Goal: Task Accomplishment & Management: Complete application form

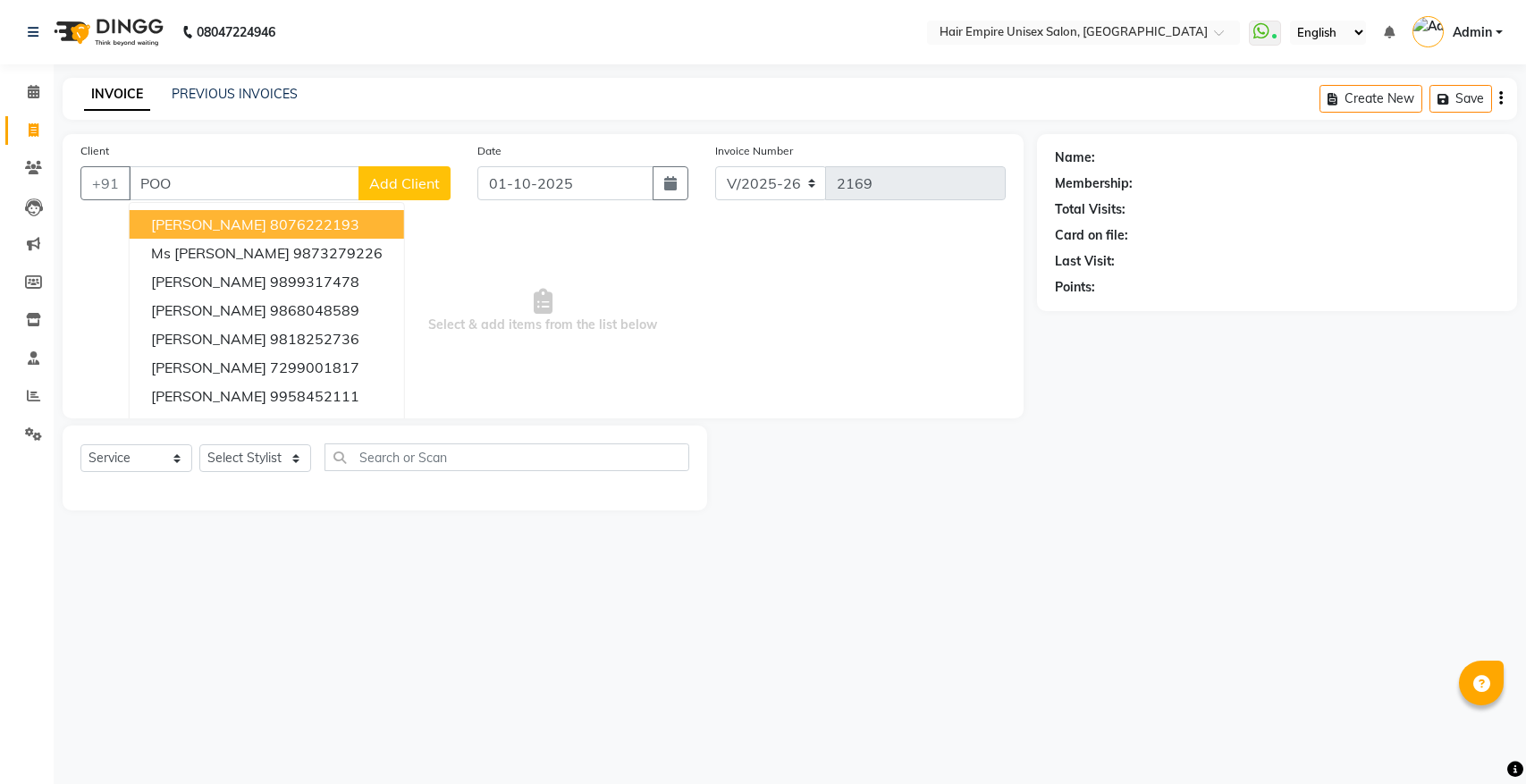
select select "5055"
select select "service"
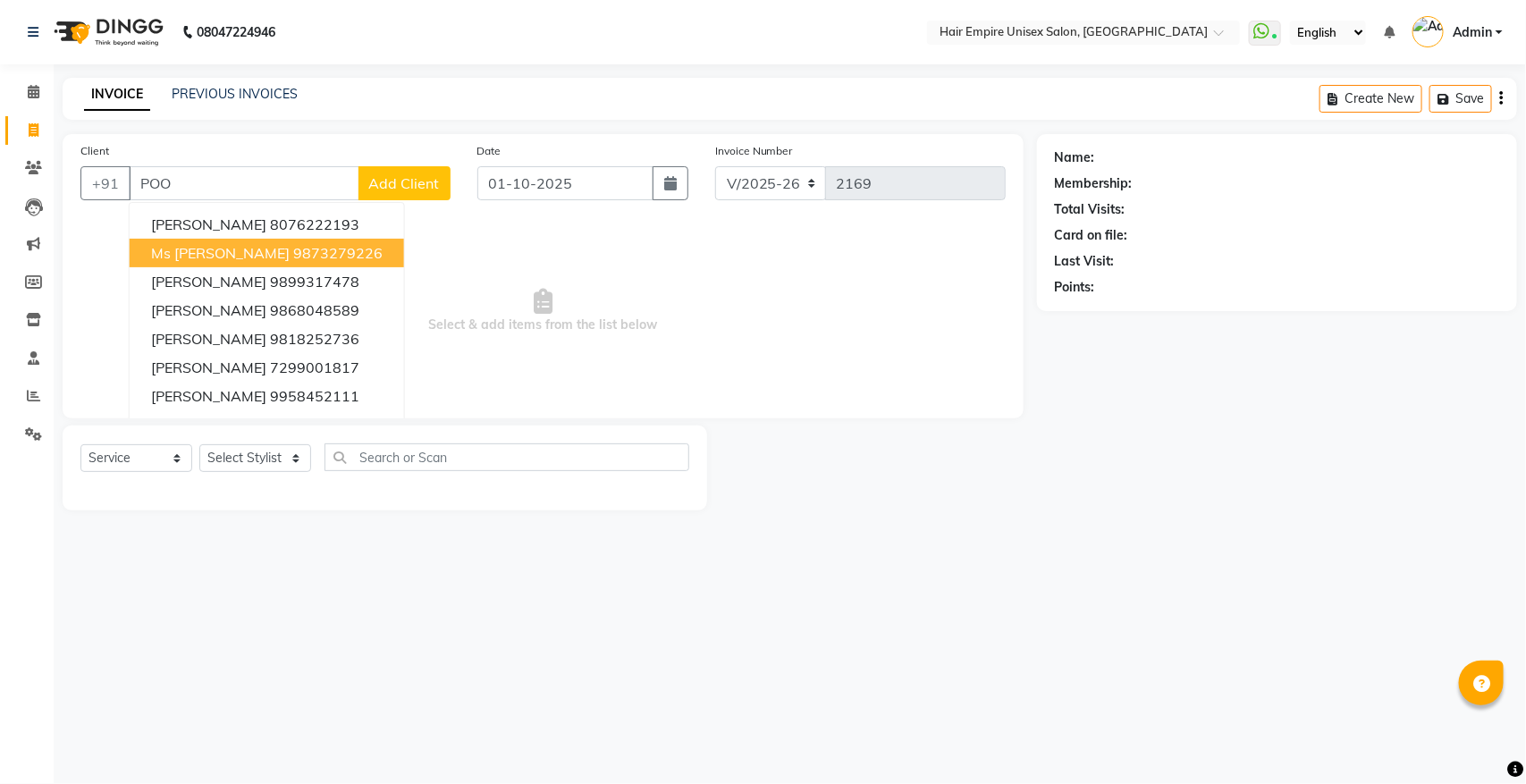
click at [349, 253] on ngb-highlight "9873279226" at bounding box center [338, 253] width 89 height 18
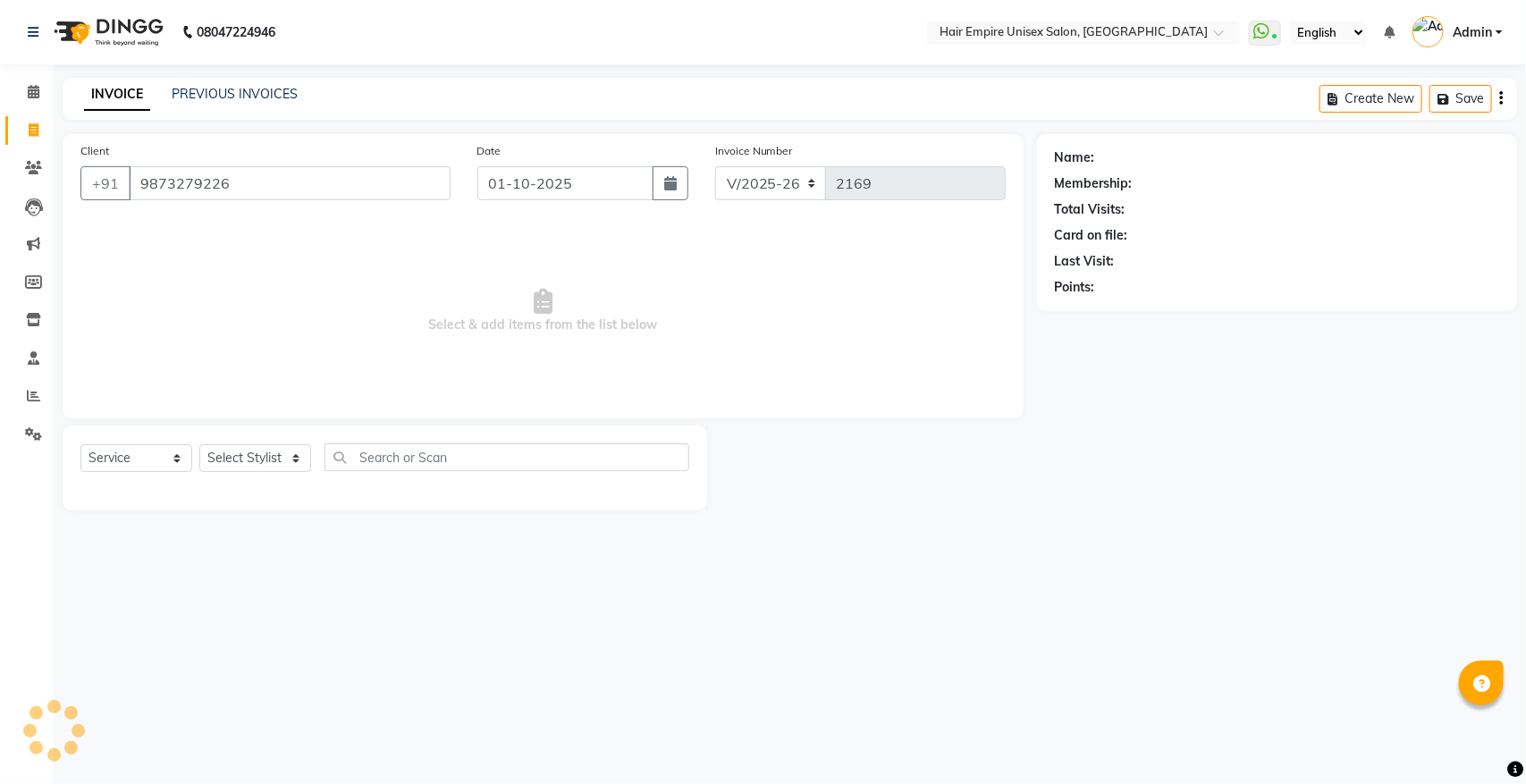
type input "9873279226"
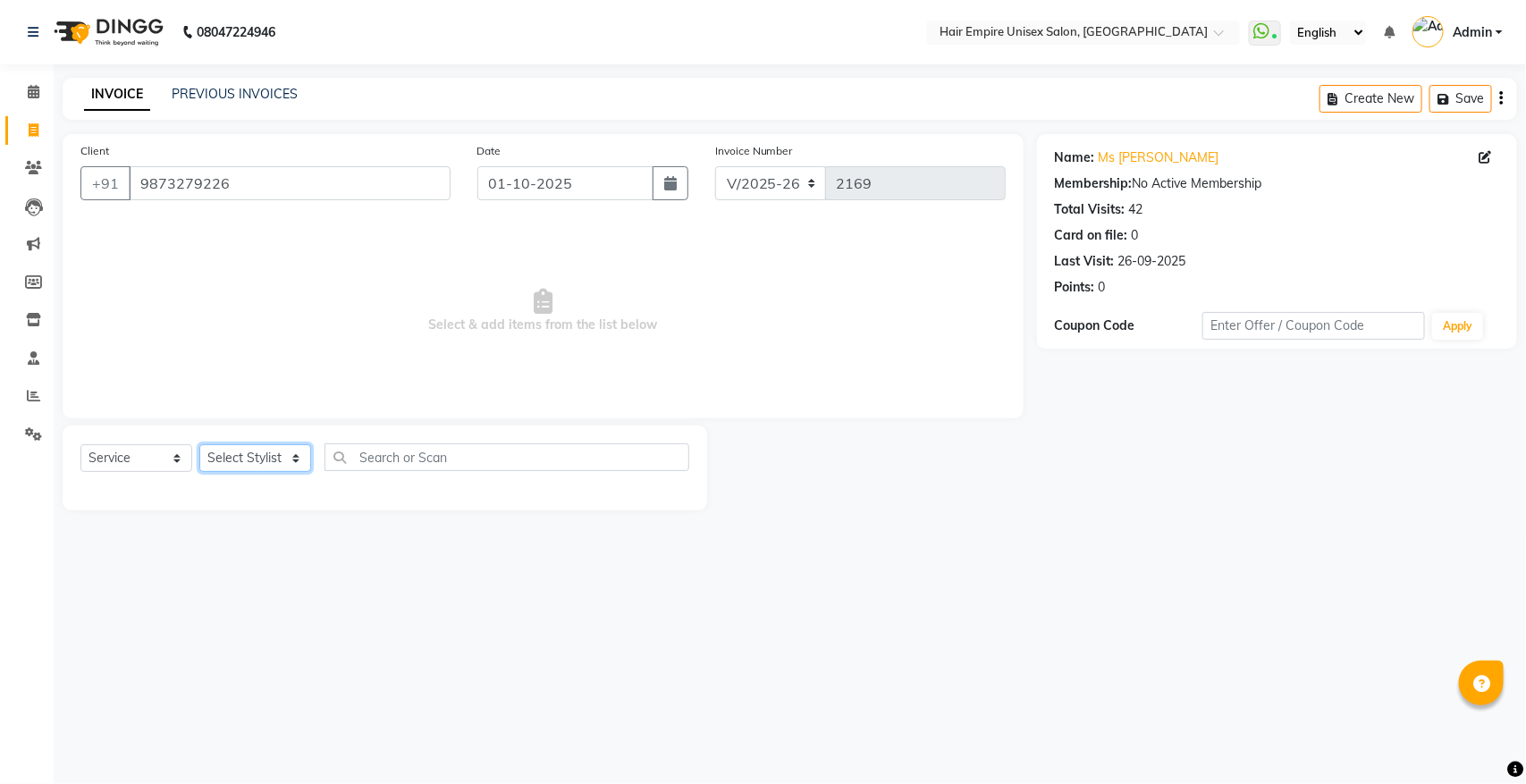
click at [251, 463] on select "Select Stylist [PERSON_NAME] [PERSON_NAME] [PERSON_NAME] Nisha [PERSON_NAME] [P…" at bounding box center [255, 458] width 112 height 28
select select "31808"
click at [199, 444] on select "Select Stylist [PERSON_NAME] [PERSON_NAME] [PERSON_NAME] Nisha [PERSON_NAME] [P…" at bounding box center [255, 458] width 112 height 28
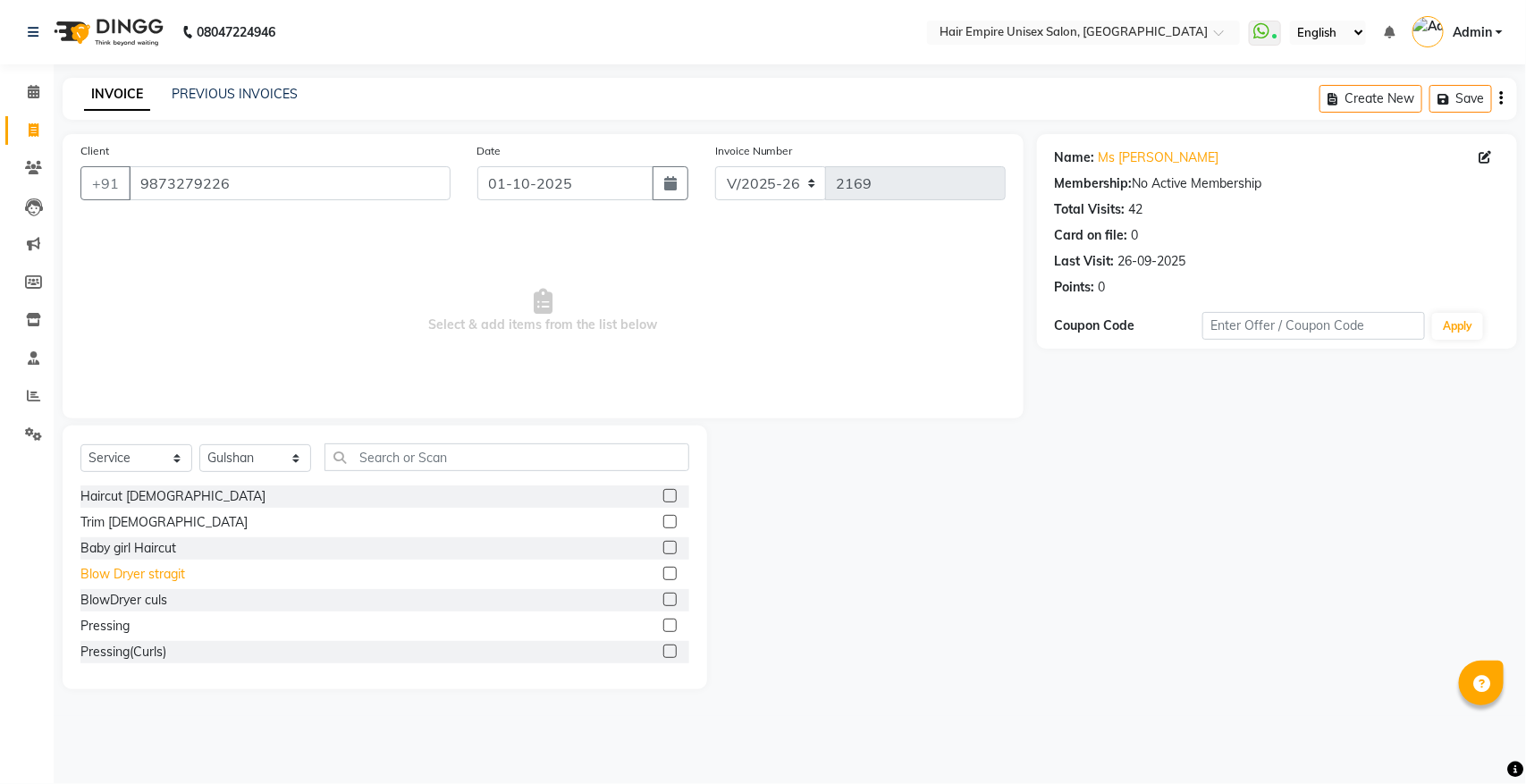
click at [175, 573] on div "Blow Dryer stragit" at bounding box center [133, 574] width 105 height 19
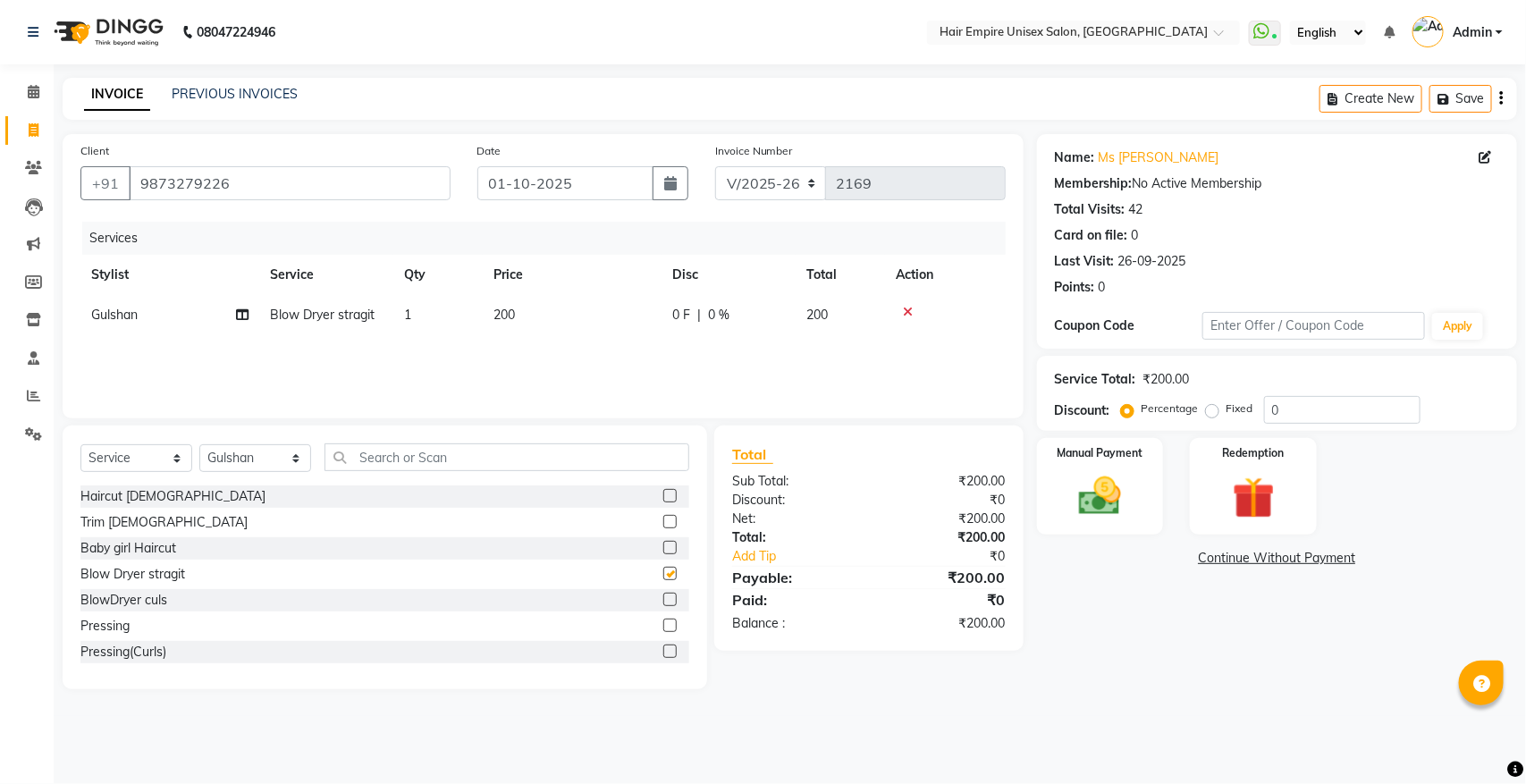
checkbox input "false"
click at [247, 453] on select "Select Stylist [PERSON_NAME] [PERSON_NAME] [PERSON_NAME] Nisha [PERSON_NAME] [P…" at bounding box center [255, 458] width 112 height 28
select select "31810"
click at [199, 444] on select "Select Stylist [PERSON_NAME] [PERSON_NAME] [PERSON_NAME] Nisha [PERSON_NAME] [P…" at bounding box center [255, 458] width 112 height 28
click at [441, 457] on input "text" at bounding box center [506, 457] width 365 height 28
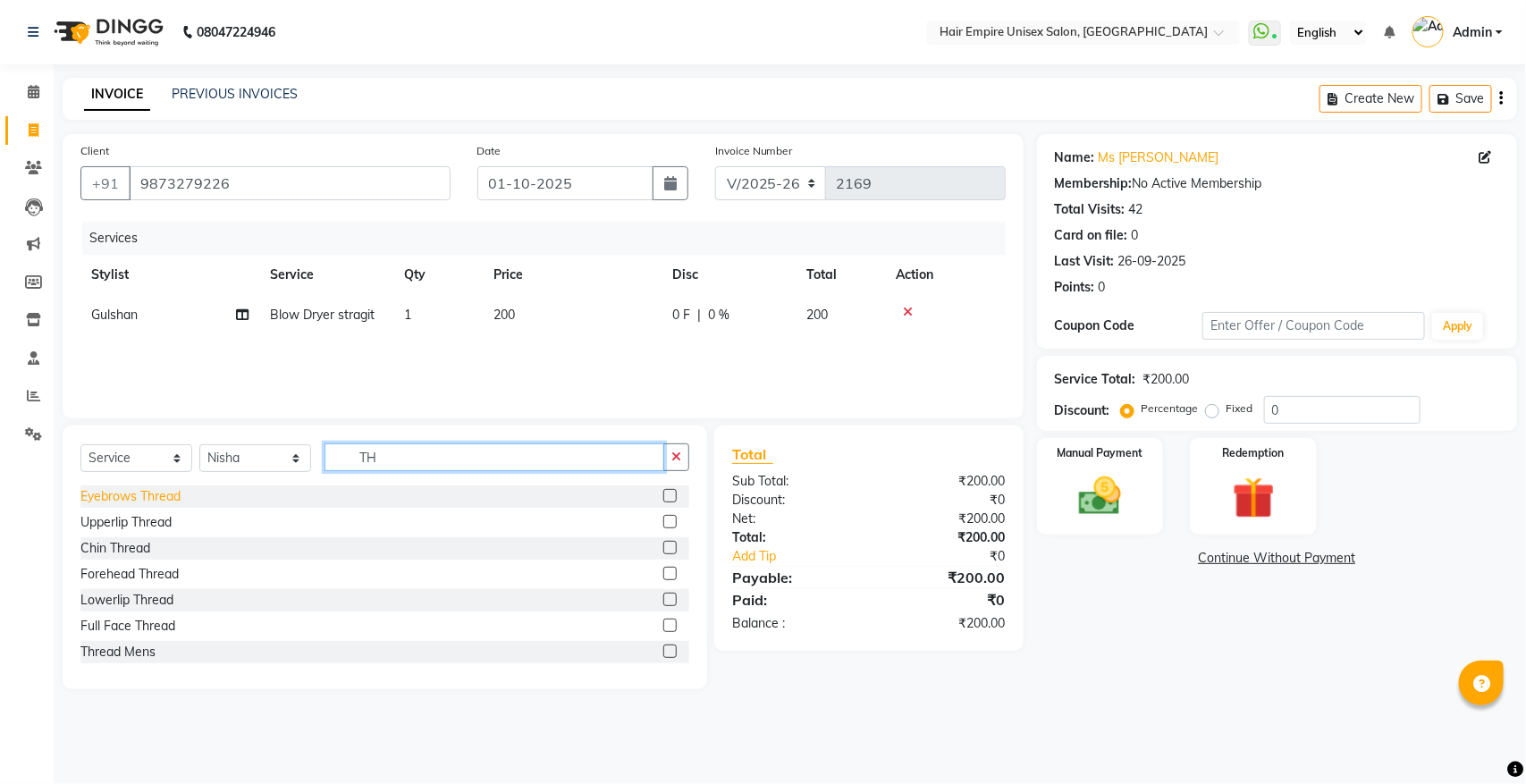
type input "TH"
click at [92, 503] on div "Eyebrows Thread" at bounding box center [131, 496] width 100 height 19
checkbox input "false"
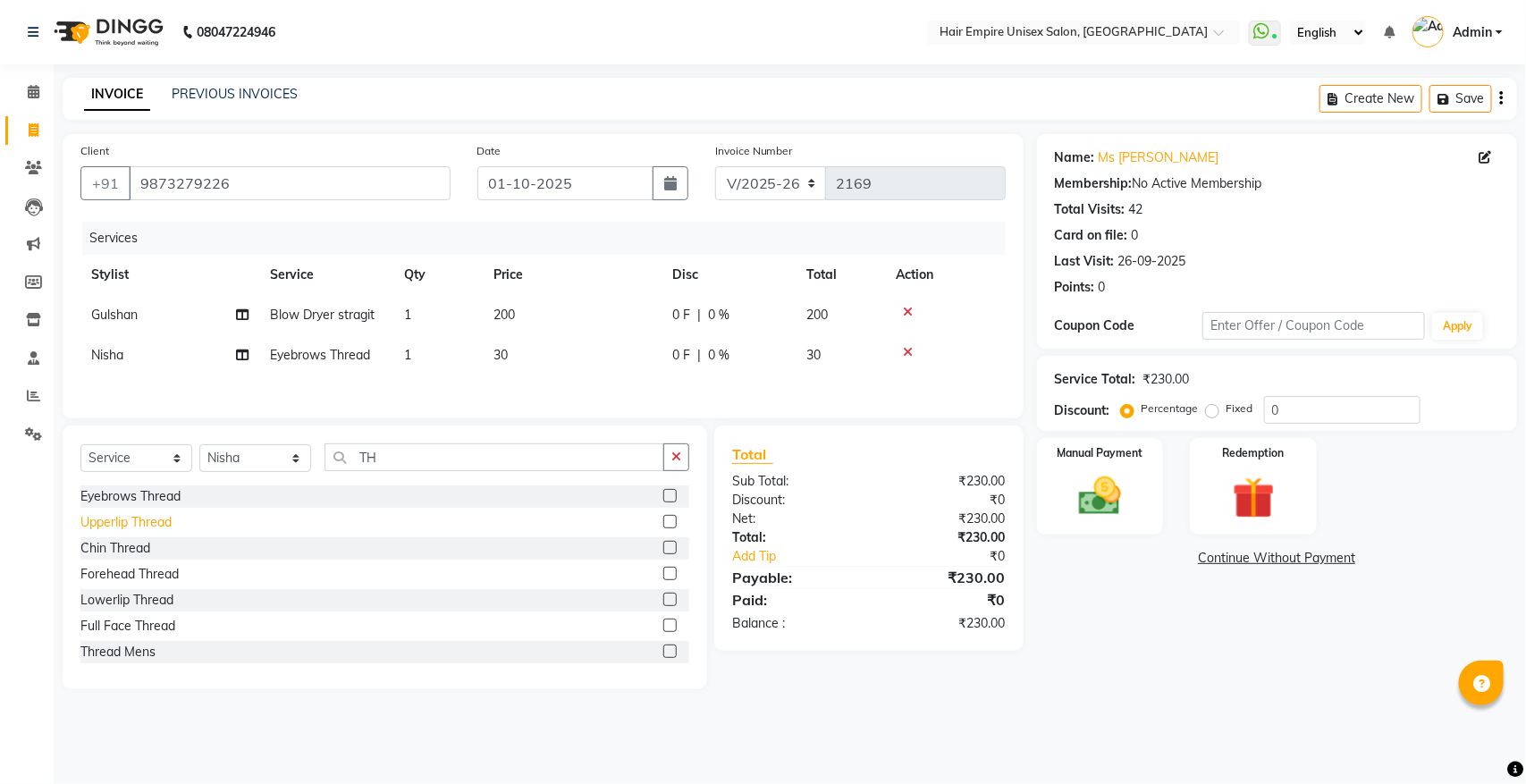
click at [126, 524] on div "Upperlip Thread" at bounding box center [126, 522] width 91 height 19
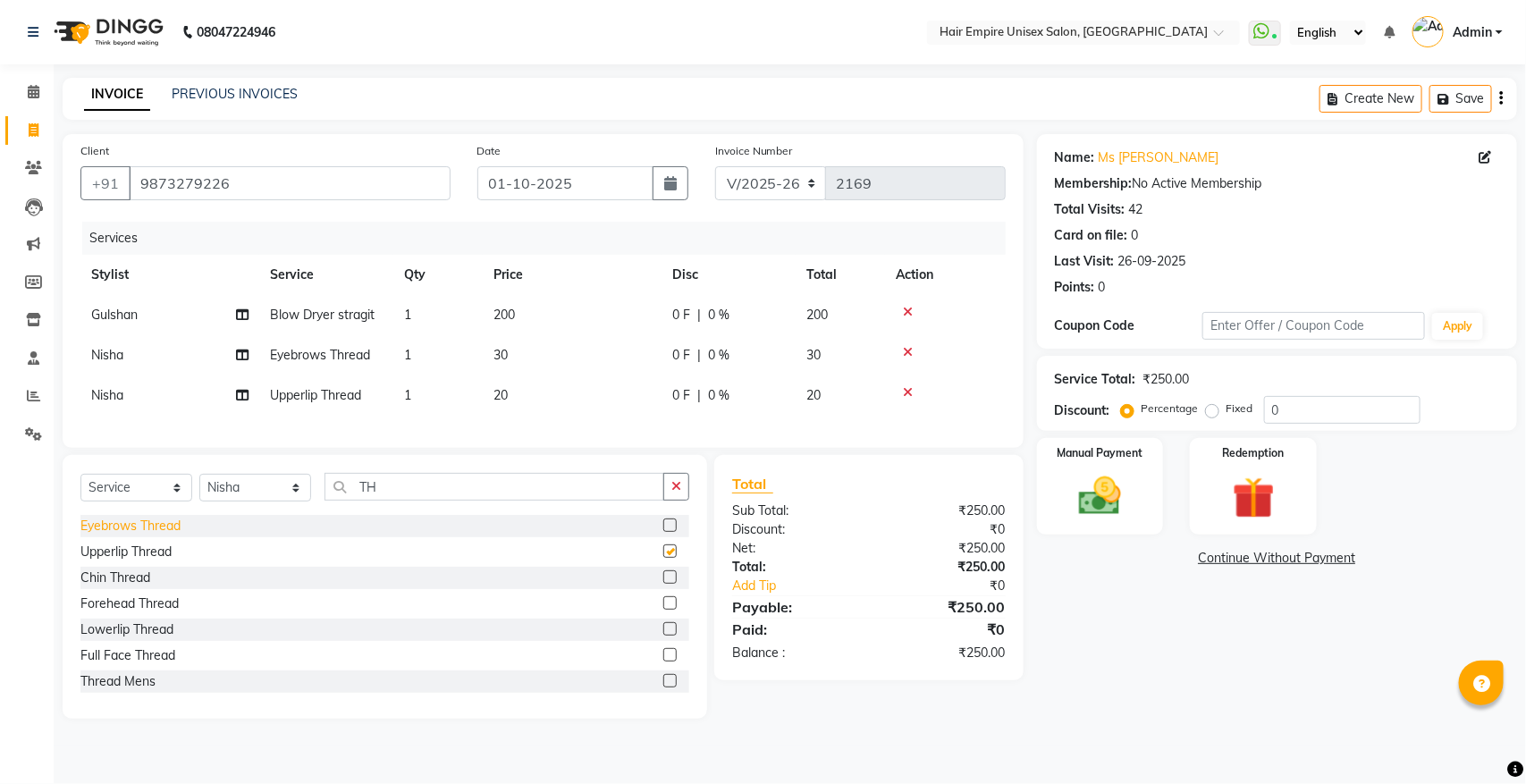
checkbox input "false"
click at [122, 613] on div "Forehead Thread" at bounding box center [130, 604] width 98 height 19
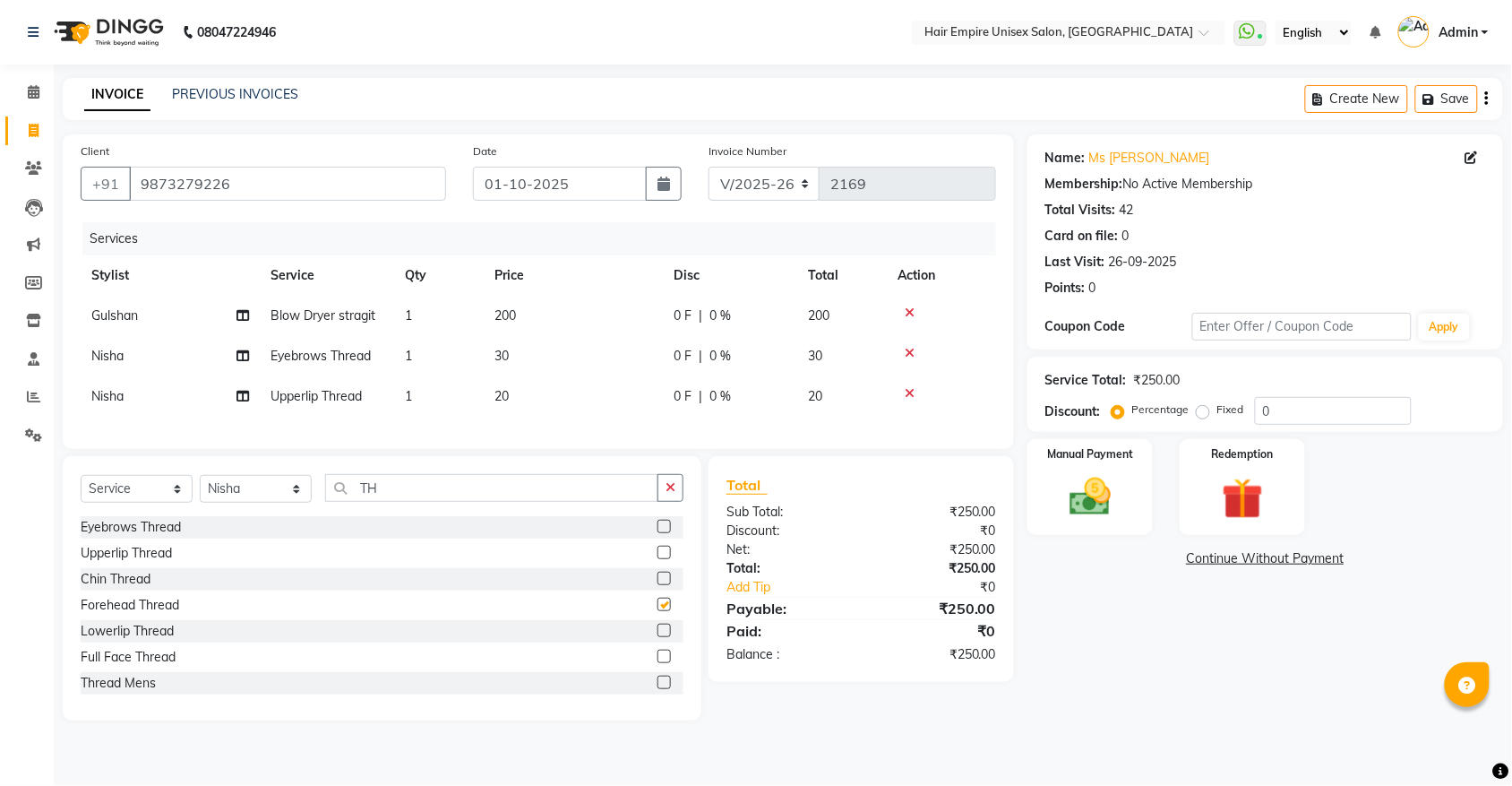
checkbox input "false"
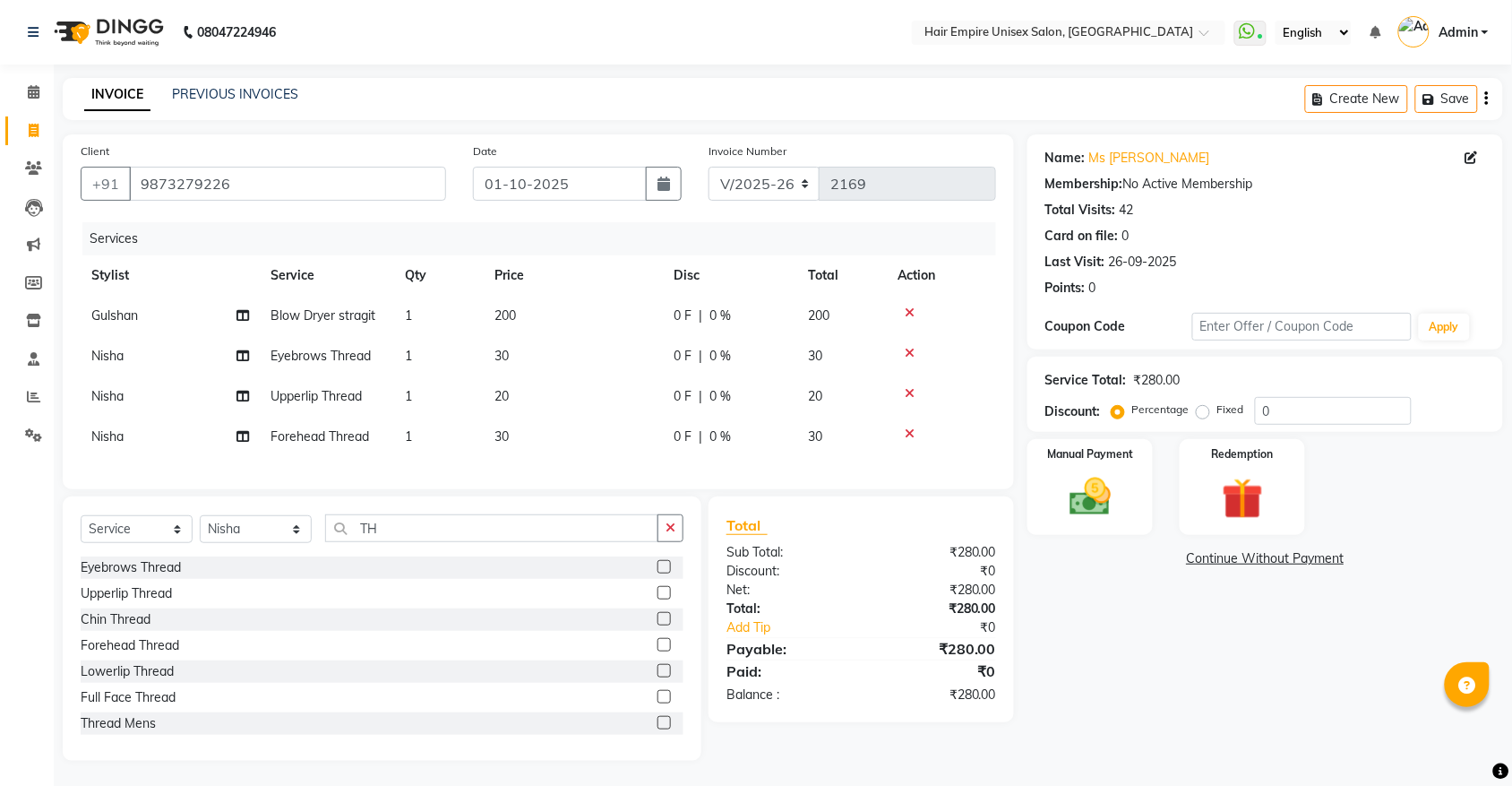
click at [910, 349] on icon at bounding box center [909, 353] width 10 height 13
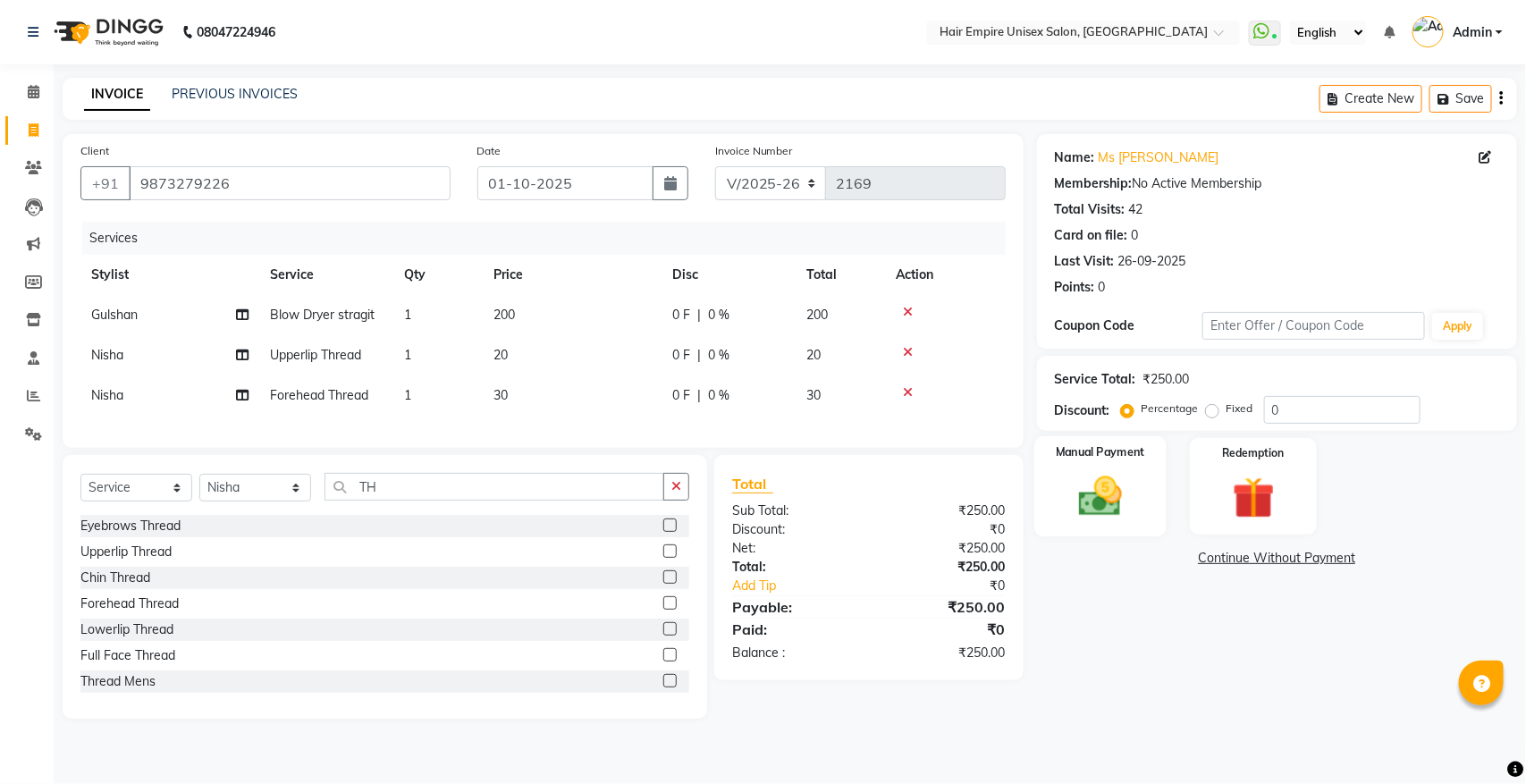
click at [1129, 475] on img at bounding box center [1100, 496] width 70 height 50
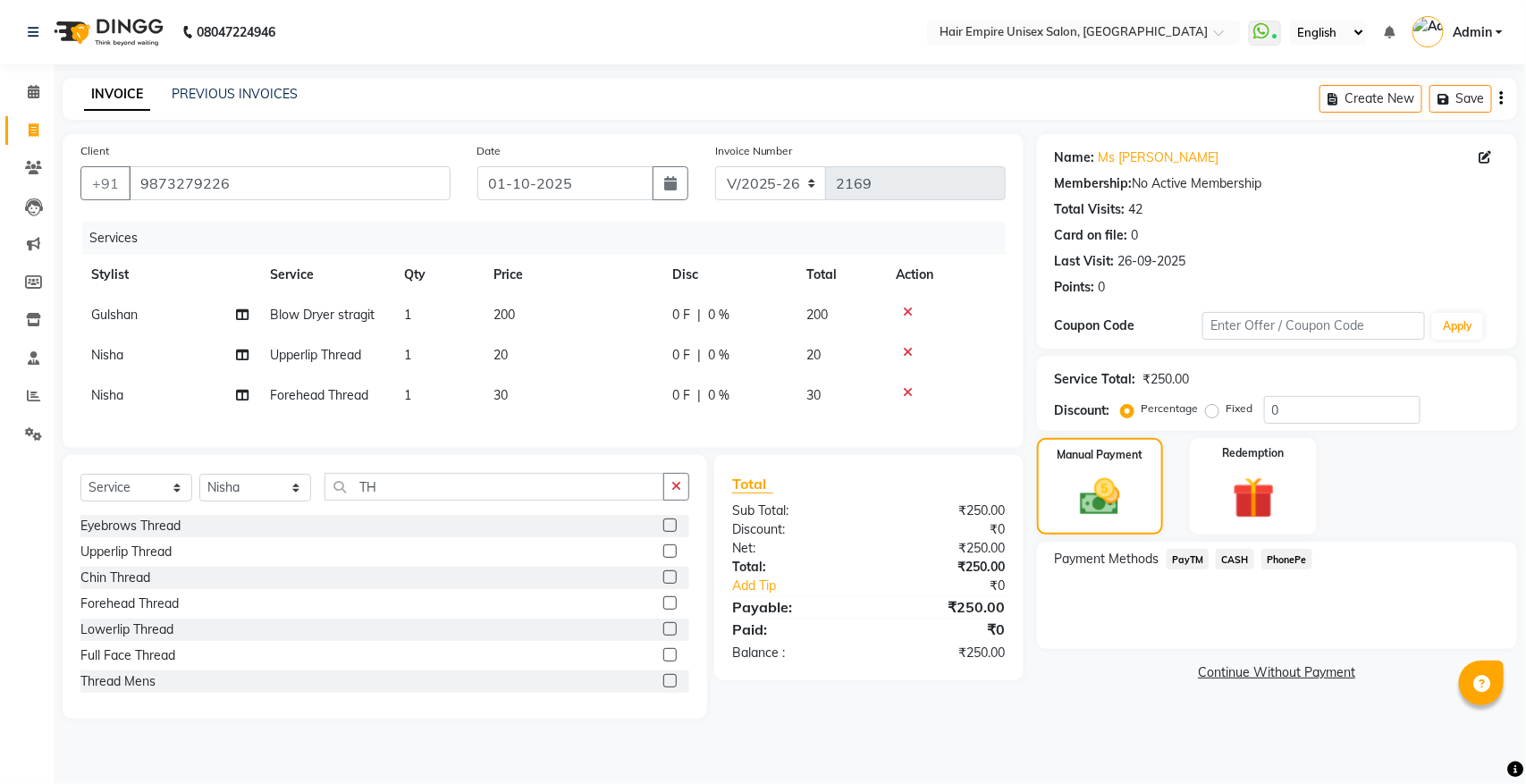
click at [1243, 556] on span "CASH" at bounding box center [1235, 559] width 38 height 20
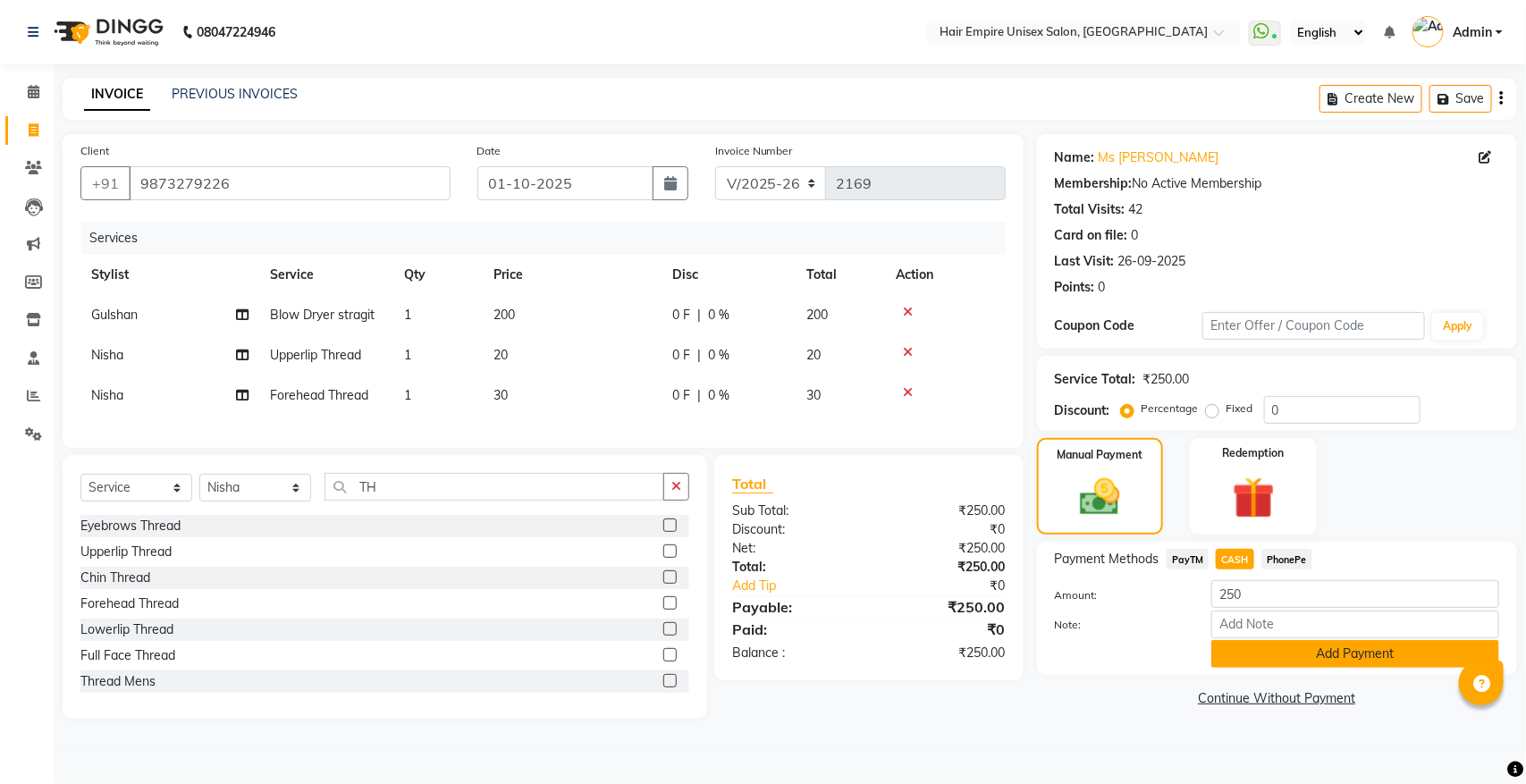
click at [1281, 642] on button "Add Payment" at bounding box center [1355, 653] width 288 height 28
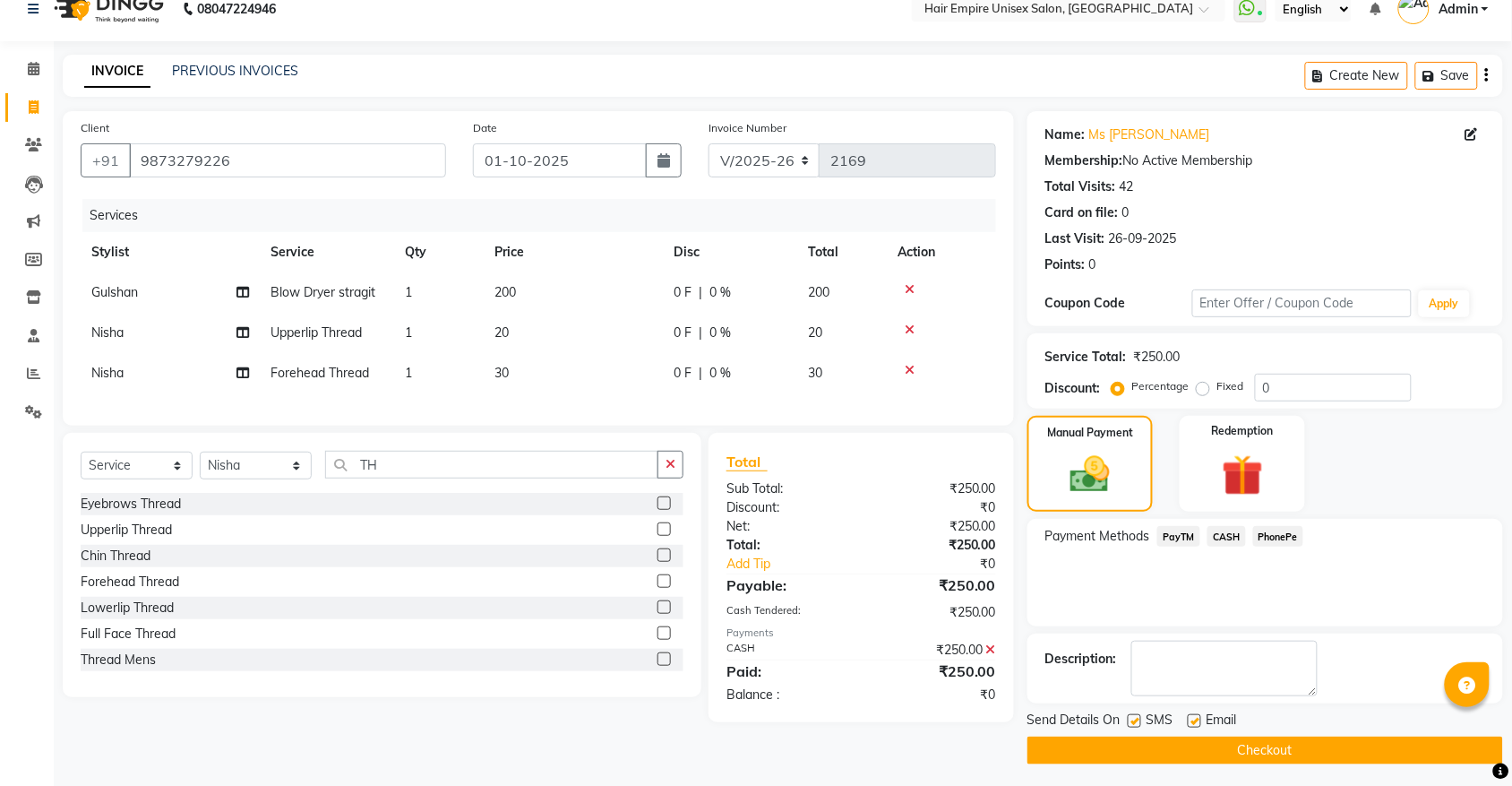
scroll to position [29, 0]
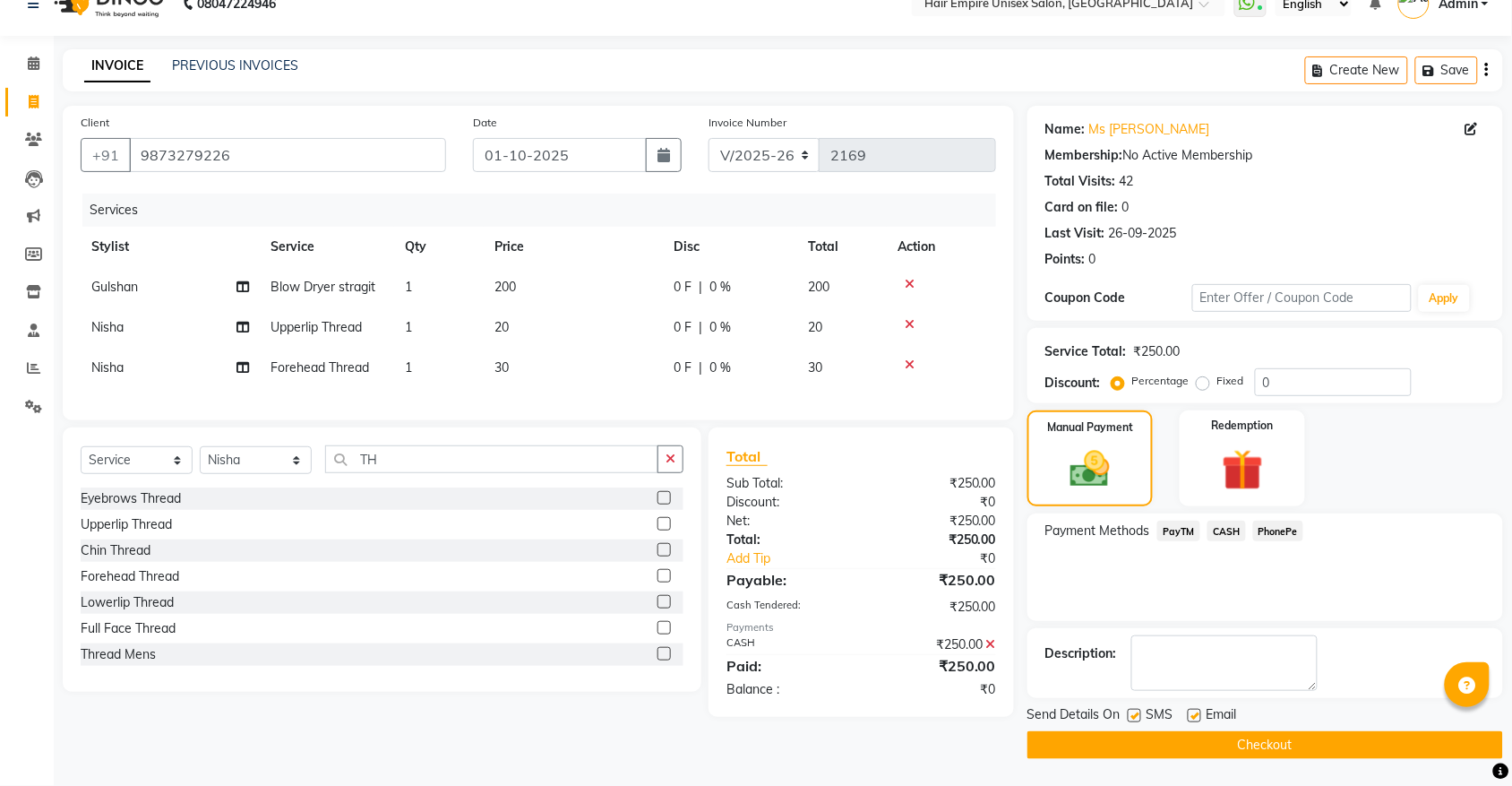
click at [1291, 741] on button "Checkout" at bounding box center [1265, 745] width 475 height 28
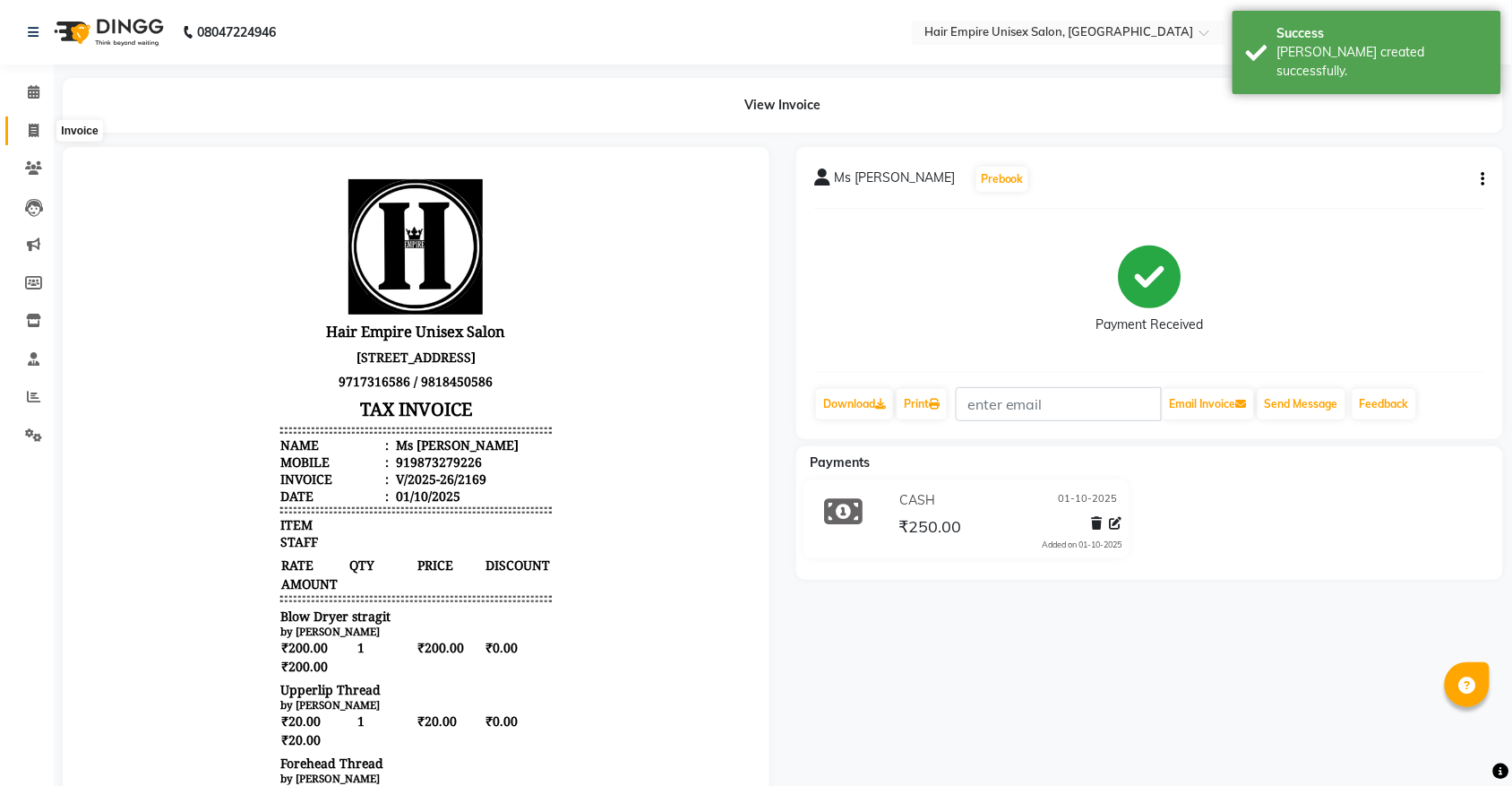
click at [29, 134] on icon at bounding box center [34, 130] width 10 height 14
select select "service"
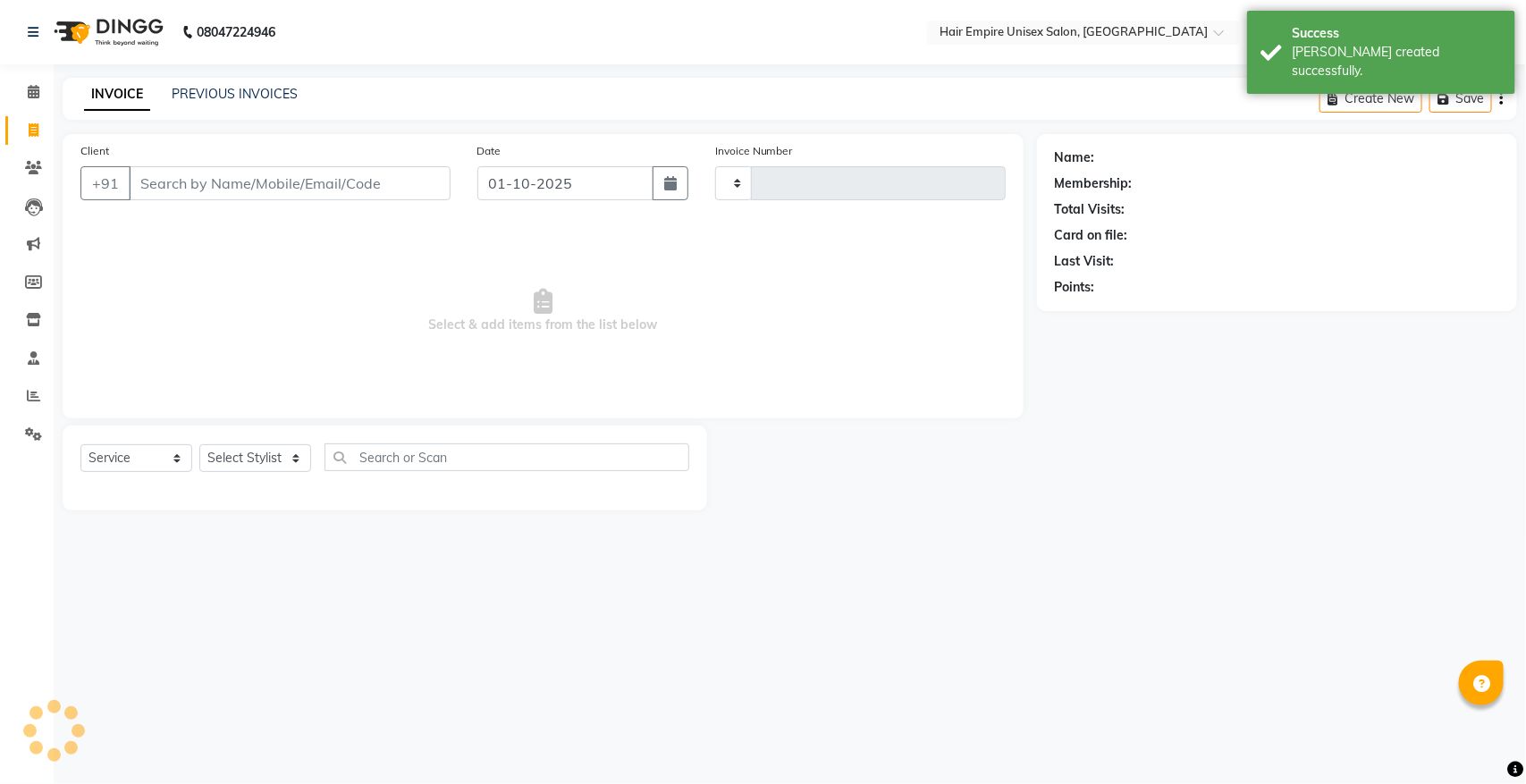
type input "2170"
select select "5055"
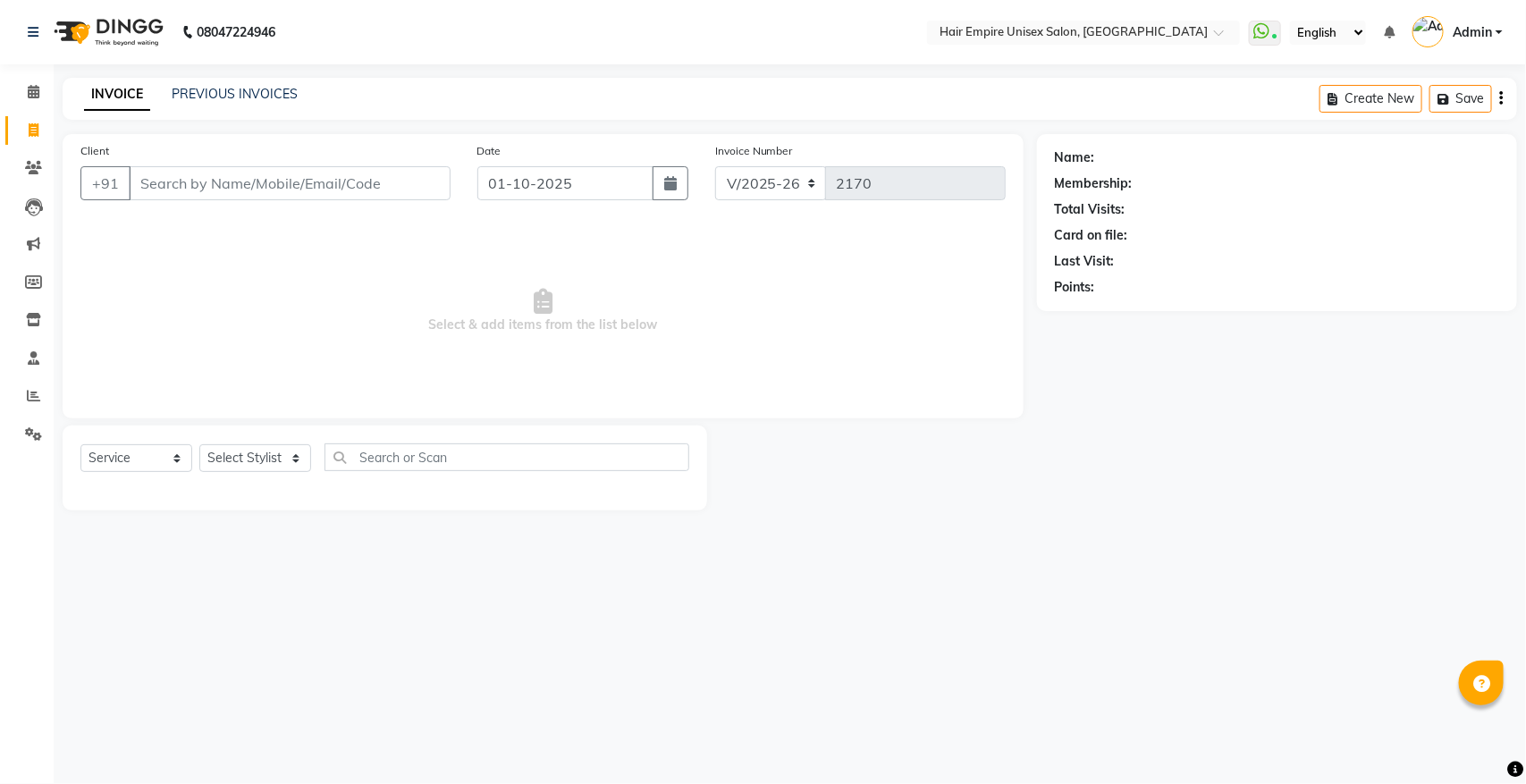
click at [180, 188] on input "Client" at bounding box center [290, 183] width 322 height 34
click at [242, 189] on input "Client" at bounding box center [290, 183] width 322 height 34
click at [216, 179] on input "Client" at bounding box center [290, 183] width 322 height 34
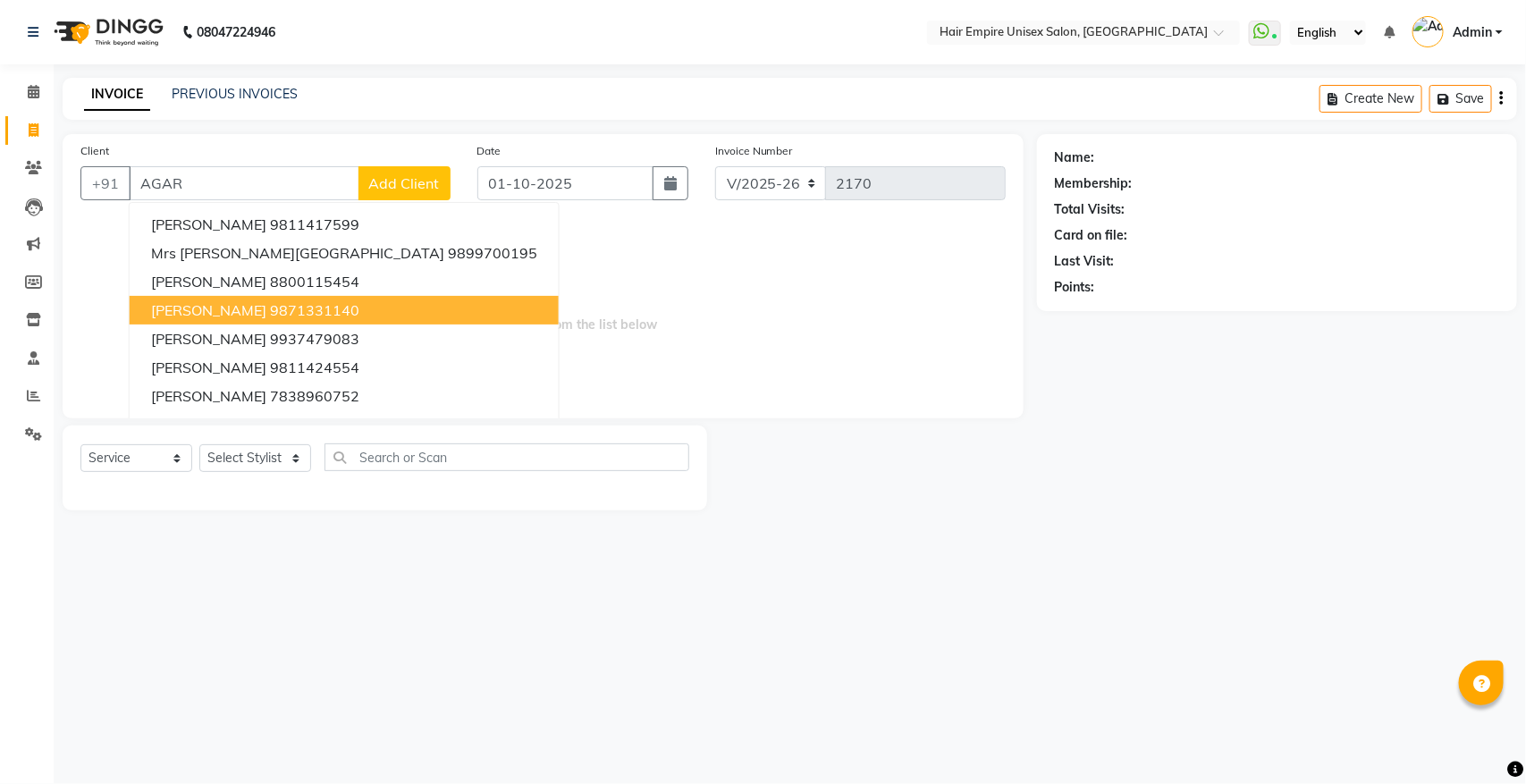
click at [274, 307] on ngb-highlight "9871331140" at bounding box center [315, 310] width 89 height 18
type input "9871331140"
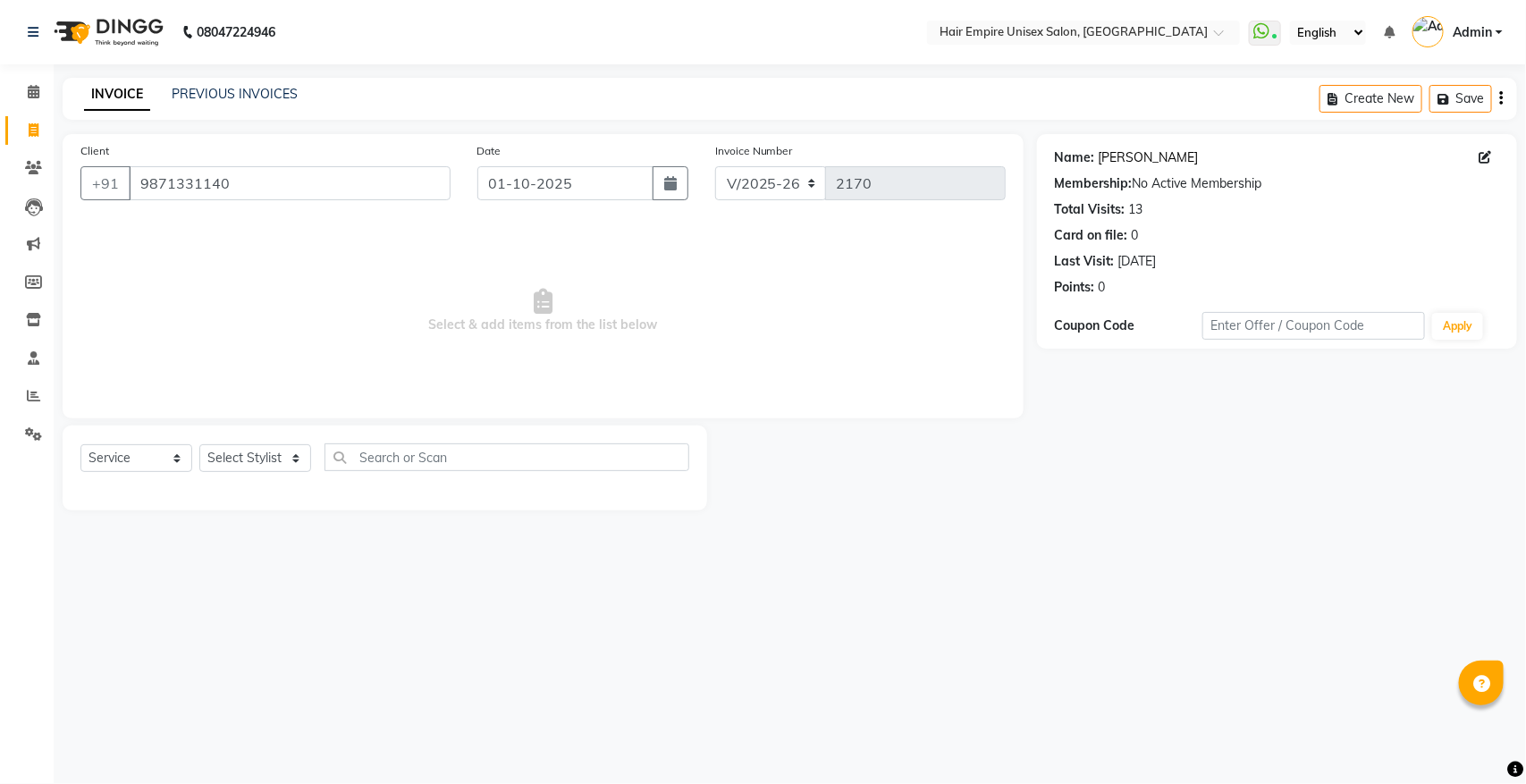
click at [1160, 158] on link "[PERSON_NAME]" at bounding box center [1149, 158] width 100 height 19
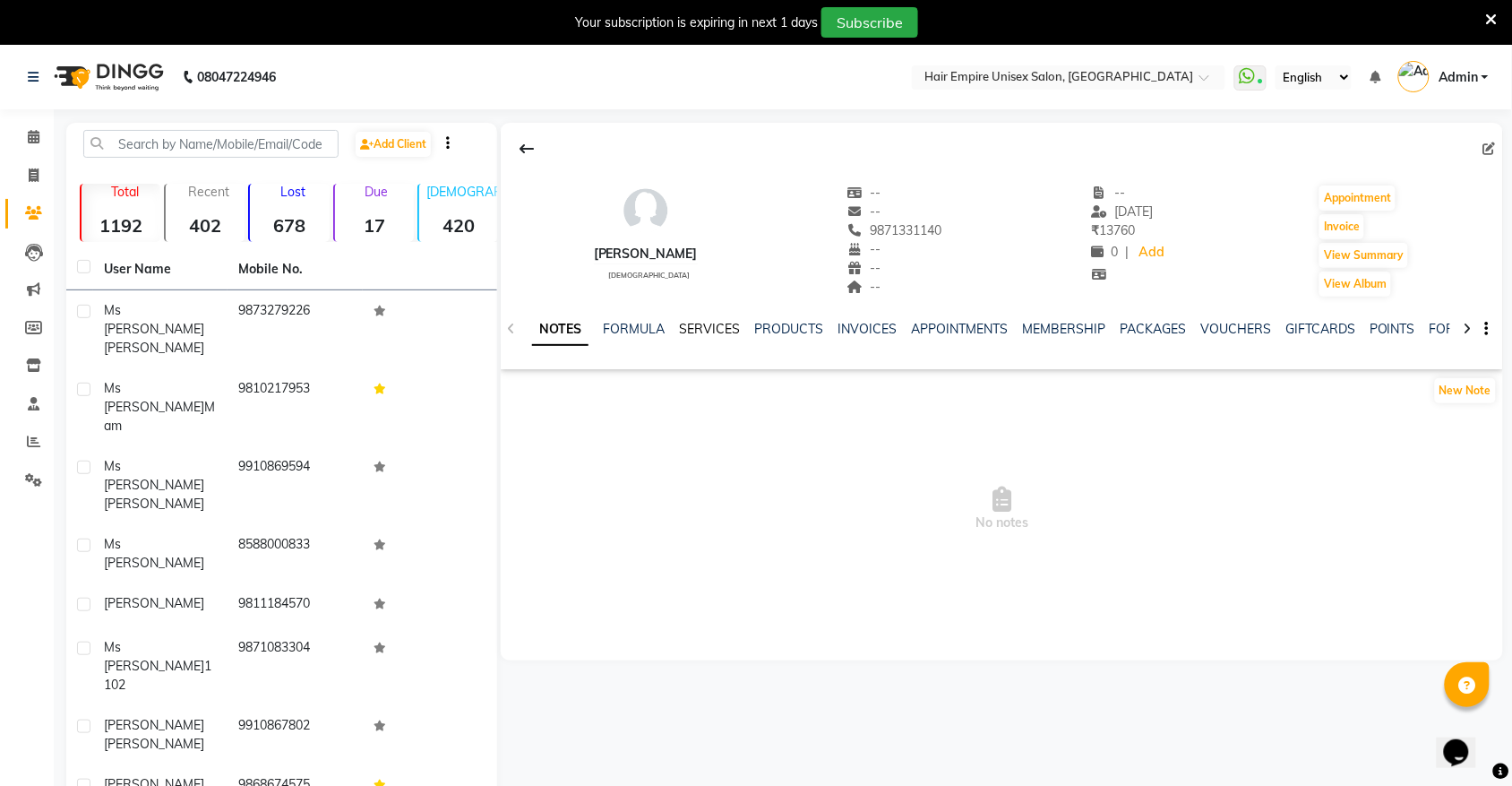
click at [686, 327] on link "SERVICES" at bounding box center [709, 329] width 61 height 16
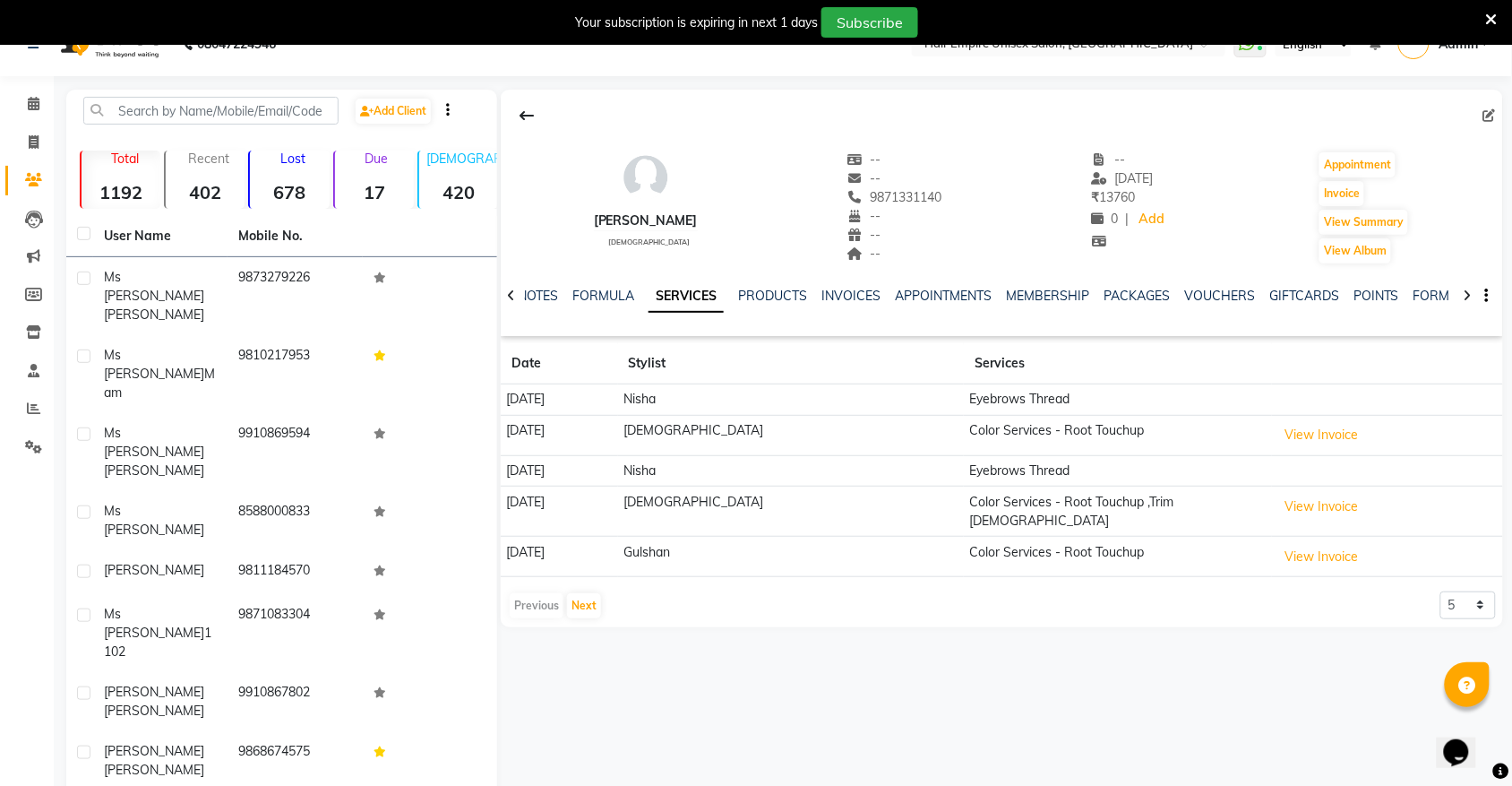
scroll to position [66, 0]
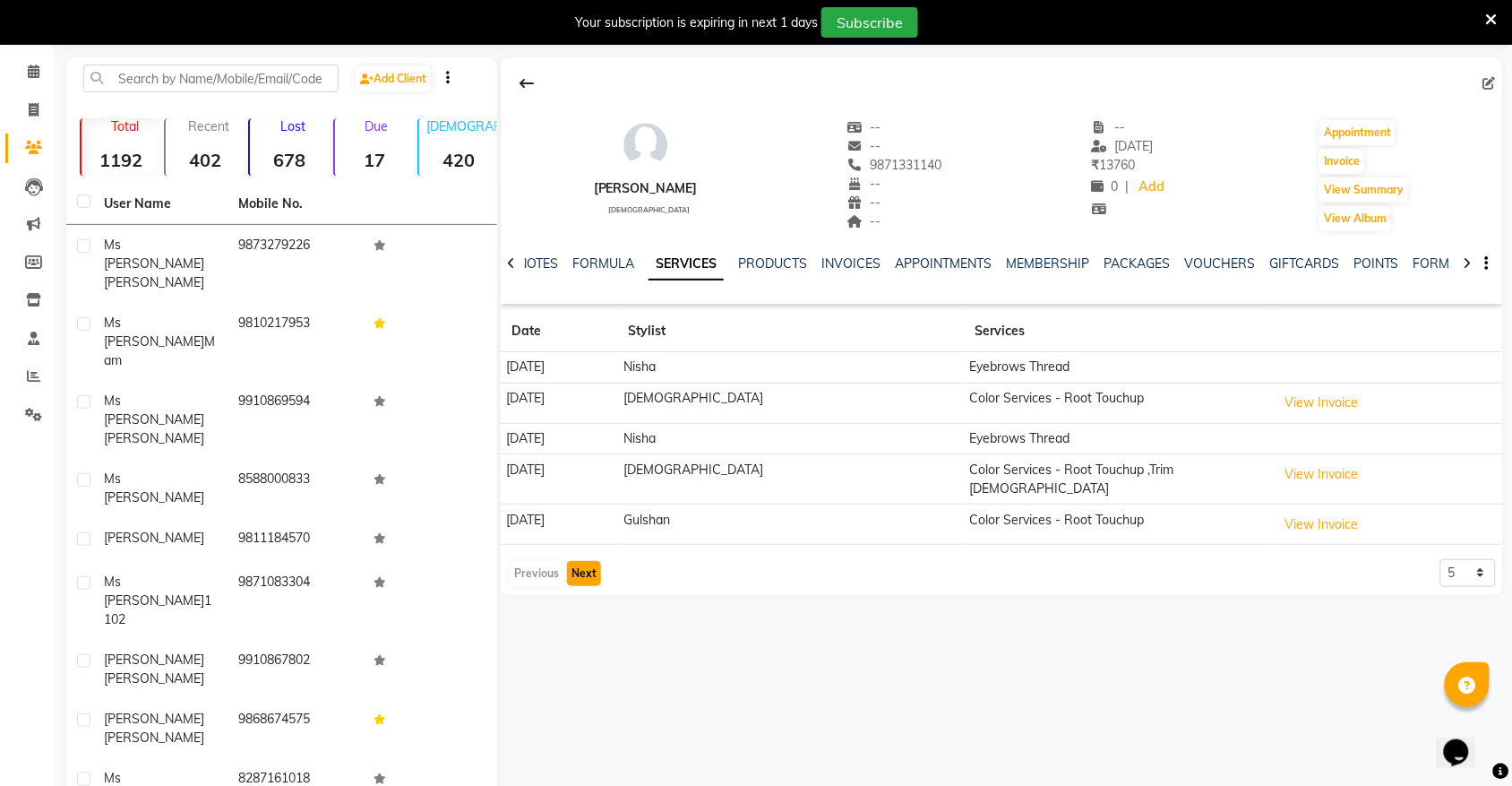
click at [585, 561] on button "Next" at bounding box center [583, 574] width 34 height 25
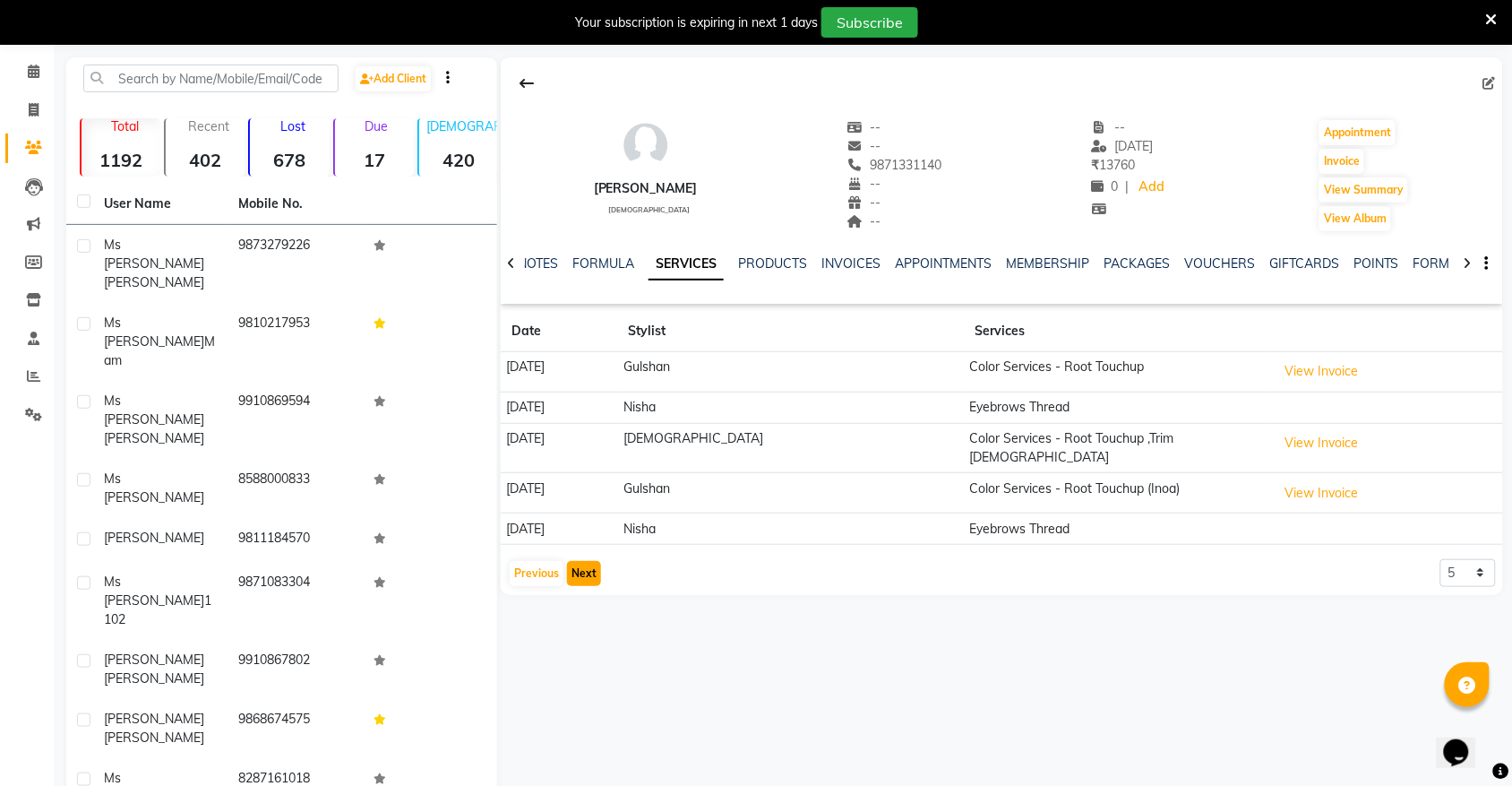
click at [592, 563] on button "Next" at bounding box center [583, 574] width 34 height 25
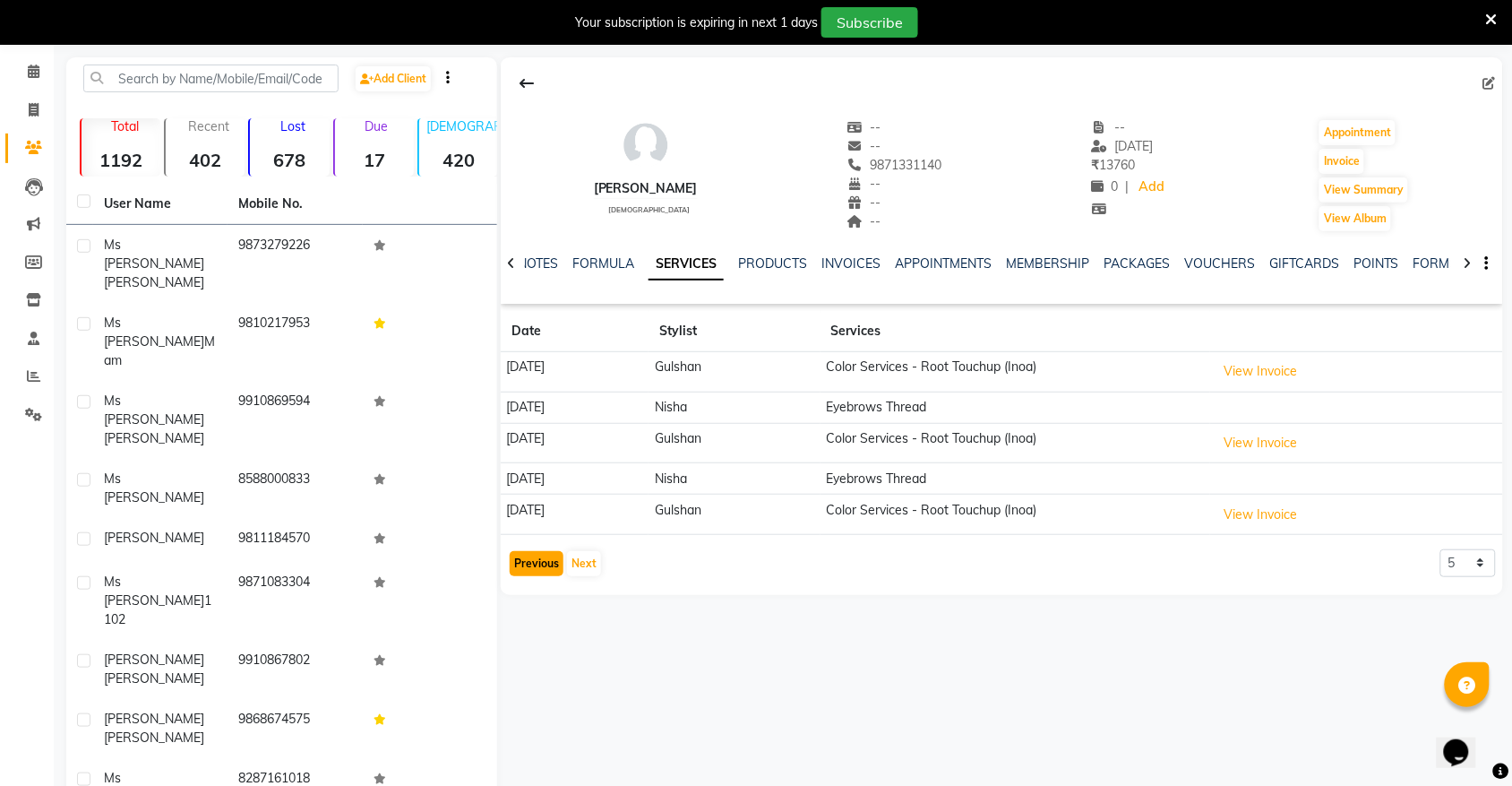
click at [525, 566] on button "Previous" at bounding box center [537, 563] width 54 height 25
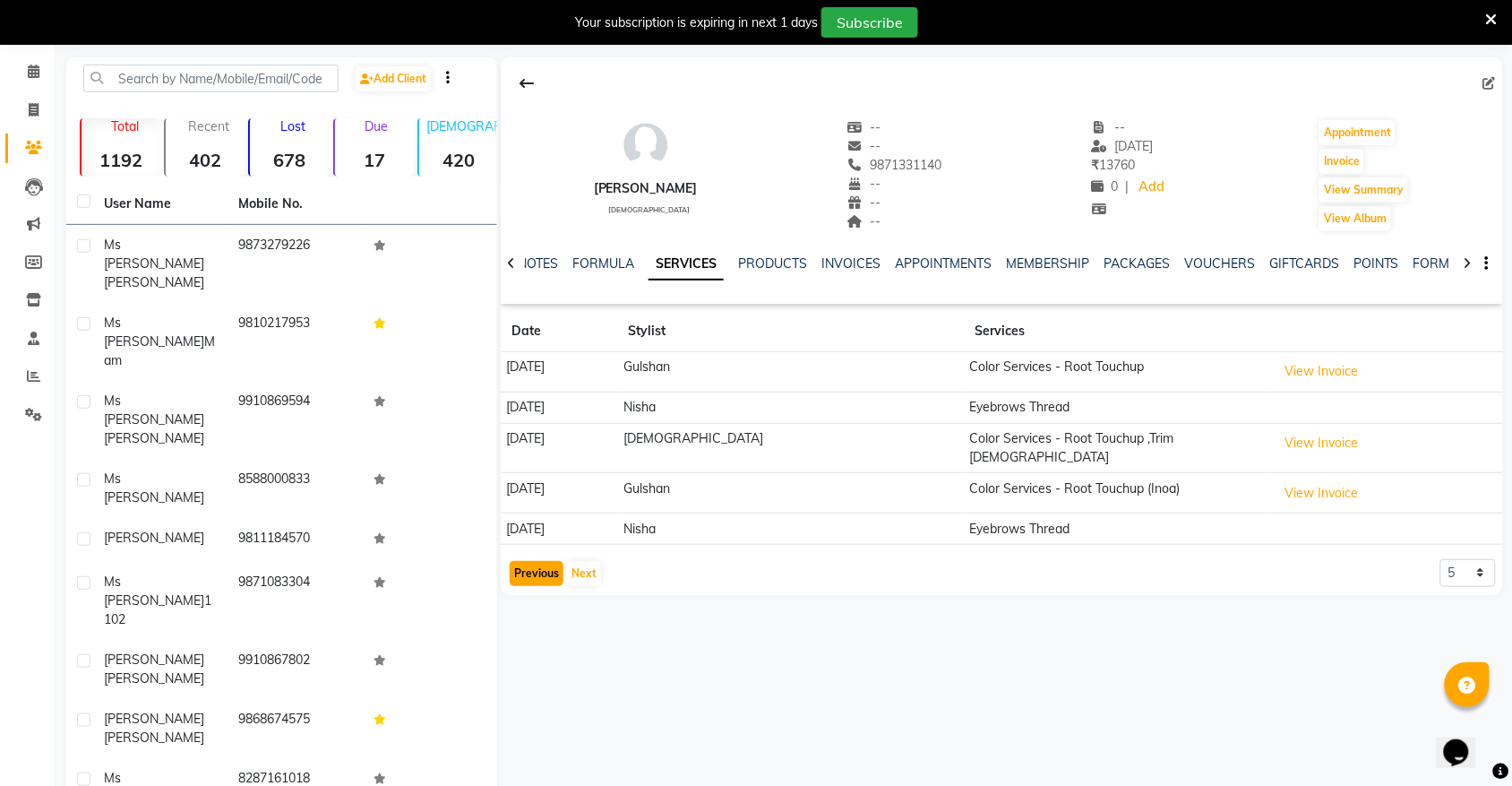
click at [525, 566] on button "Previous" at bounding box center [537, 574] width 54 height 25
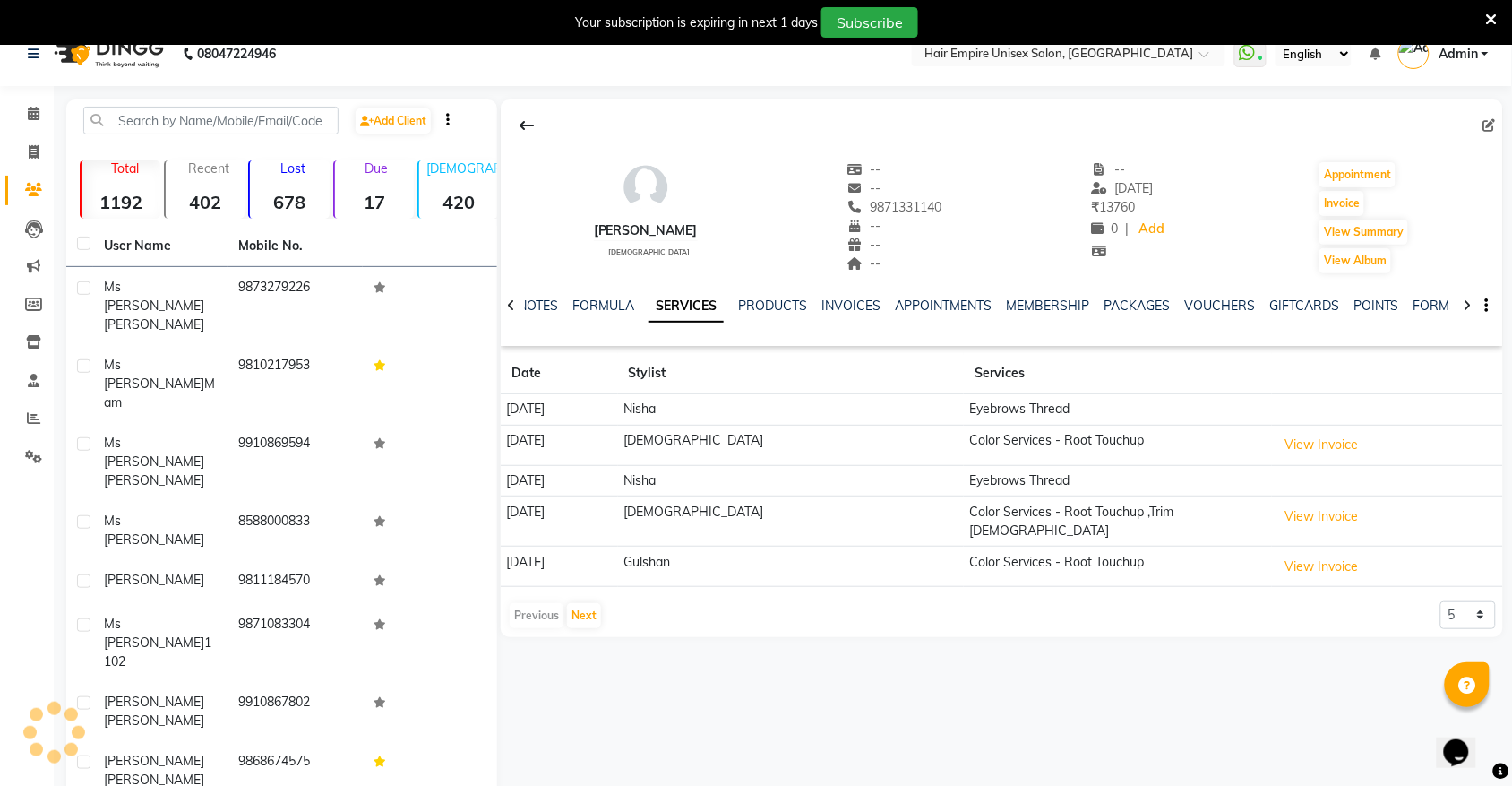
scroll to position [0, 0]
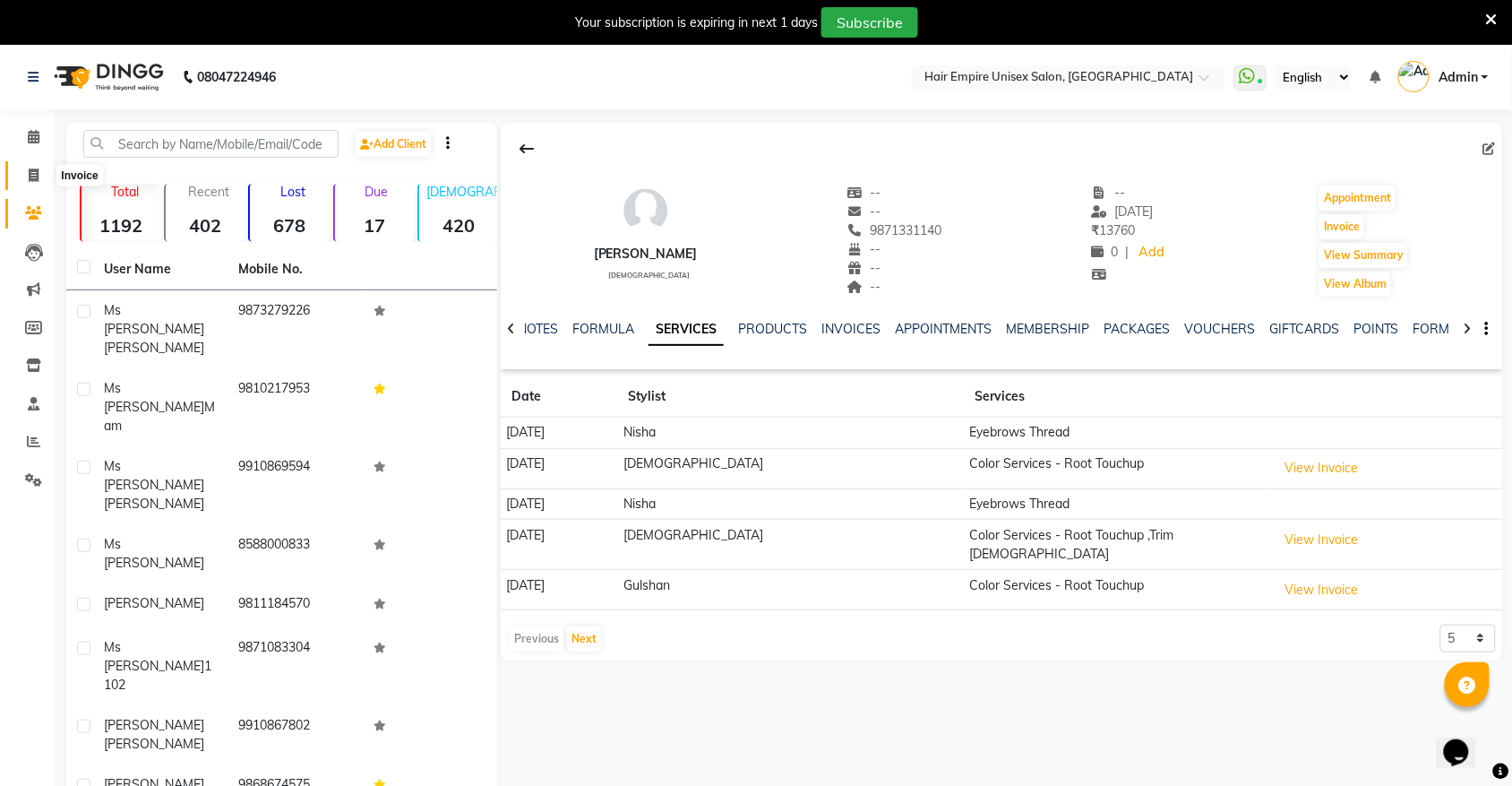
click at [24, 176] on span at bounding box center [34, 176] width 32 height 20
select select "service"
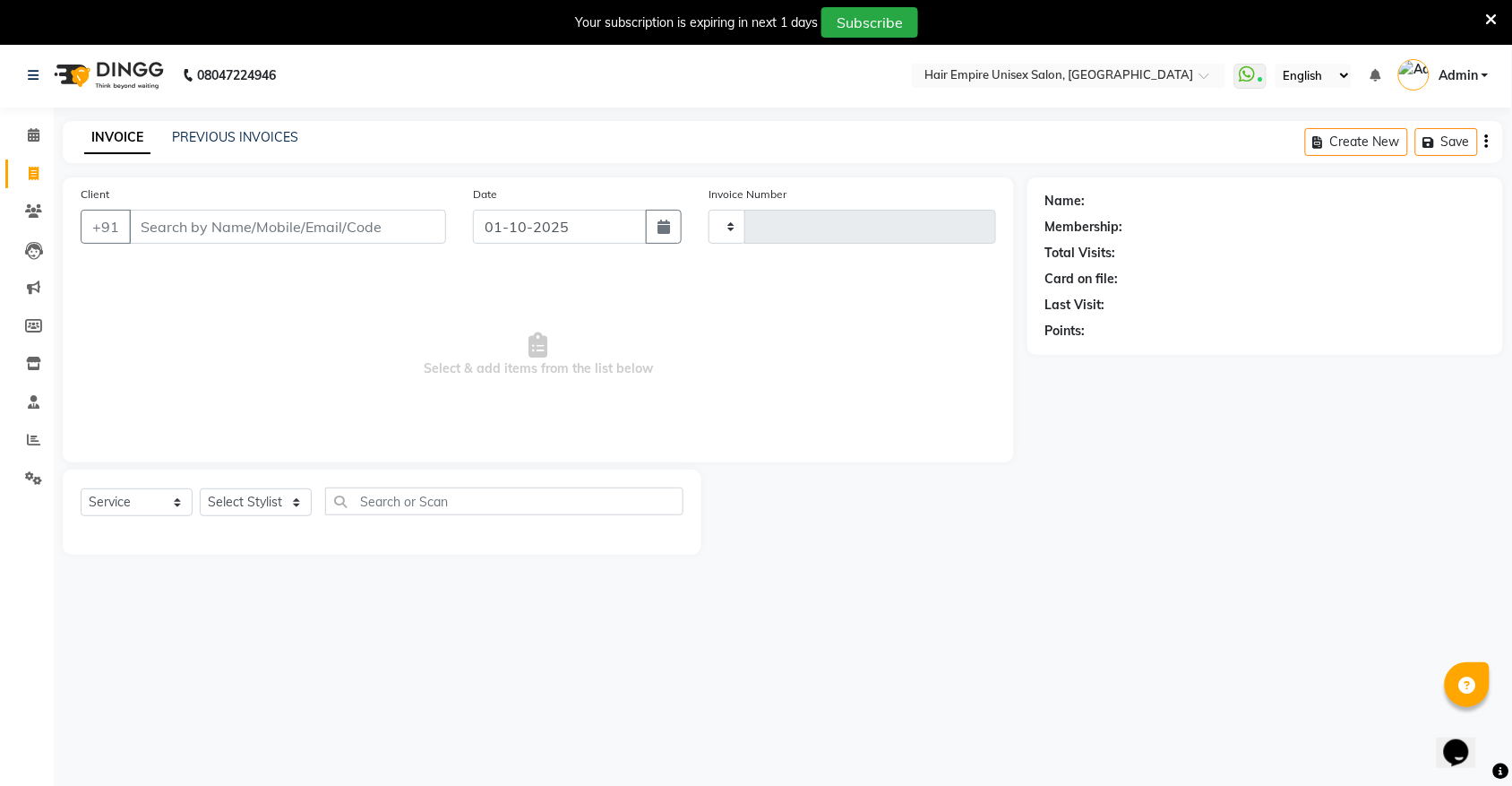
scroll to position [44, 0]
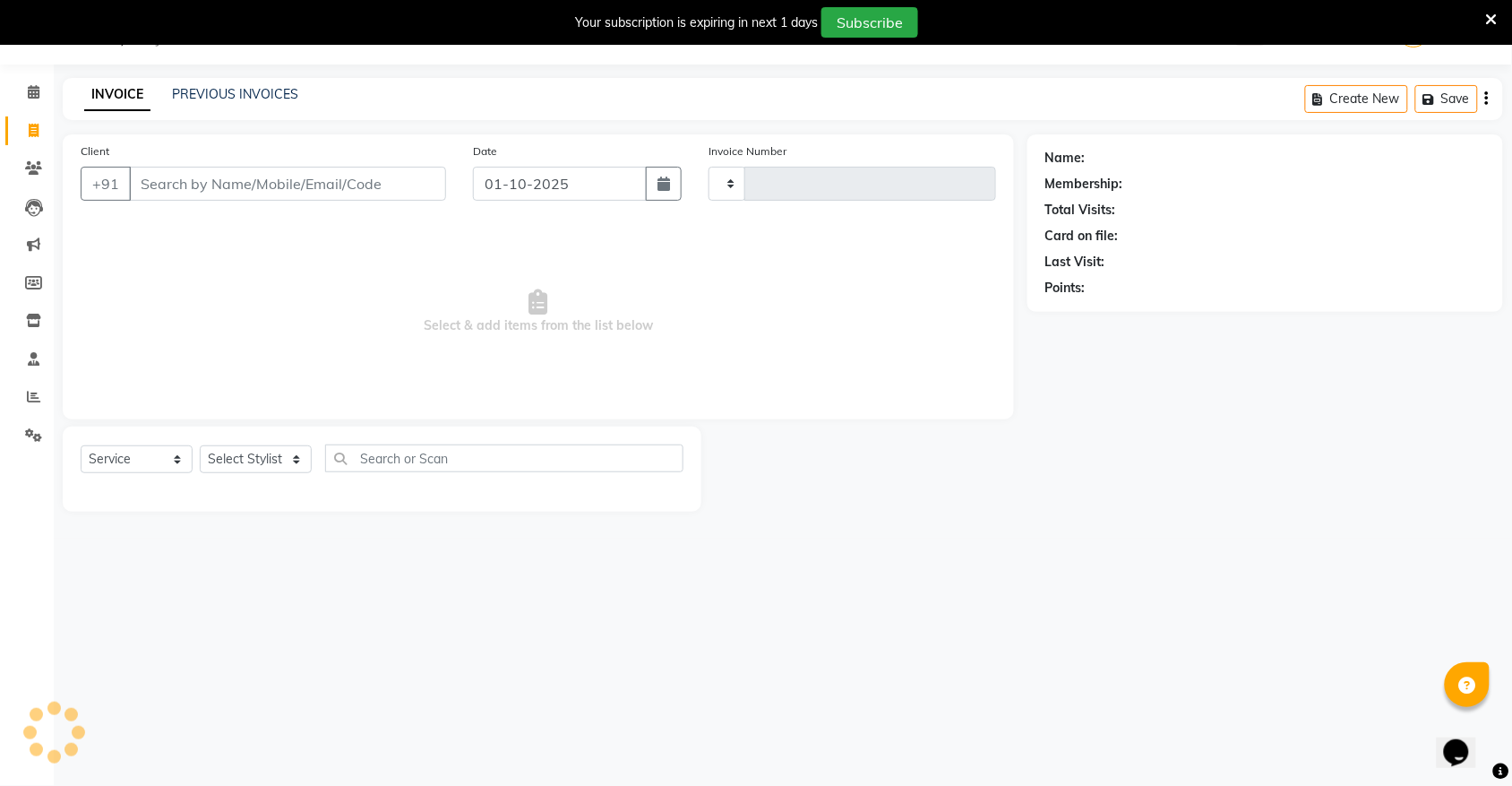
click at [198, 186] on input "Client" at bounding box center [287, 183] width 317 height 34
type input "2170"
select select "5055"
click at [260, 453] on select "Select Stylist [PERSON_NAME] [PERSON_NAME] [PERSON_NAME] Nisha [PERSON_NAME] [P…" at bounding box center [256, 459] width 112 height 28
click at [280, 364] on span "Select & add items from the list below" at bounding box center [539, 312] width 916 height 179
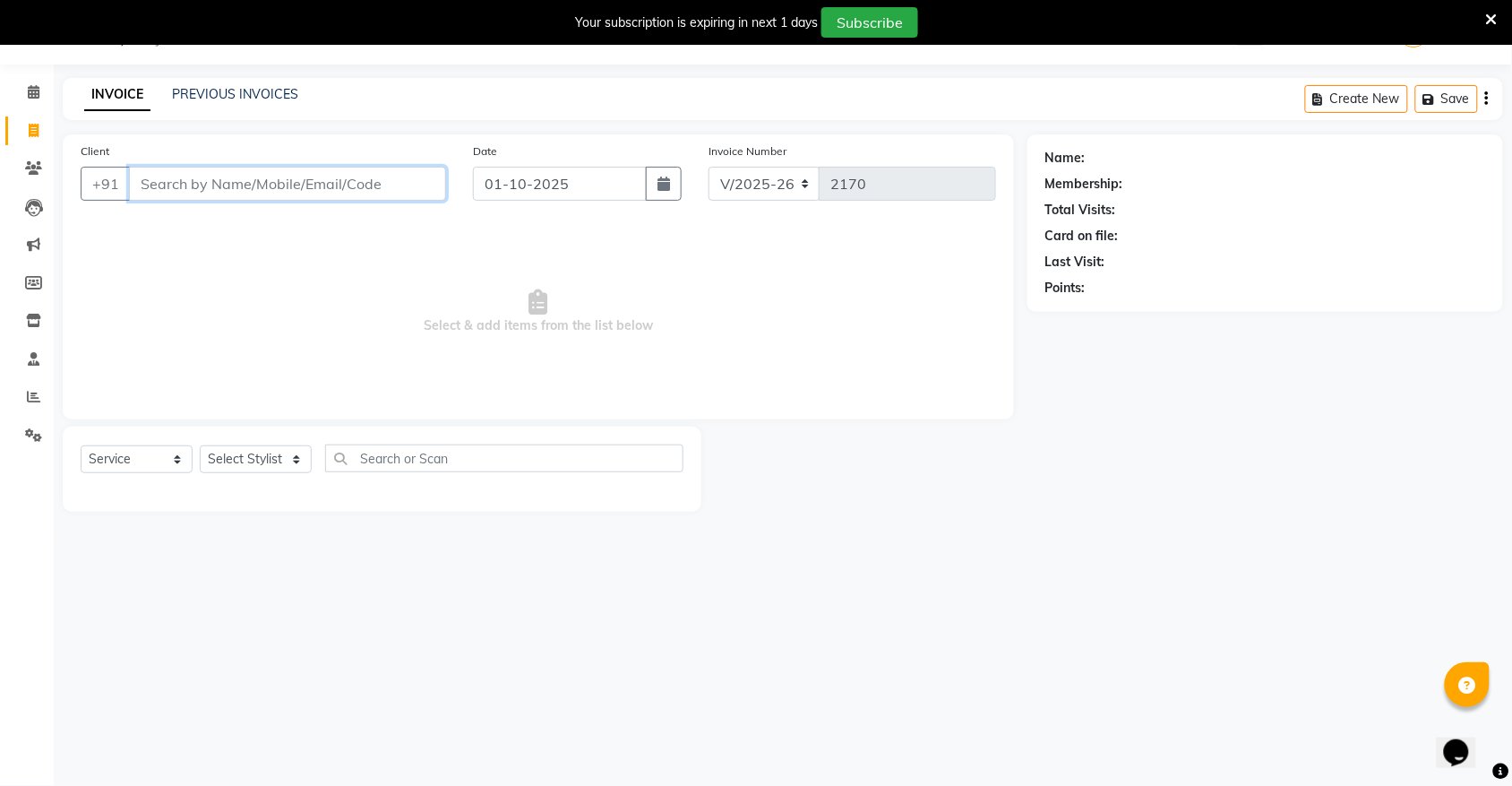
click at [234, 196] on input "Client" at bounding box center [287, 183] width 317 height 34
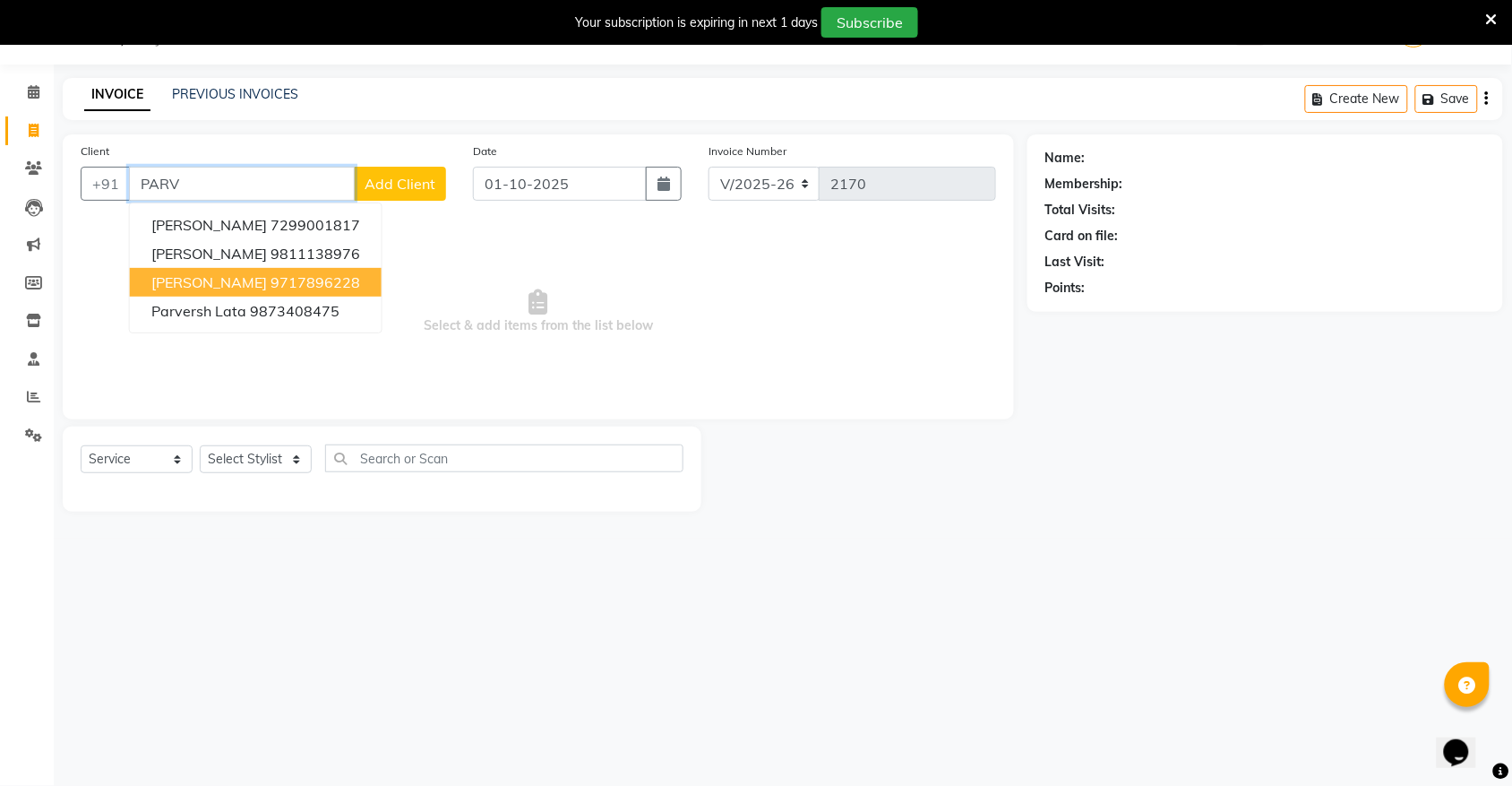
click at [271, 275] on ngb-highlight "9717896228" at bounding box center [315, 282] width 90 height 18
type input "9717896228"
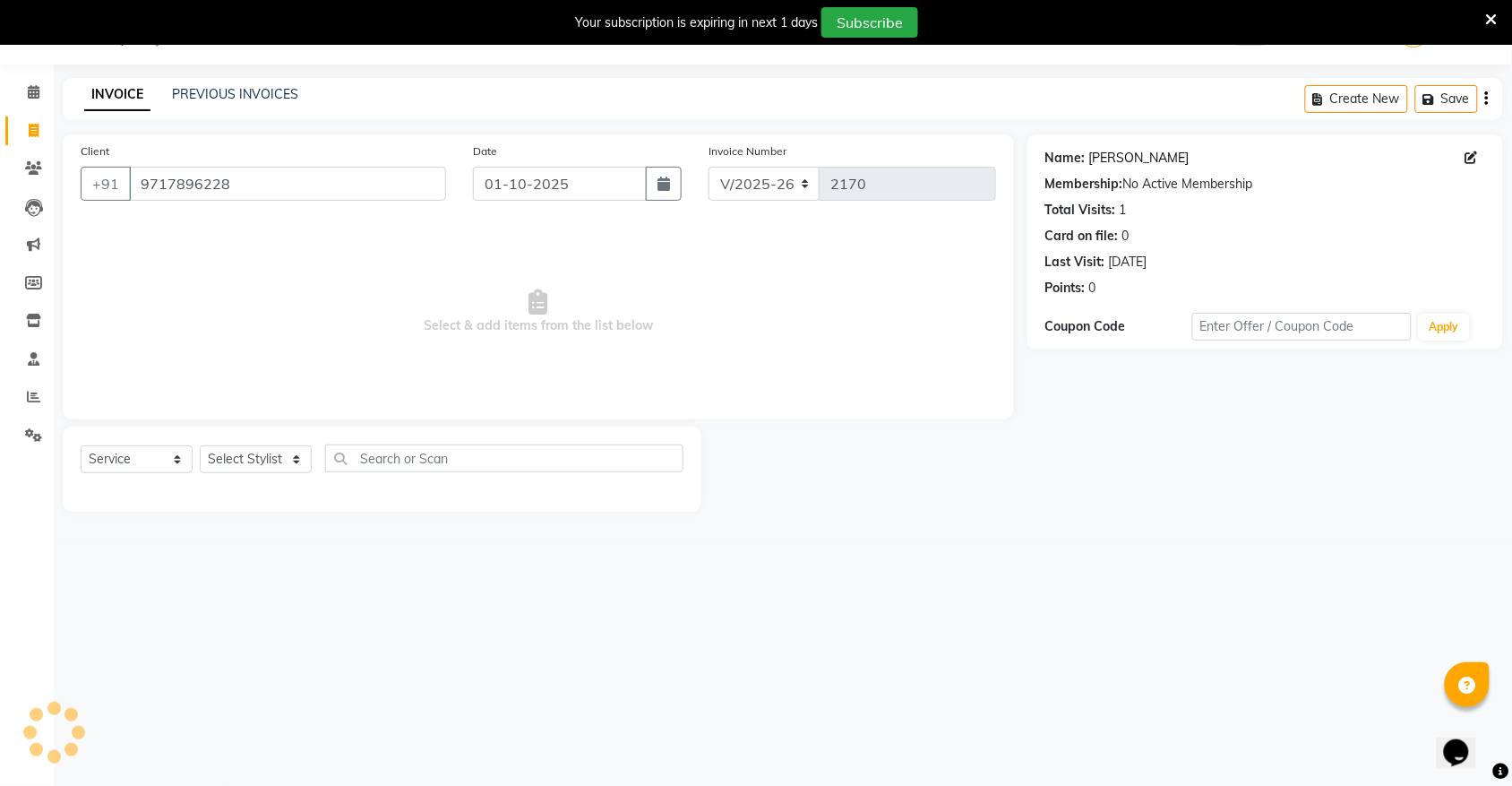
click at [1113, 158] on link "Mr Parvin" at bounding box center [1140, 158] width 100 height 19
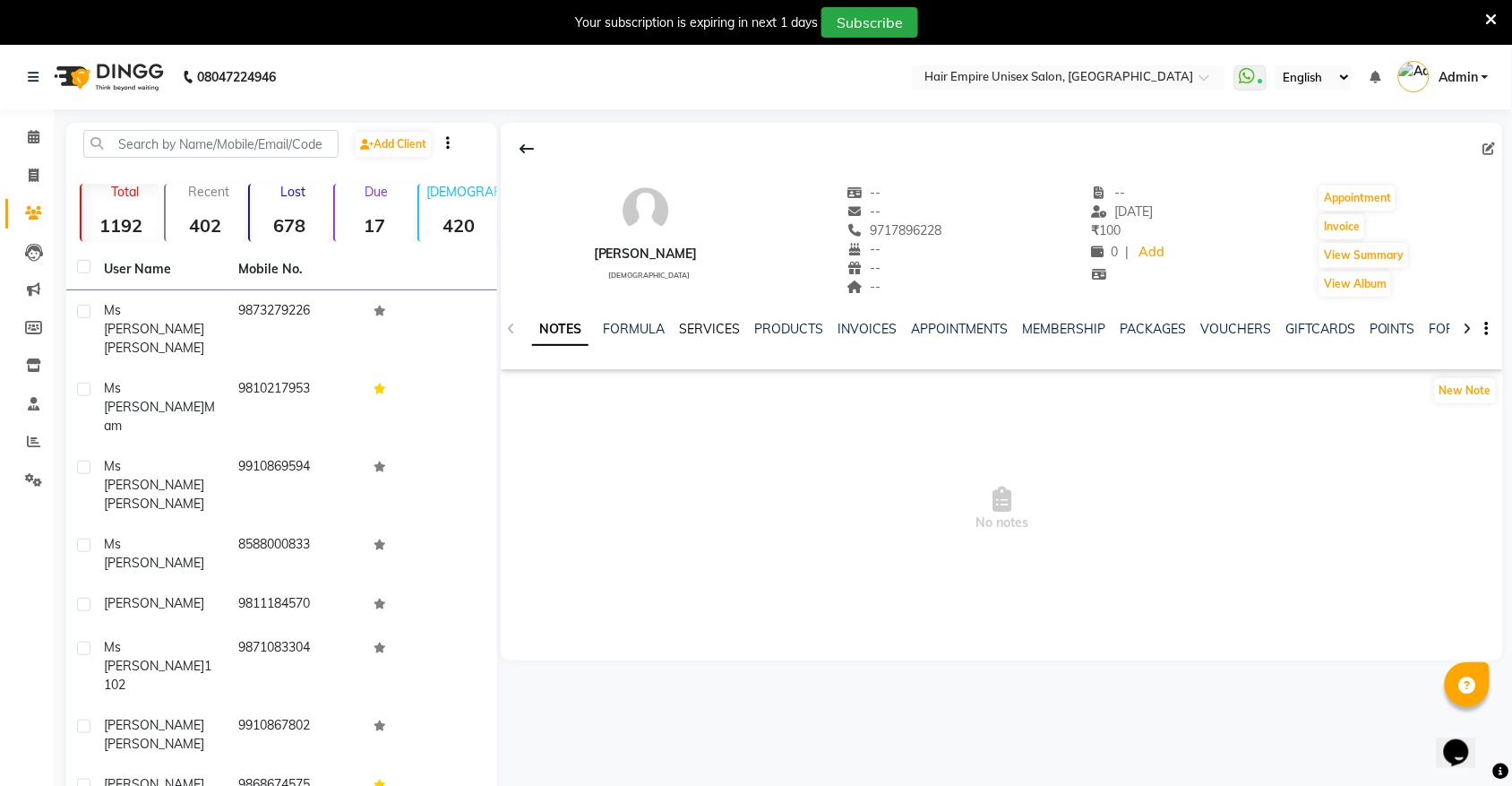
click at [700, 329] on link "SERVICES" at bounding box center [709, 329] width 61 height 16
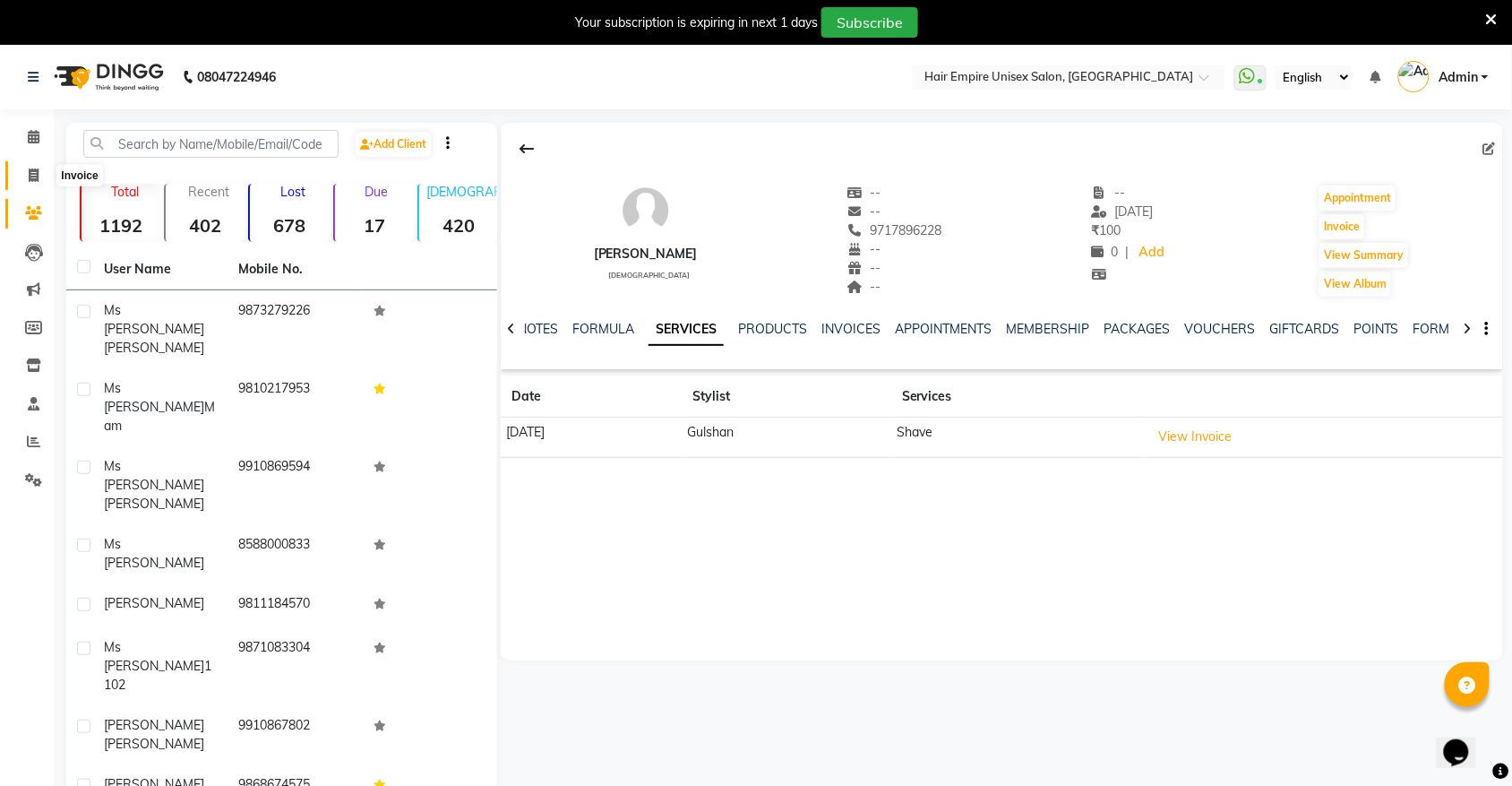
click at [43, 177] on span at bounding box center [34, 176] width 32 height 20
select select "service"
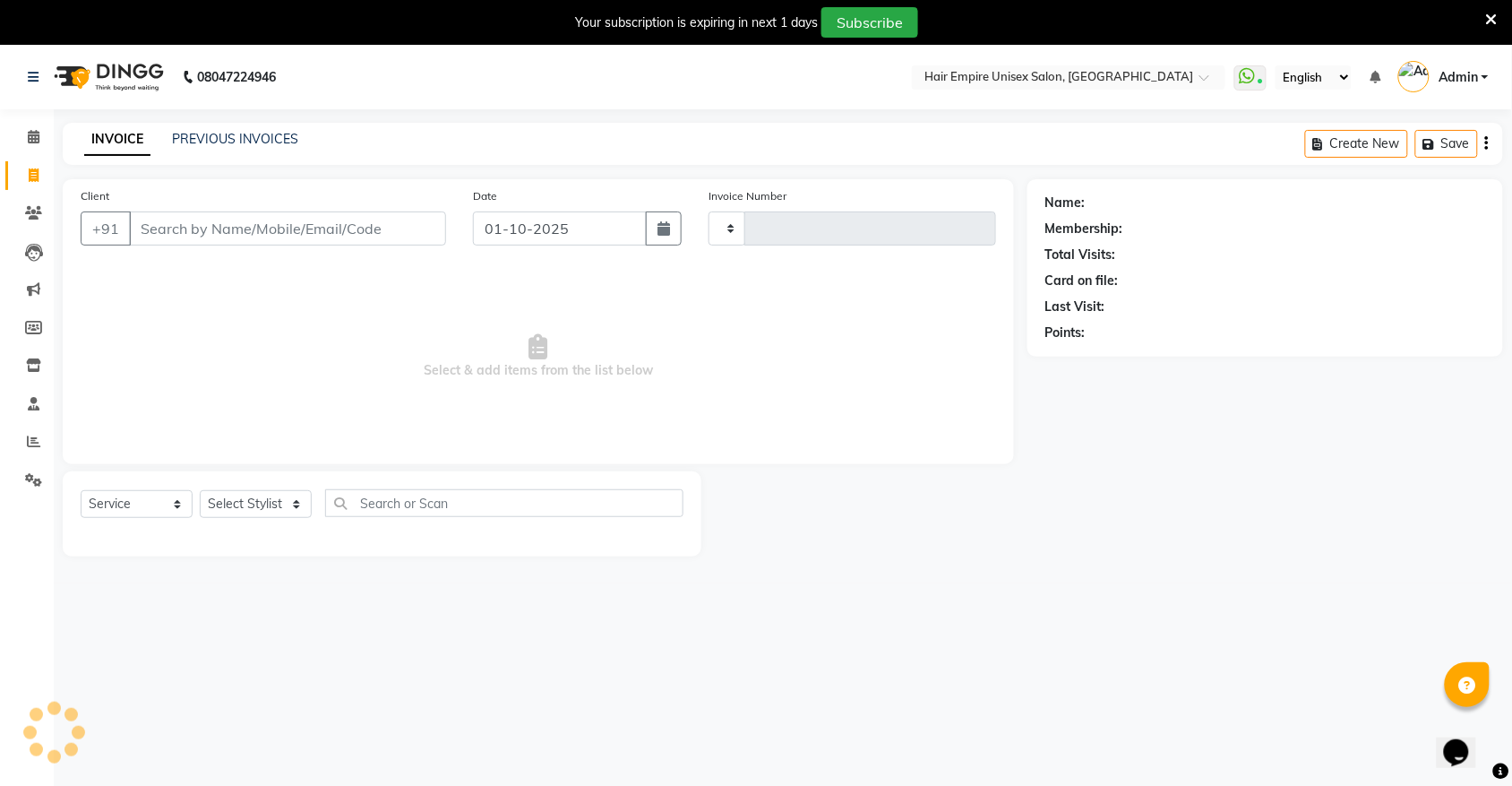
type input "2170"
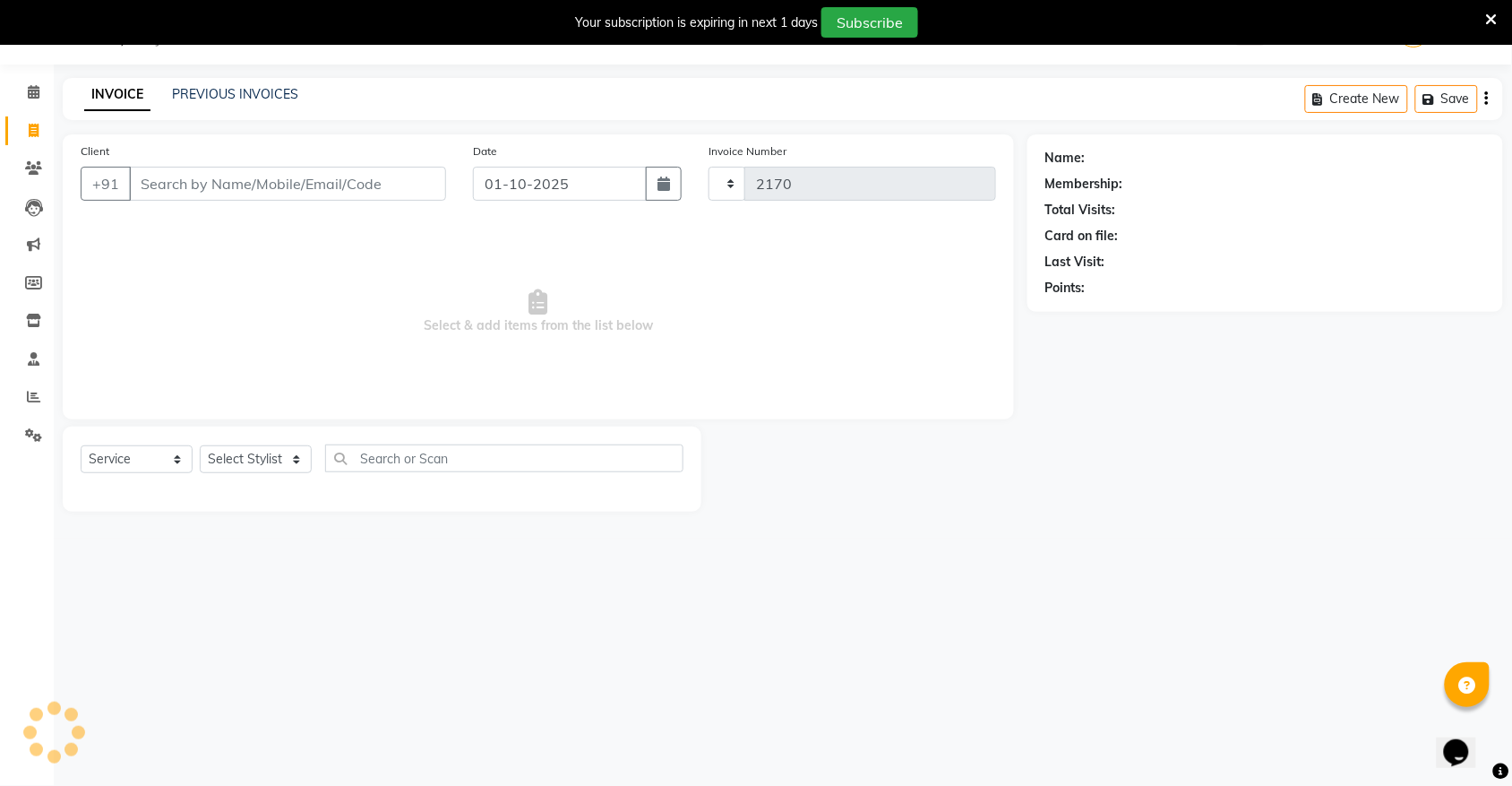
select select "5055"
click at [211, 193] on input "Client" at bounding box center [287, 183] width 317 height 34
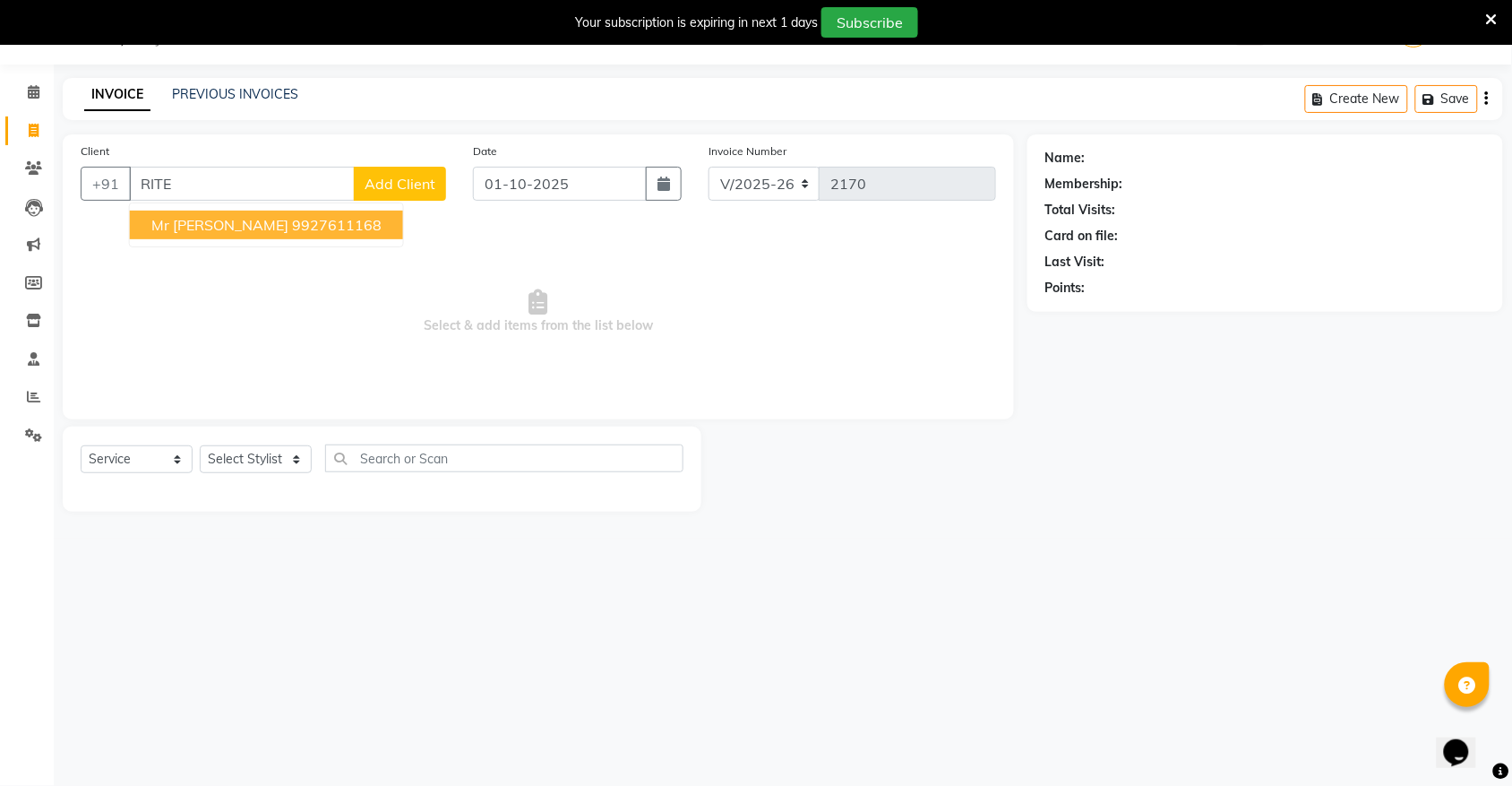
type input "RITE"
click at [235, 460] on select "Select Stylist [PERSON_NAME] [PERSON_NAME] [PERSON_NAME] Nisha [PERSON_NAME] [P…" at bounding box center [256, 459] width 112 height 28
select select "31821"
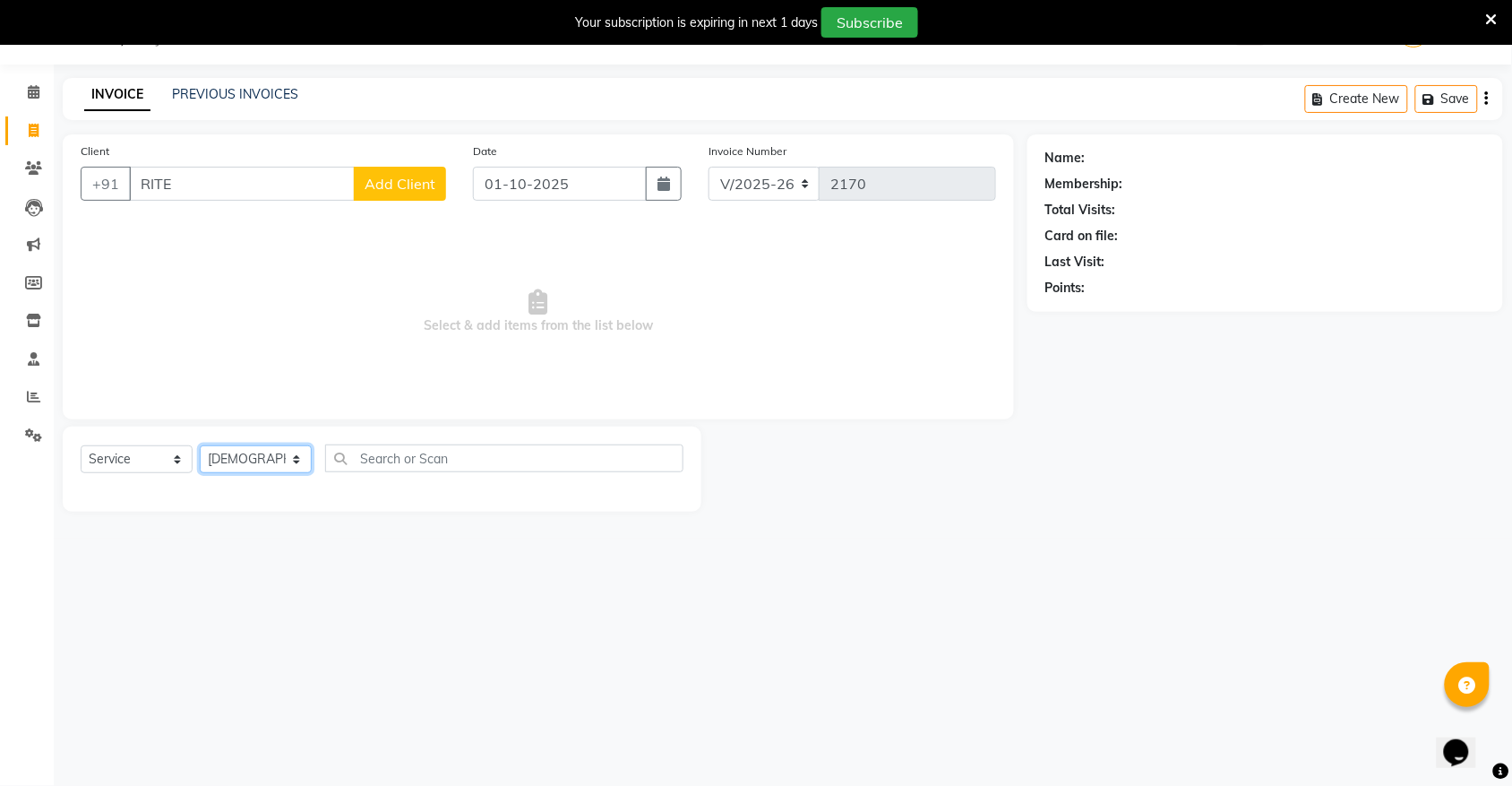
click at [200, 446] on select "Select Stylist [PERSON_NAME] [PERSON_NAME] [PERSON_NAME] Nisha [PERSON_NAME] [P…" at bounding box center [256, 459] width 112 height 28
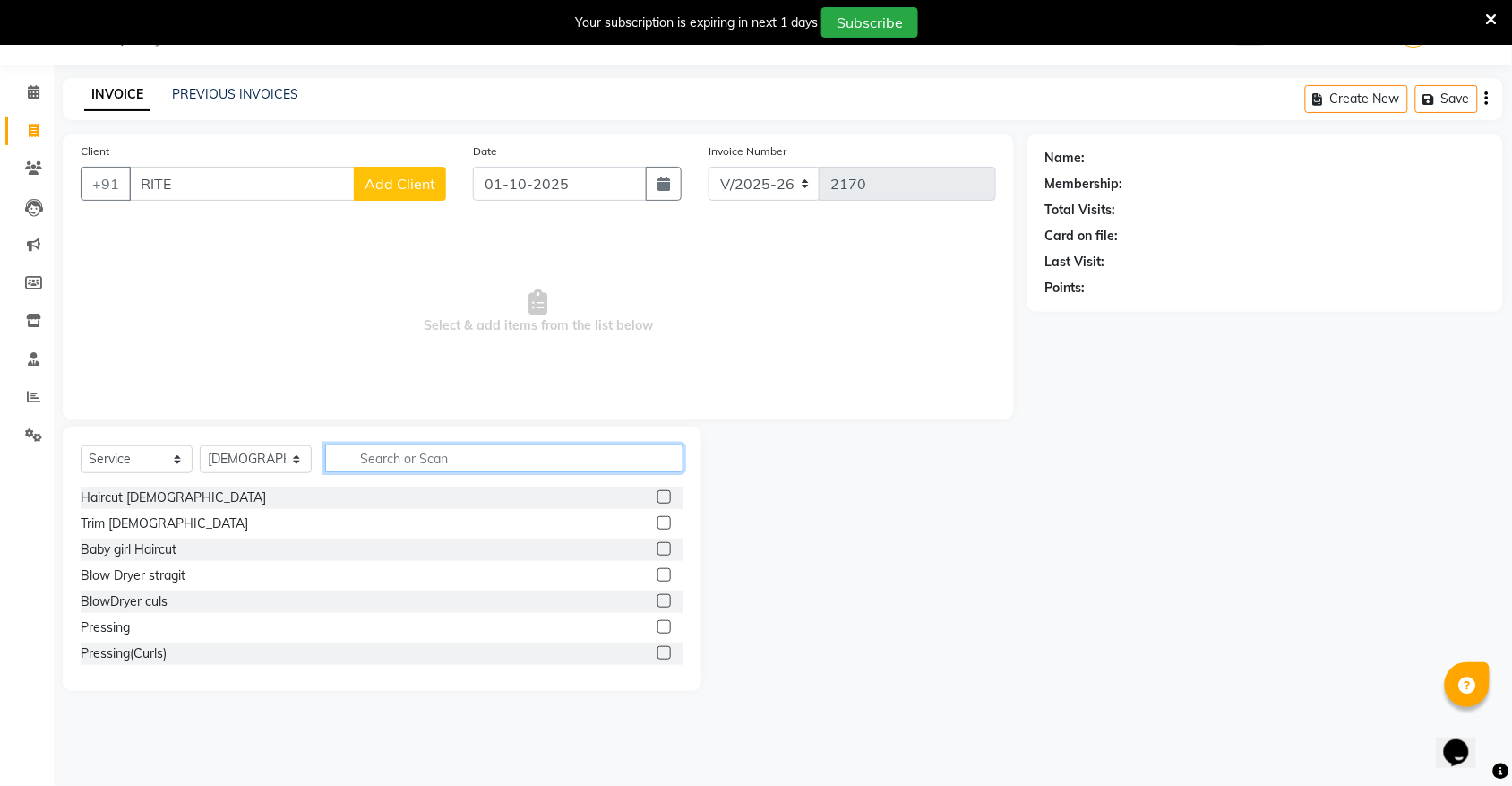
click at [411, 458] on input "text" at bounding box center [504, 458] width 359 height 28
click at [273, 458] on select "Select Stylist [PERSON_NAME] [PERSON_NAME] [PERSON_NAME] Nisha [PERSON_NAME] [P…" at bounding box center [256, 459] width 112 height 28
click at [200, 446] on select "Select Stylist [PERSON_NAME] [PERSON_NAME] [PERSON_NAME] Nisha [PERSON_NAME] [P…" at bounding box center [256, 459] width 112 height 28
click at [363, 460] on input "text" at bounding box center [504, 458] width 359 height 28
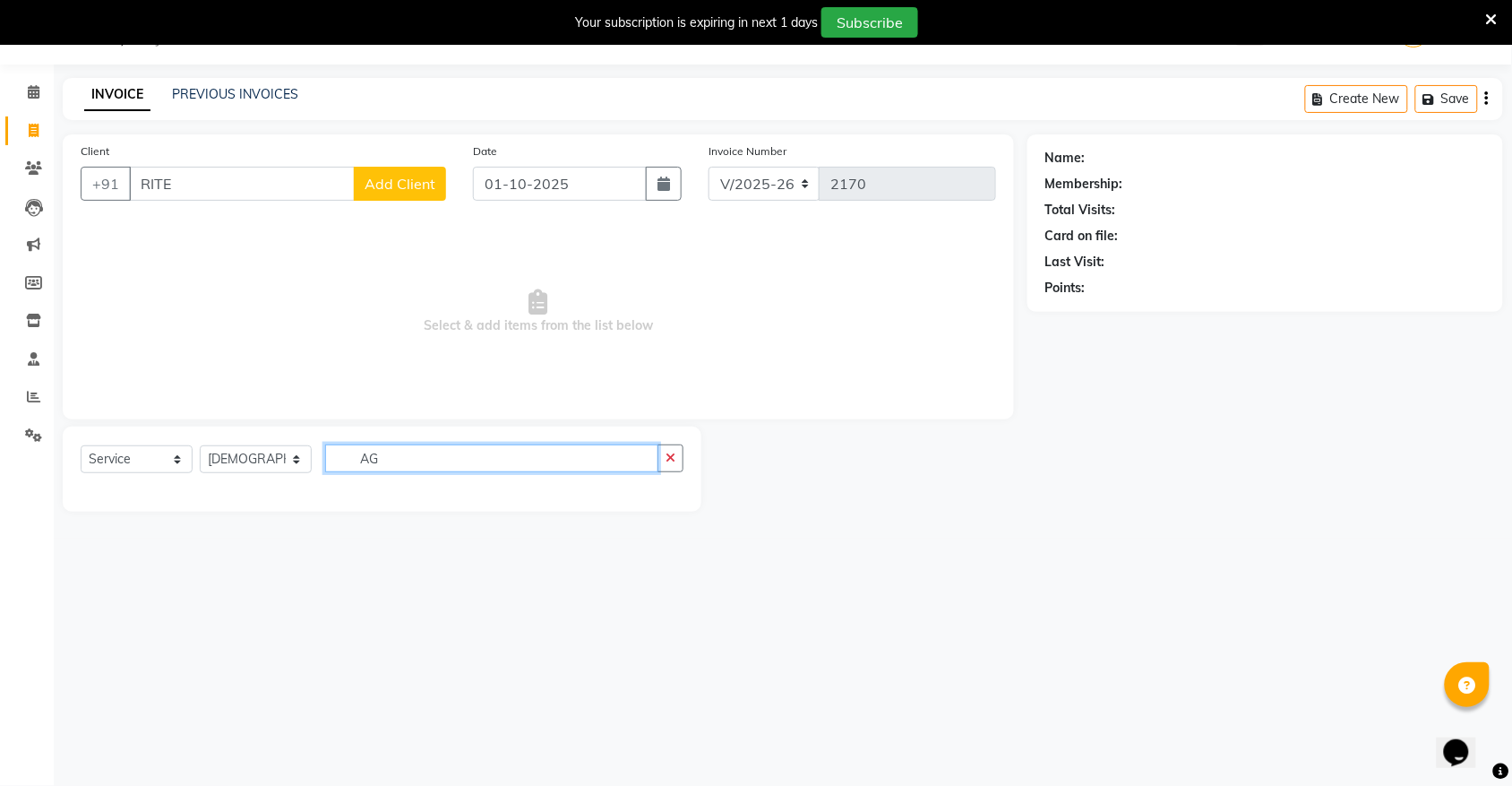
type input "A"
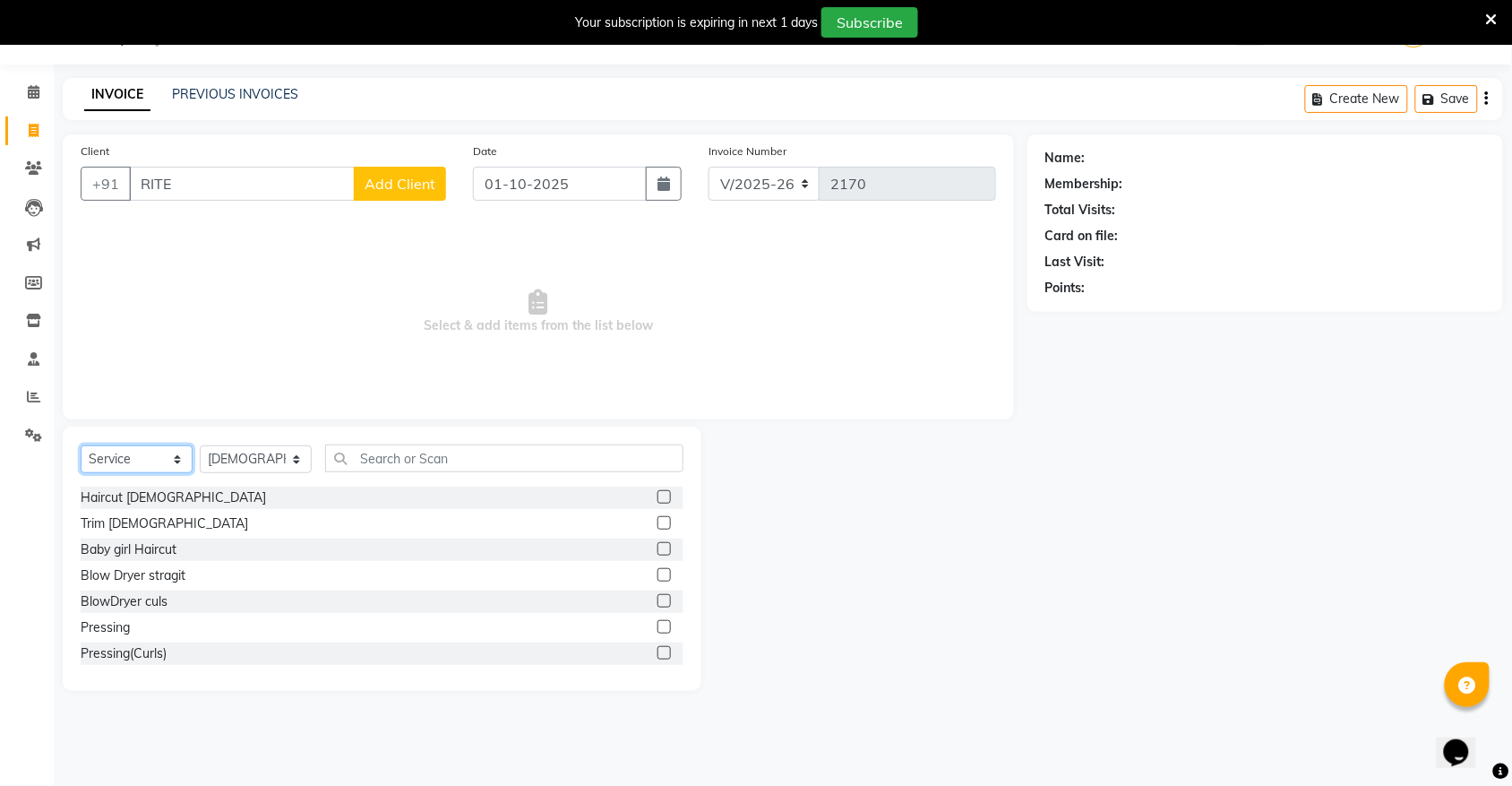
click at [136, 469] on select "Select Service Product Membership Package Voucher Prepaid Gift Card" at bounding box center [137, 459] width 112 height 28
click at [81, 446] on select "Select Service Product Membership Package Voucher Prepaid Gift Card" at bounding box center [137, 459] width 112 height 28
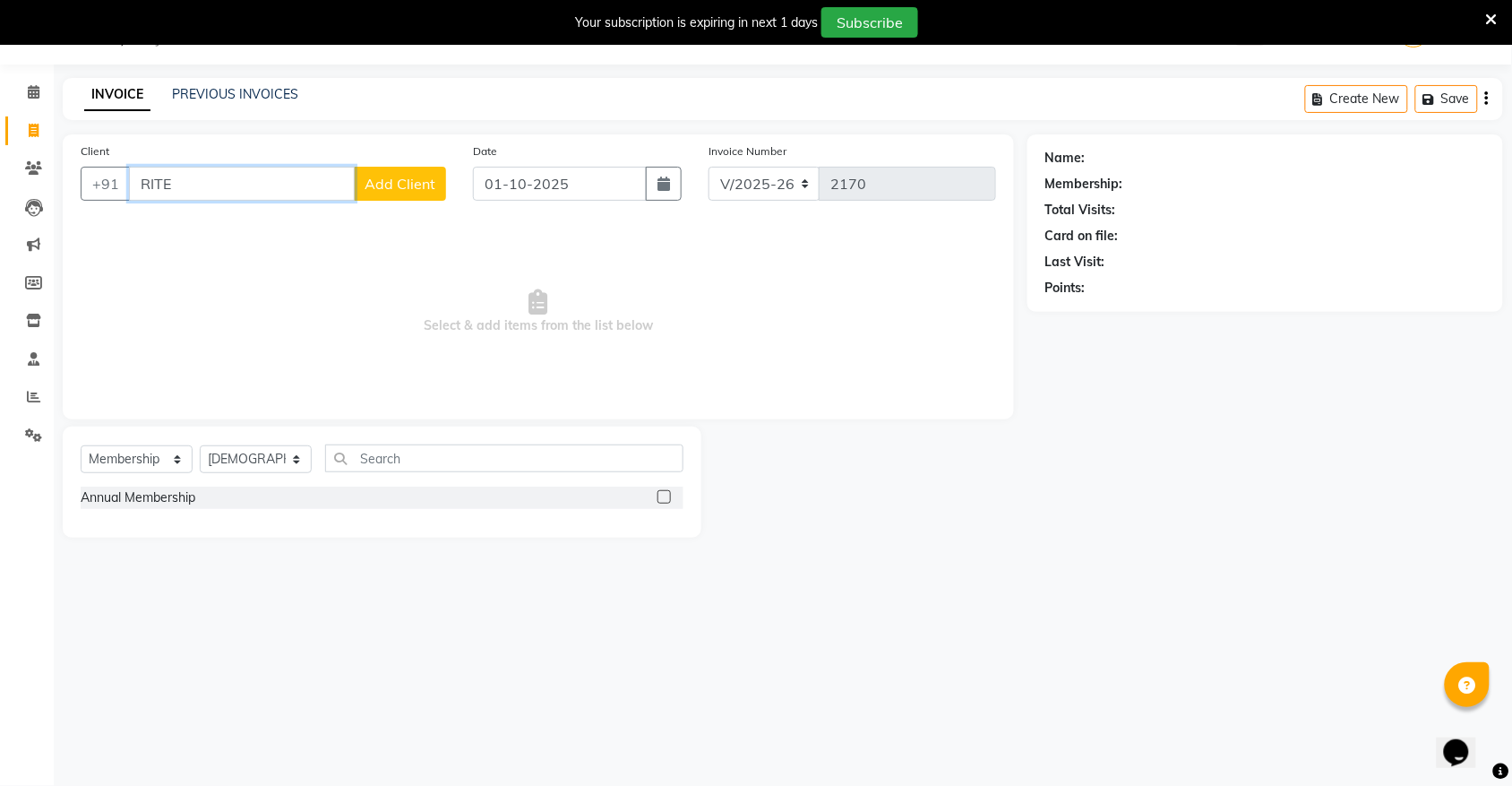
click at [198, 182] on input "RITE" at bounding box center [242, 183] width 226 height 34
click at [664, 502] on label at bounding box center [664, 497] width 14 height 14
click at [664, 502] on input "checkbox" at bounding box center [663, 498] width 12 height 12
select select "select"
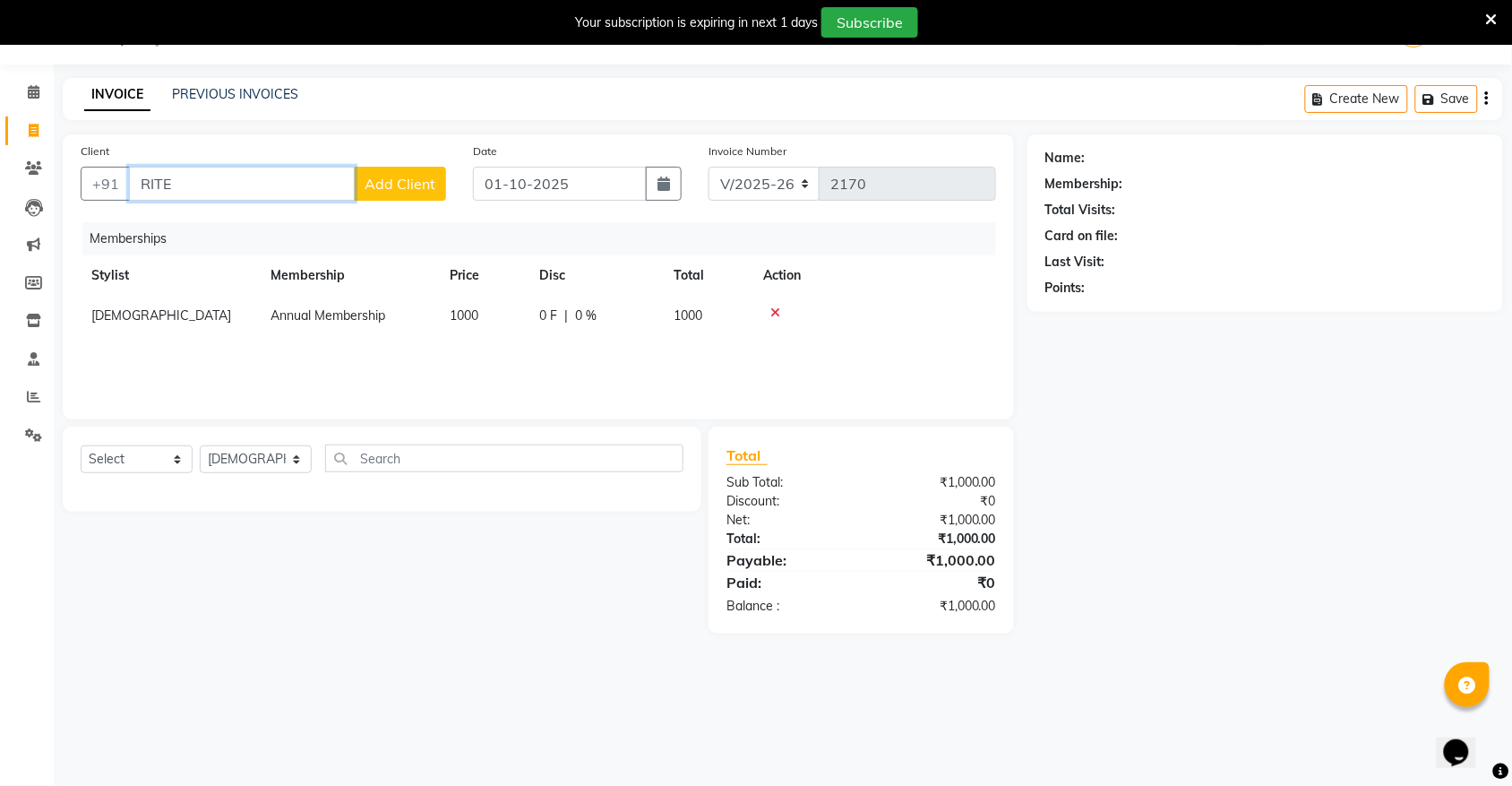
click at [218, 183] on input "RITE" at bounding box center [242, 183] width 226 height 34
type input "R"
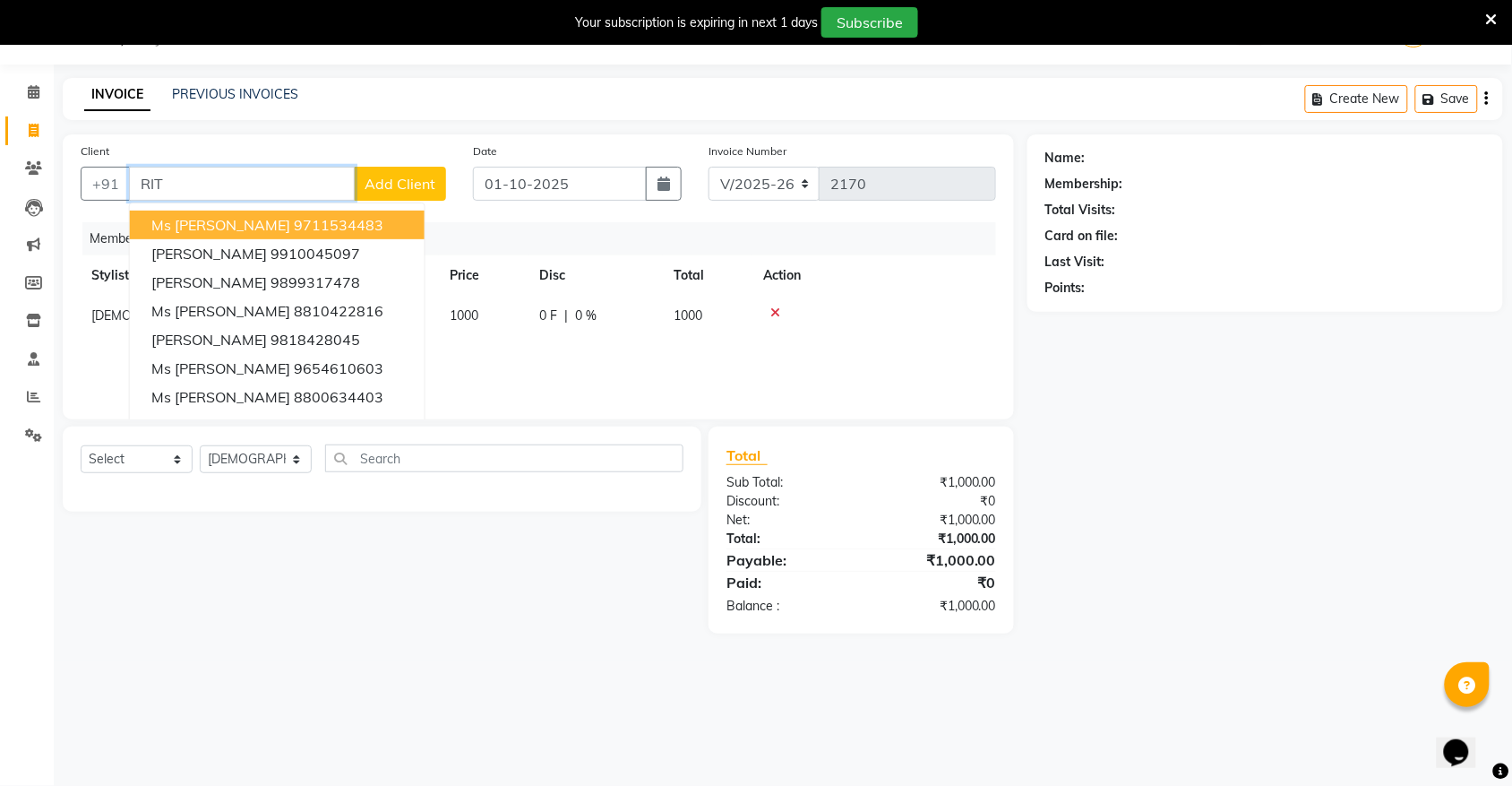
click at [169, 183] on input "RIT" at bounding box center [242, 183] width 226 height 34
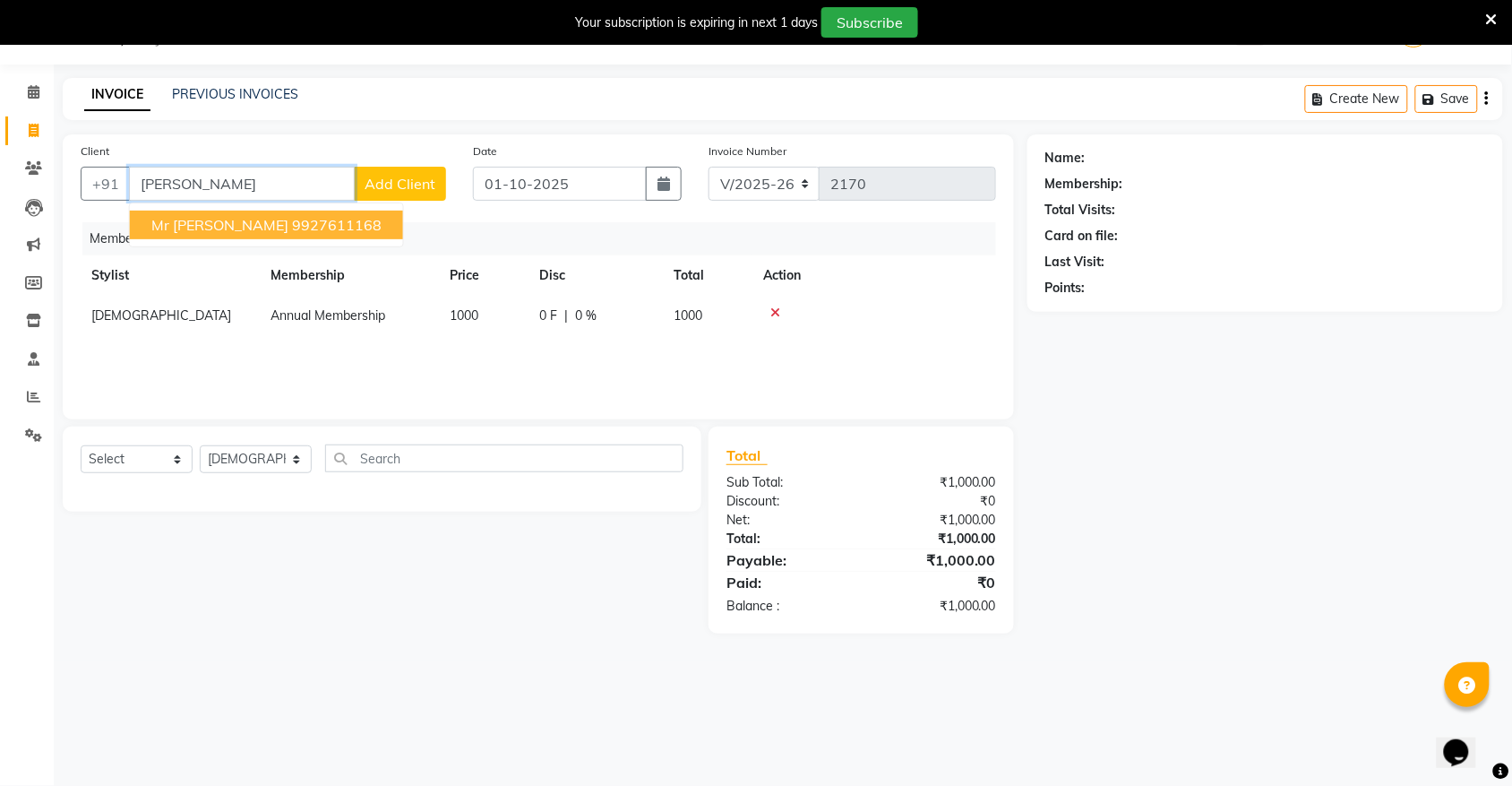
click at [303, 230] on ngb-highlight "9927611168" at bounding box center [337, 225] width 90 height 18
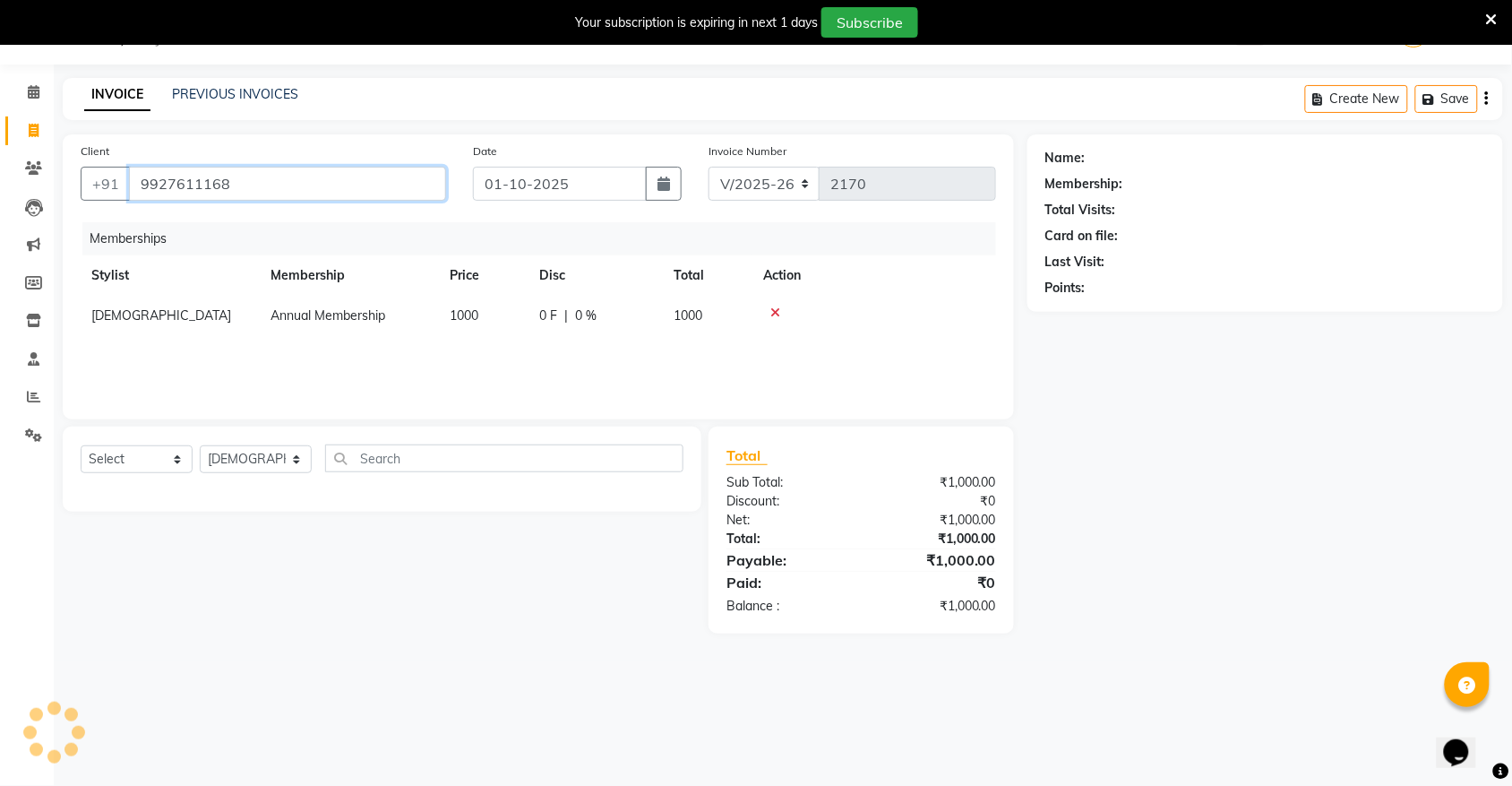
type input "9927611168"
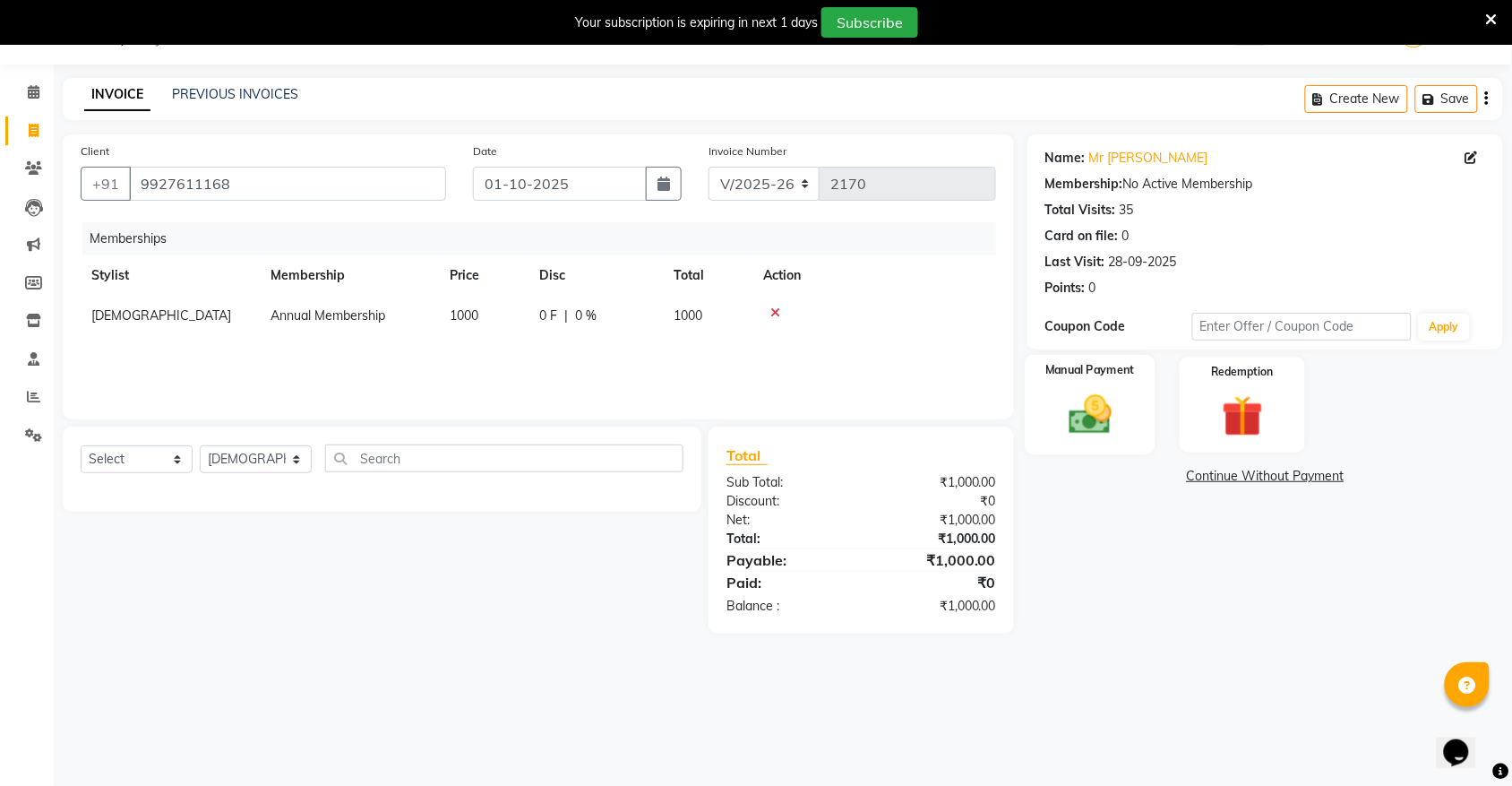
click at [1084, 426] on img at bounding box center [1091, 414] width 69 height 49
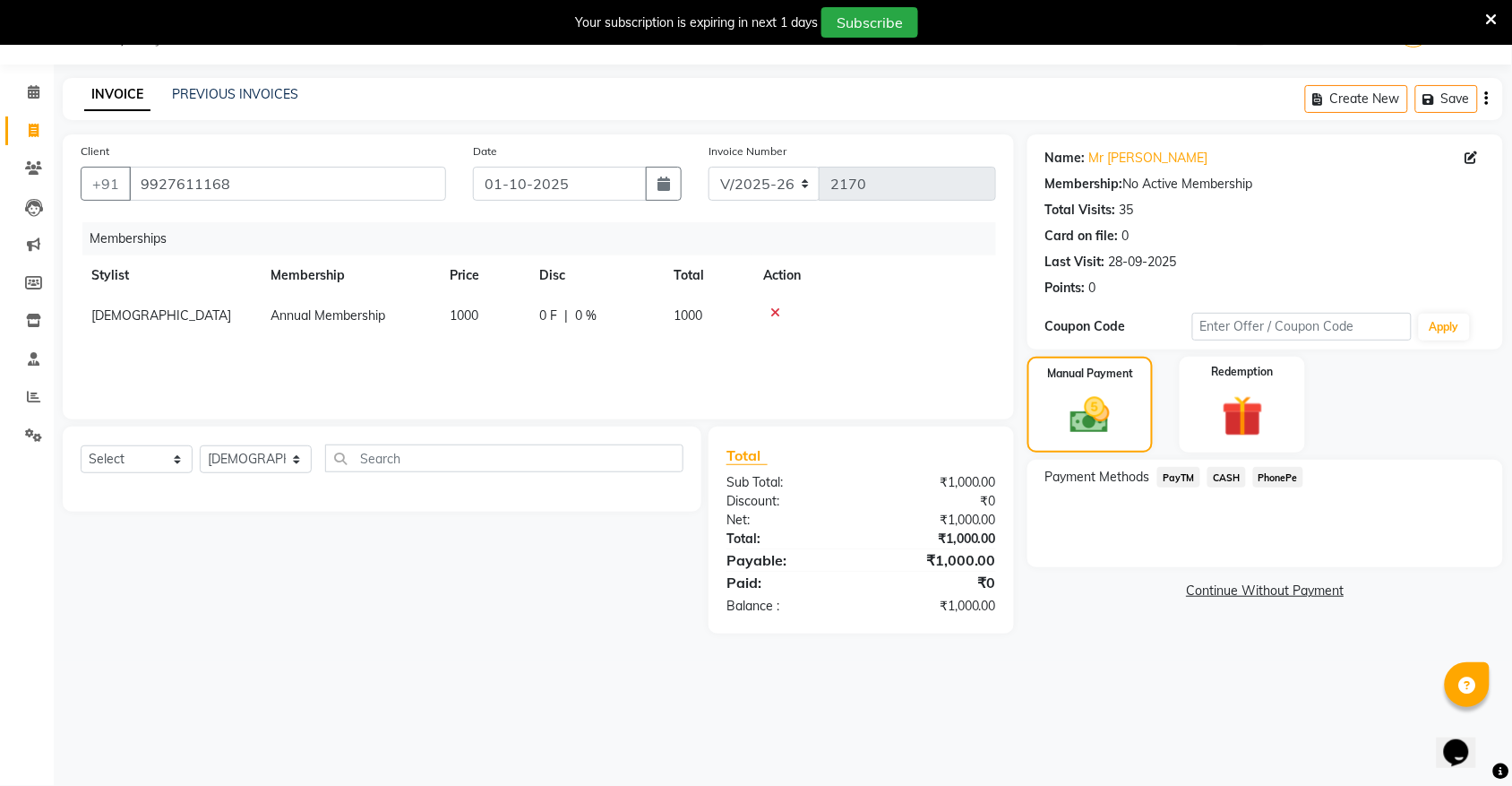
click at [1183, 475] on span "PayTM" at bounding box center [1179, 476] width 43 height 20
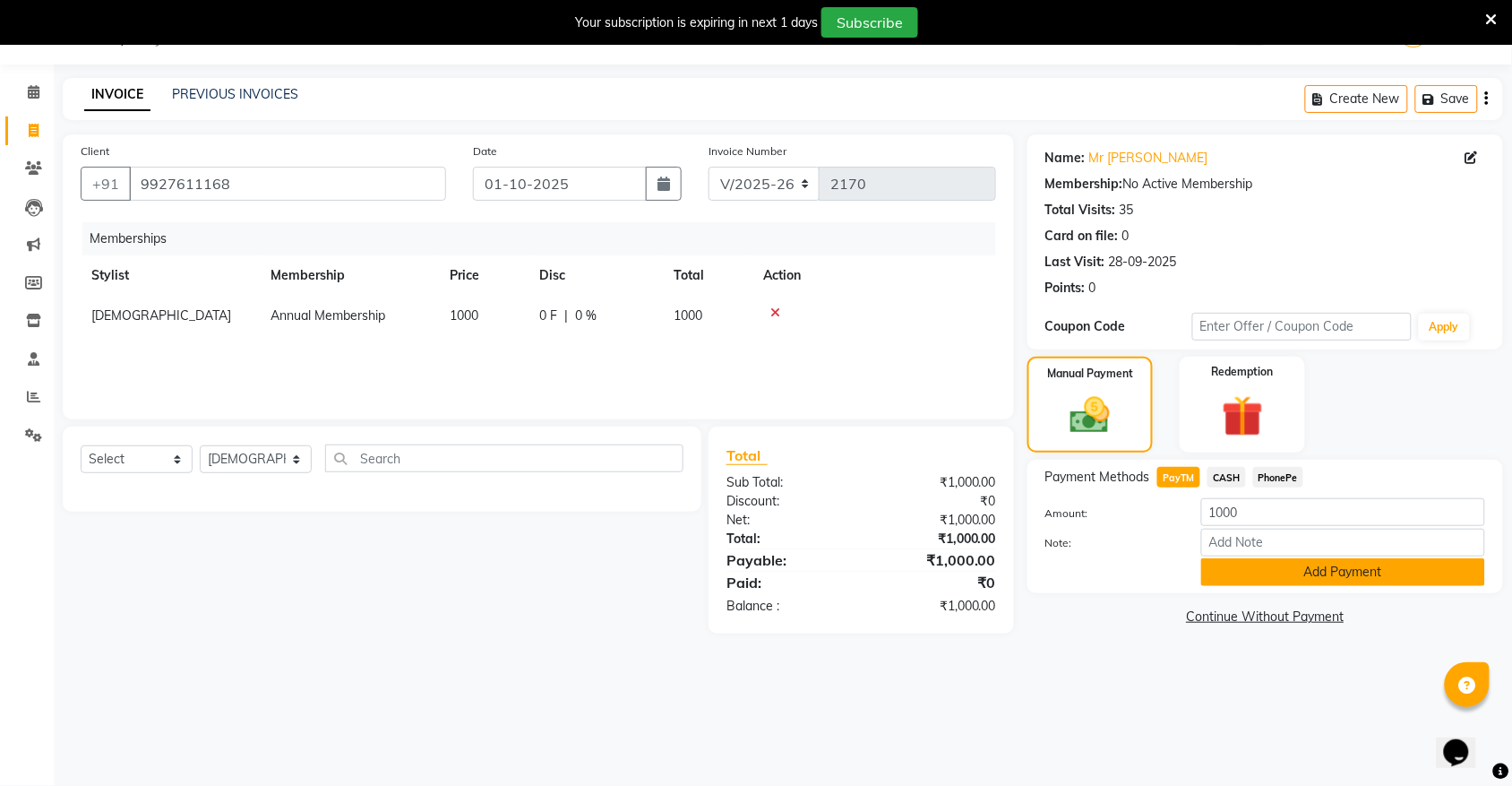
click at [1260, 579] on button "Add Payment" at bounding box center [1343, 572] width 284 height 28
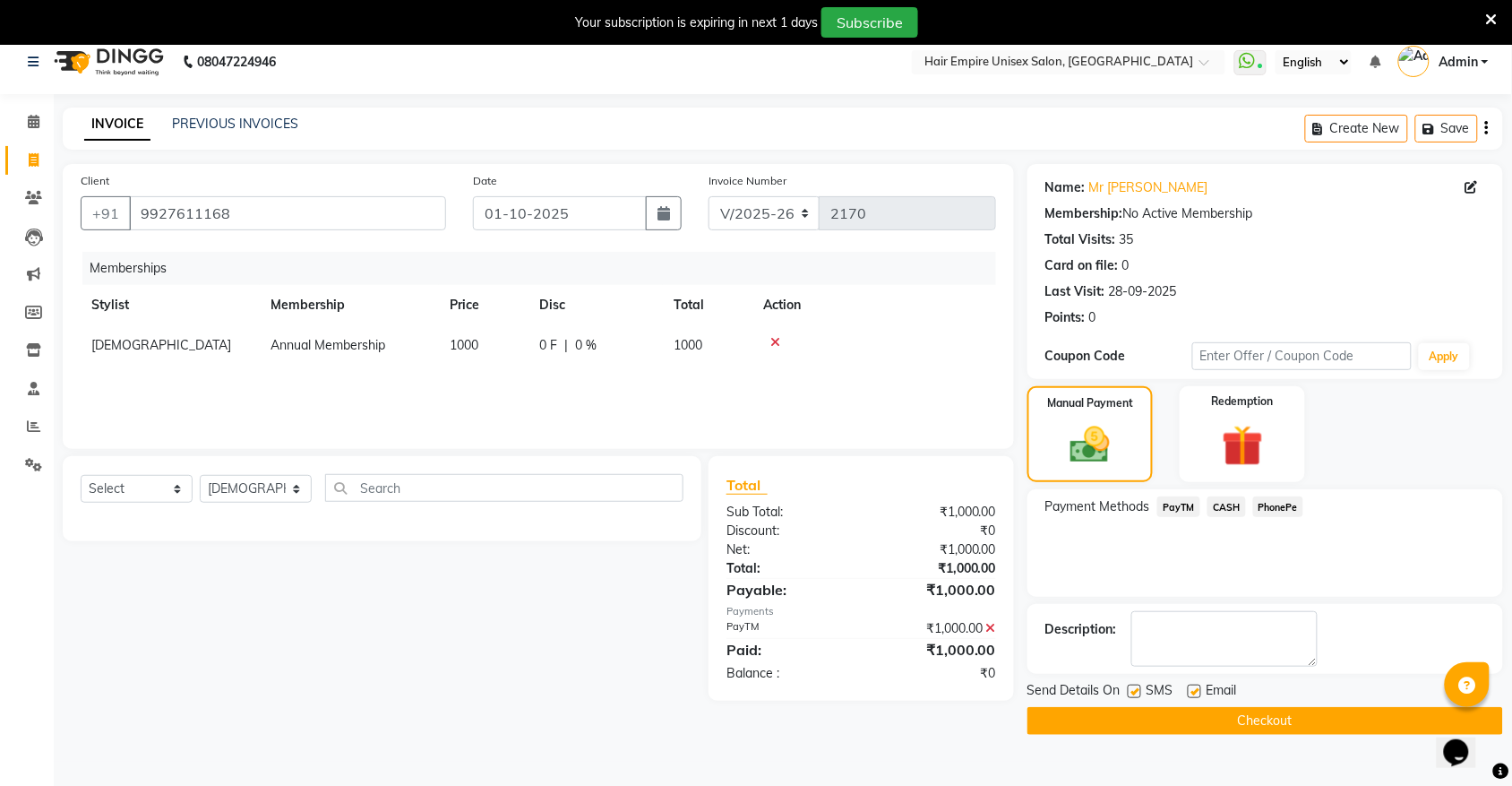
scroll to position [0, 0]
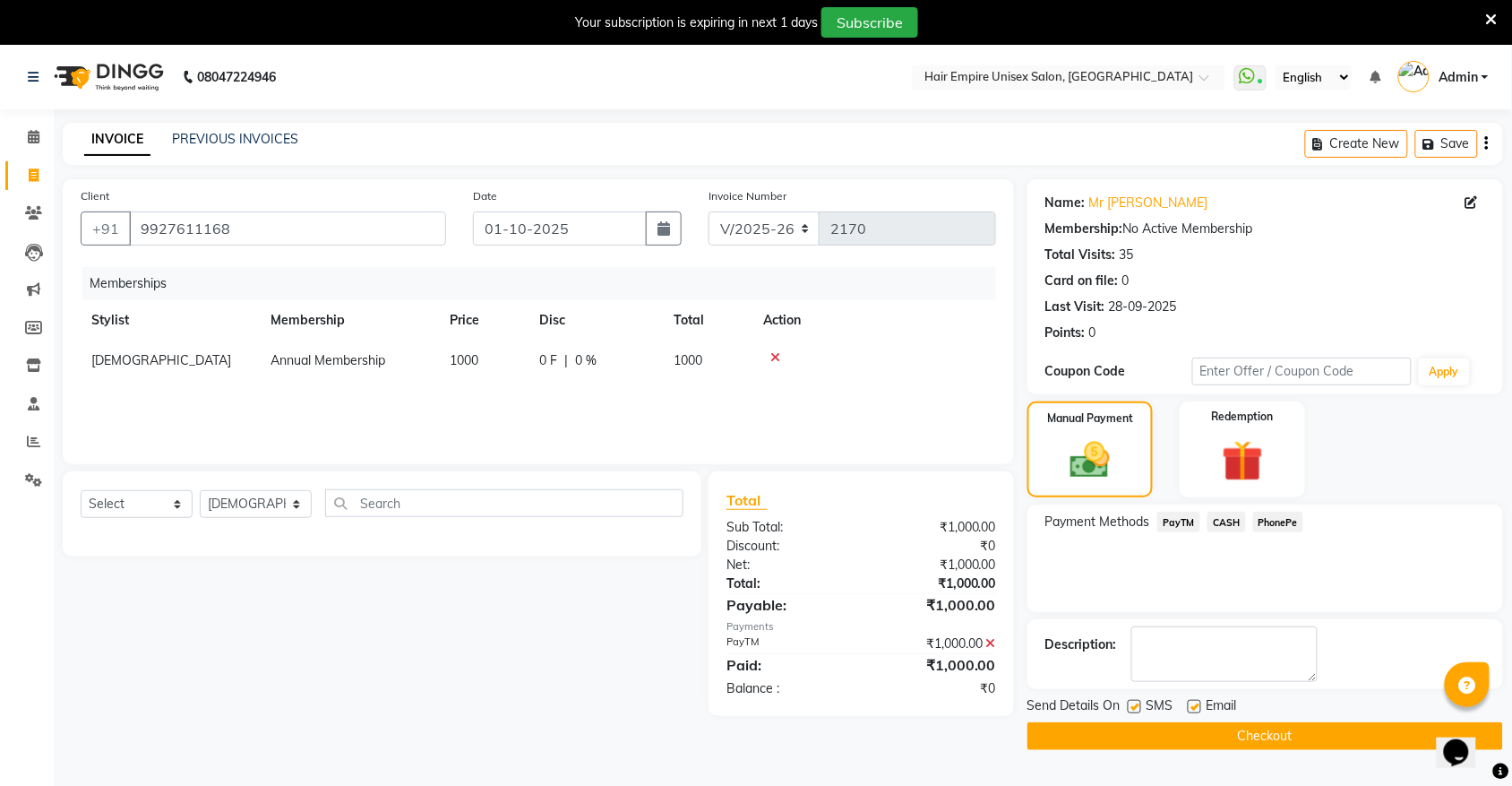
click at [1275, 740] on button "Checkout" at bounding box center [1265, 736] width 475 height 28
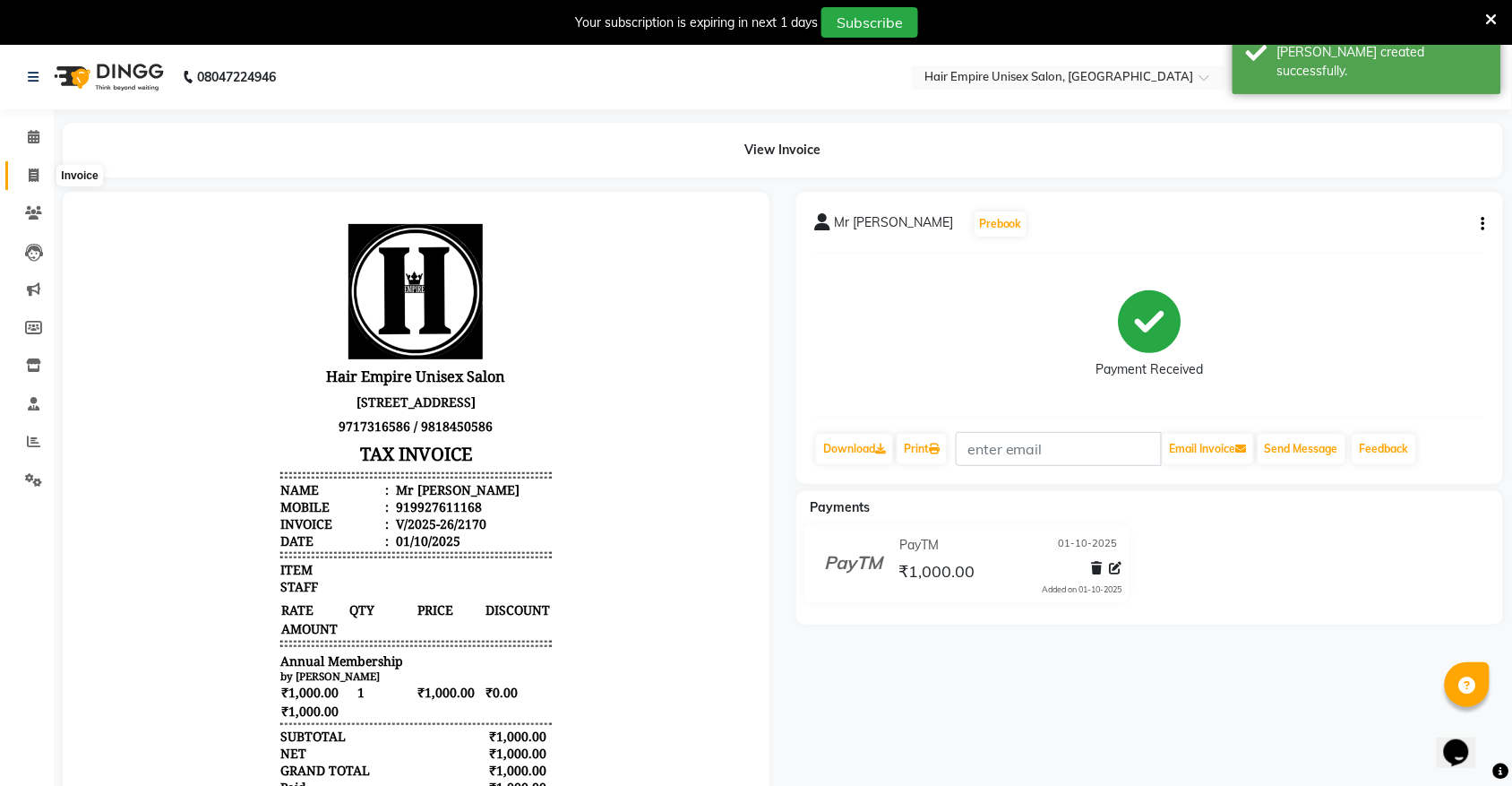
click at [33, 176] on icon at bounding box center [34, 176] width 10 height 14
select select "service"
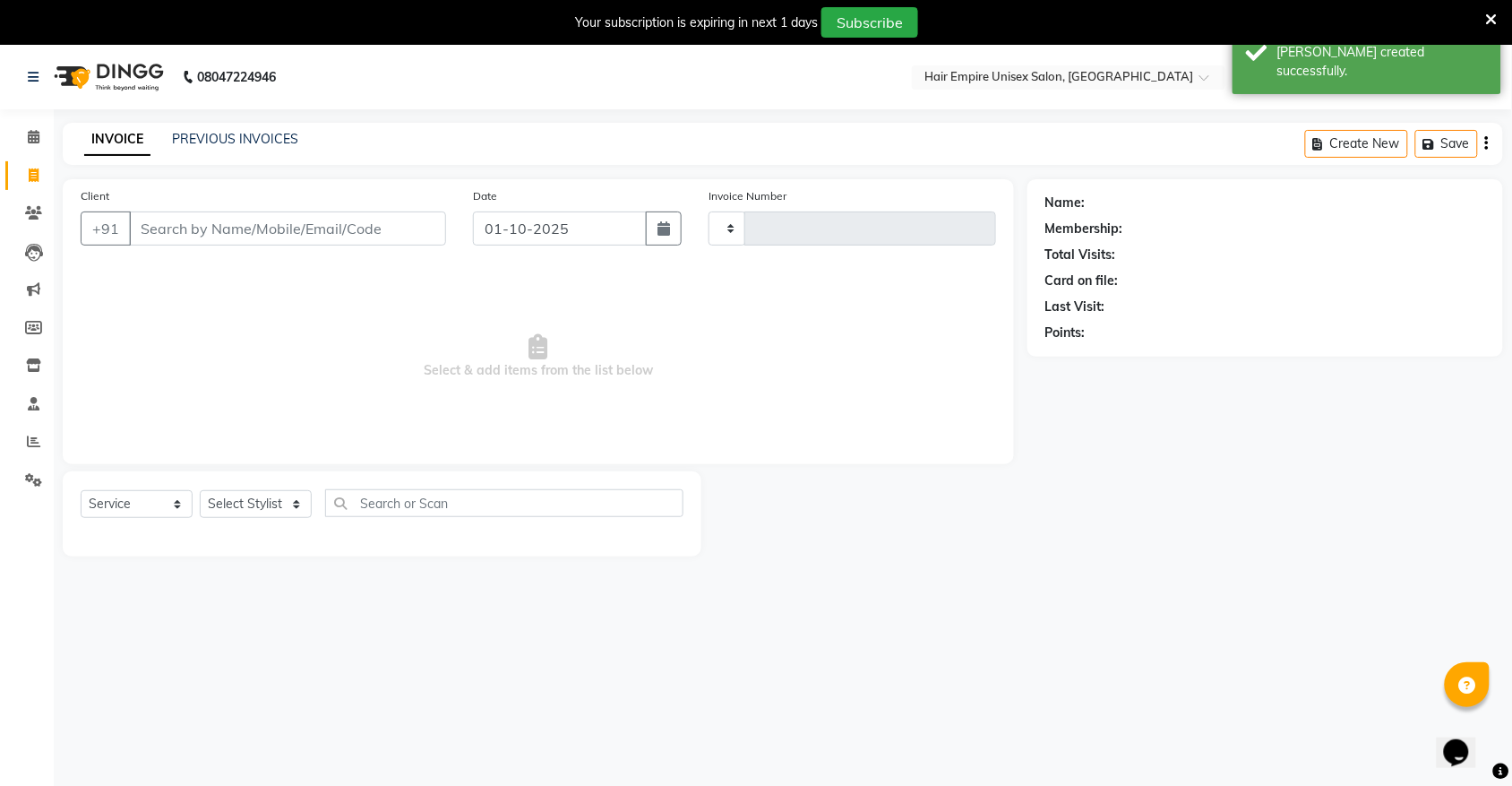
type input "2171"
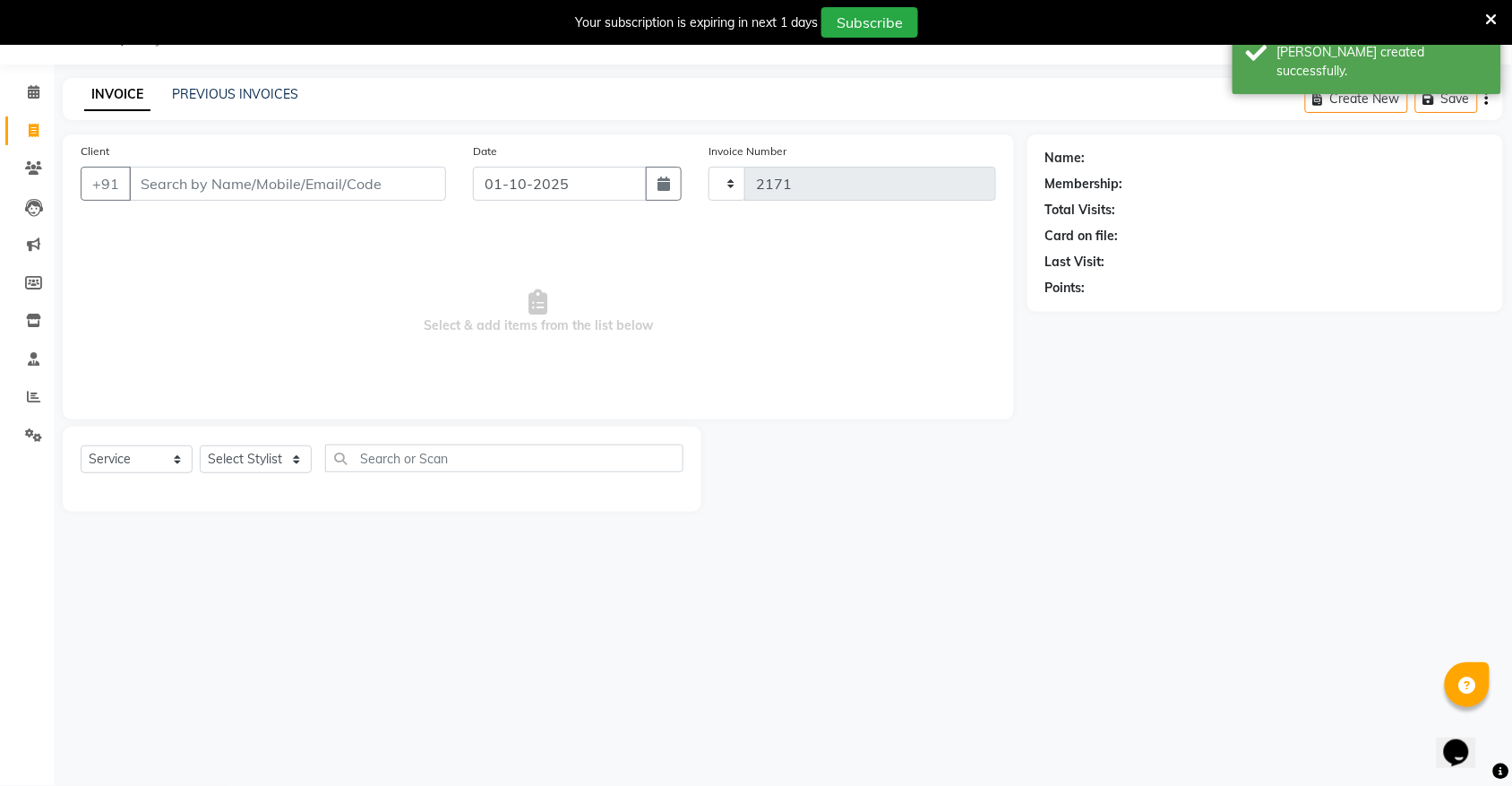
select select "5055"
click at [202, 188] on input "Client" at bounding box center [287, 183] width 317 height 34
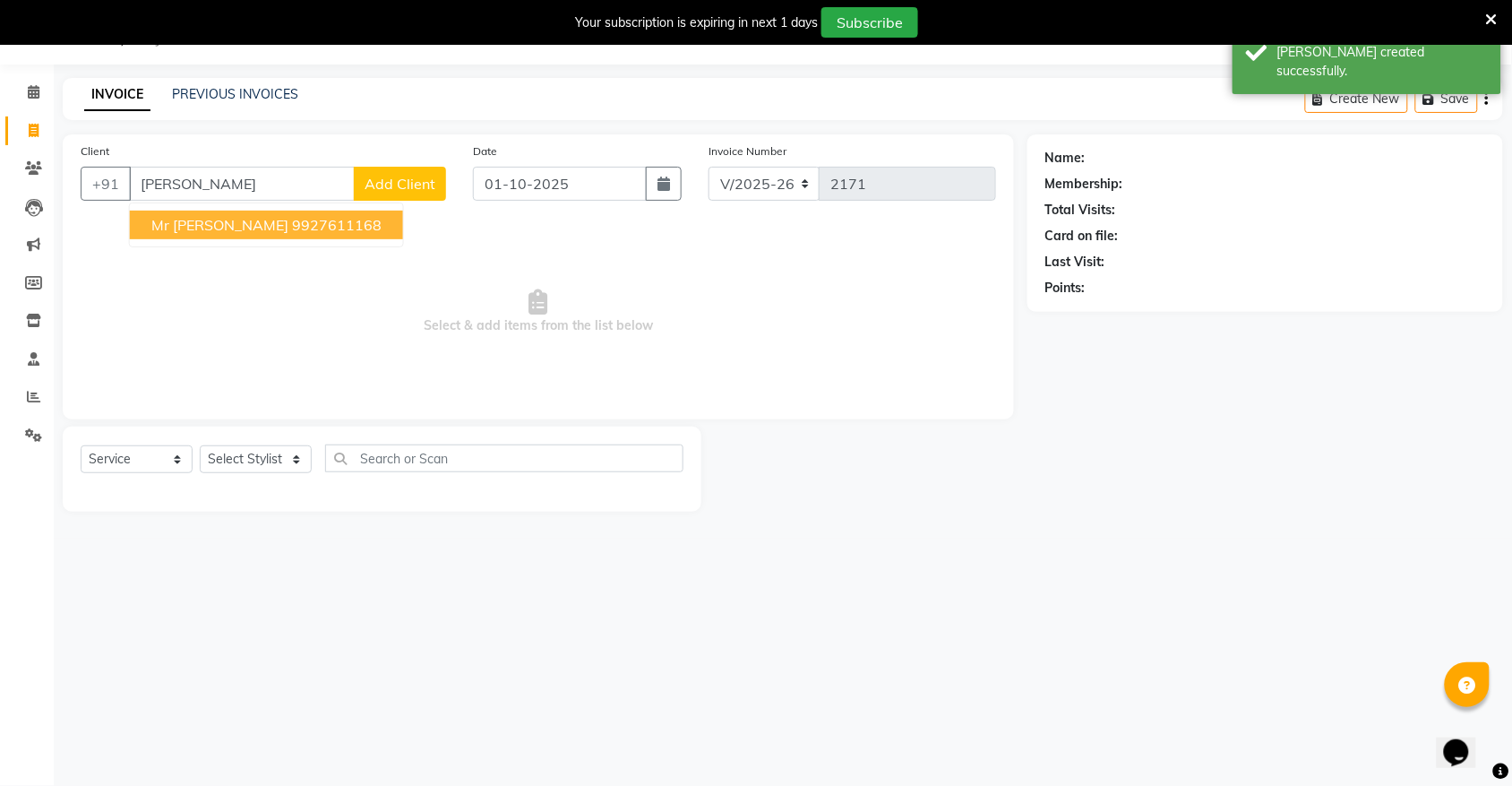
click at [272, 233] on span "Mr Ritesh Agarwal" at bounding box center [220, 225] width 137 height 18
type input "9927611168"
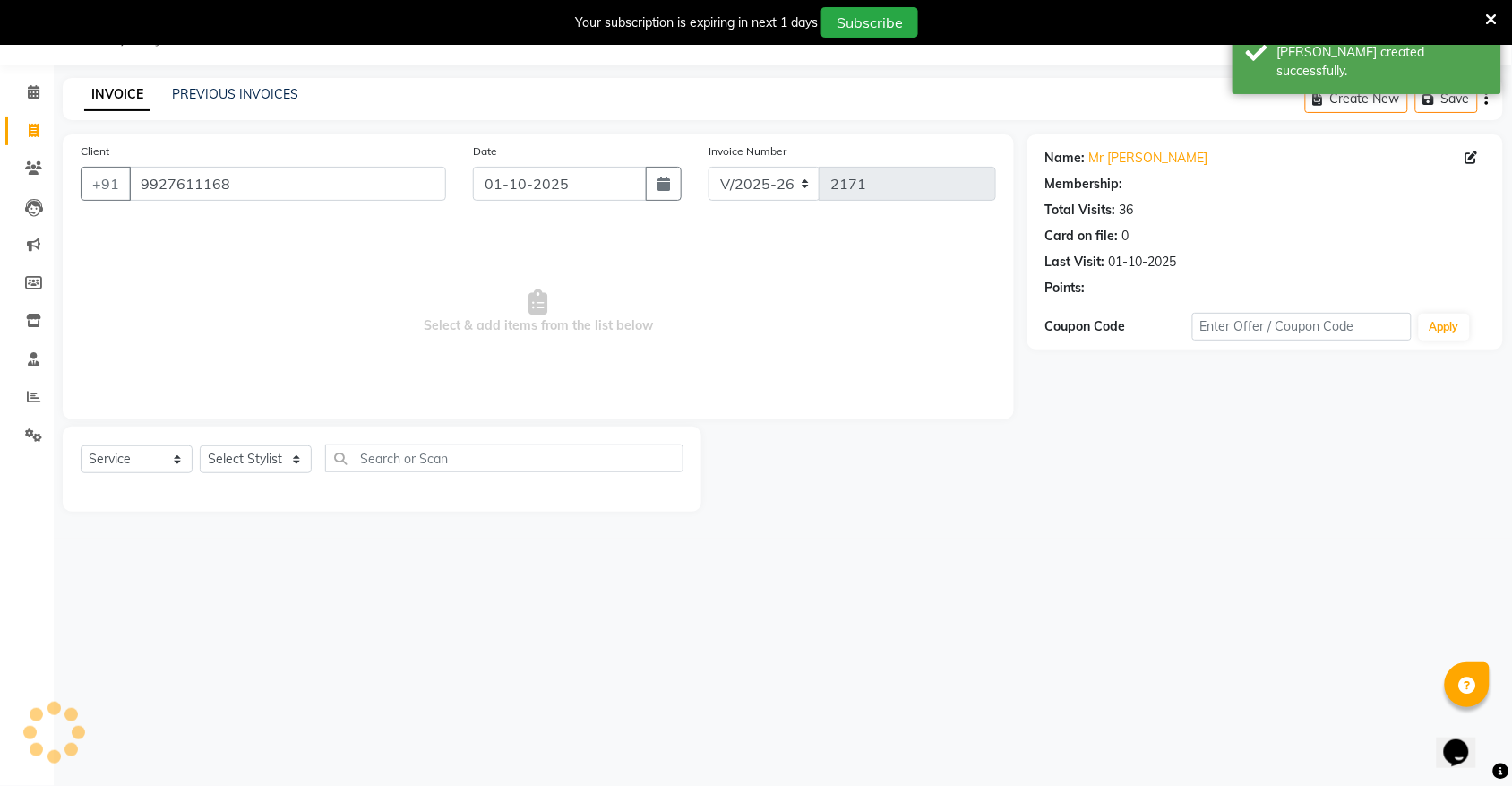
select select "1: Object"
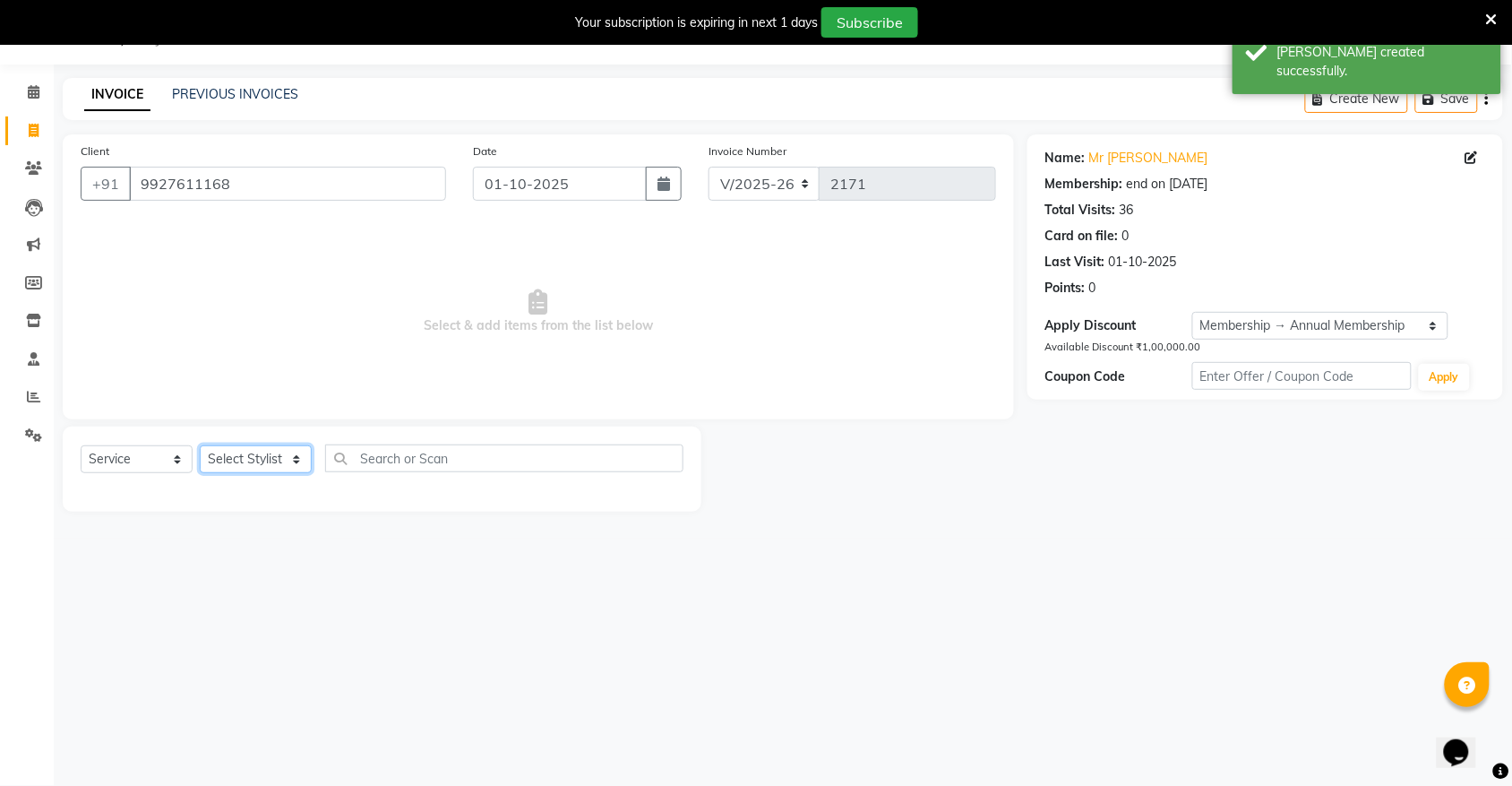
click at [265, 462] on select "Select Stylist [PERSON_NAME] [PERSON_NAME] [PERSON_NAME] Nisha [PERSON_NAME] [P…" at bounding box center [256, 459] width 112 height 28
select select "31821"
click at [200, 446] on select "Select Stylist [PERSON_NAME] [PERSON_NAME] [PERSON_NAME] Nisha [PERSON_NAME] [P…" at bounding box center [256, 459] width 112 height 28
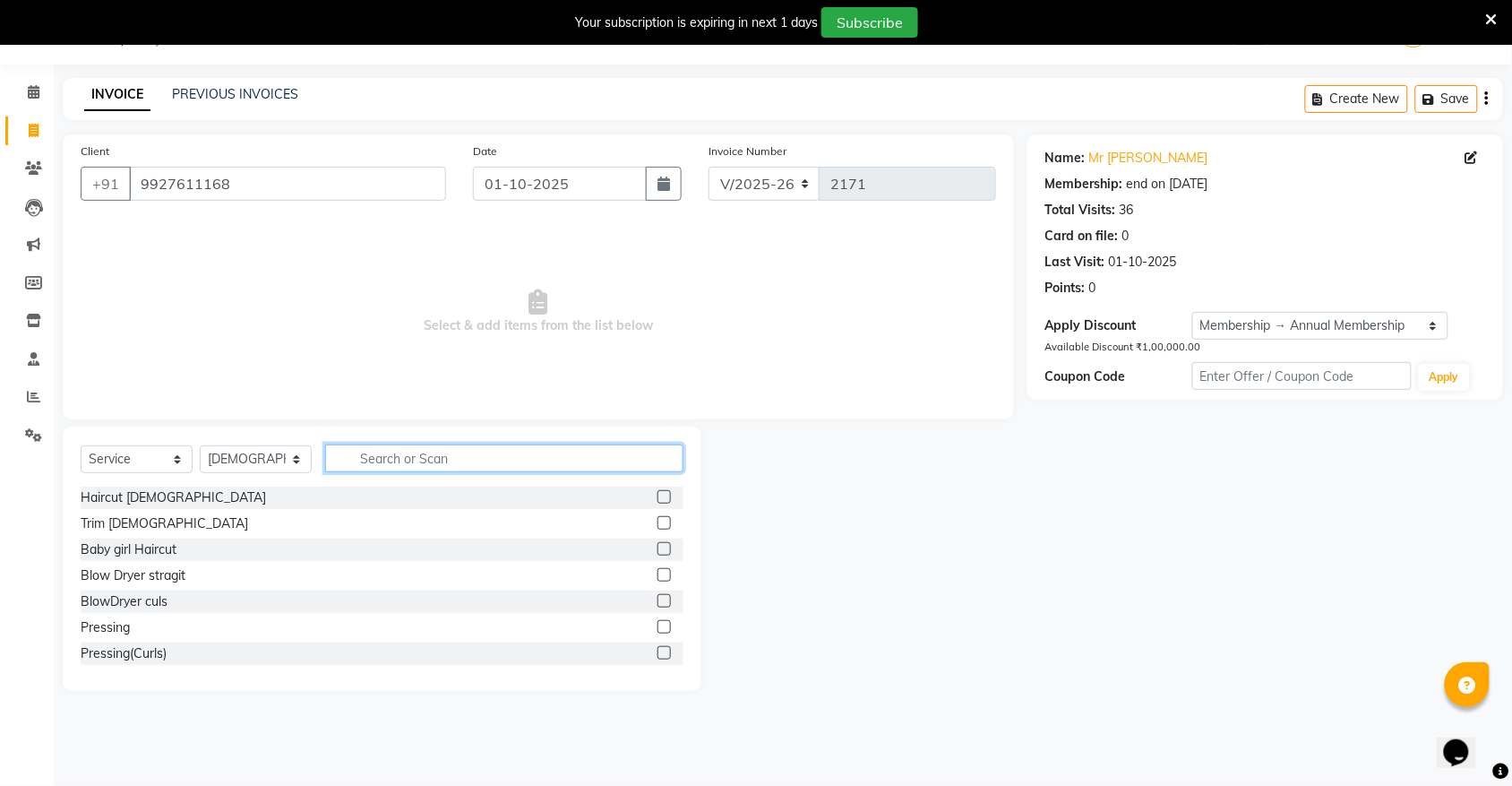
click at [394, 464] on input "text" at bounding box center [504, 458] width 359 height 28
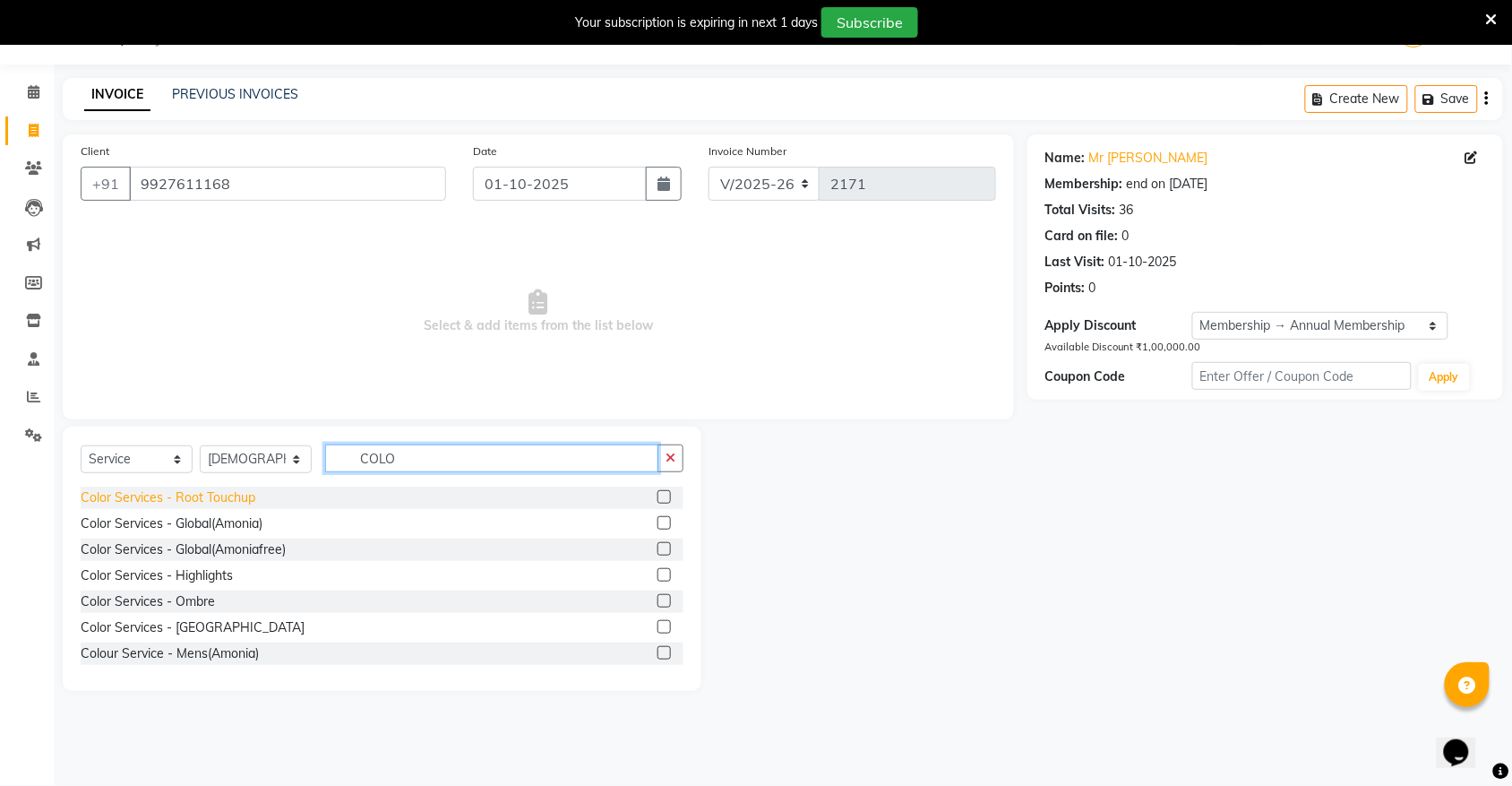
type input "COLO"
click at [210, 502] on div "Color Services - Root Touchup" at bounding box center [168, 498] width 175 height 19
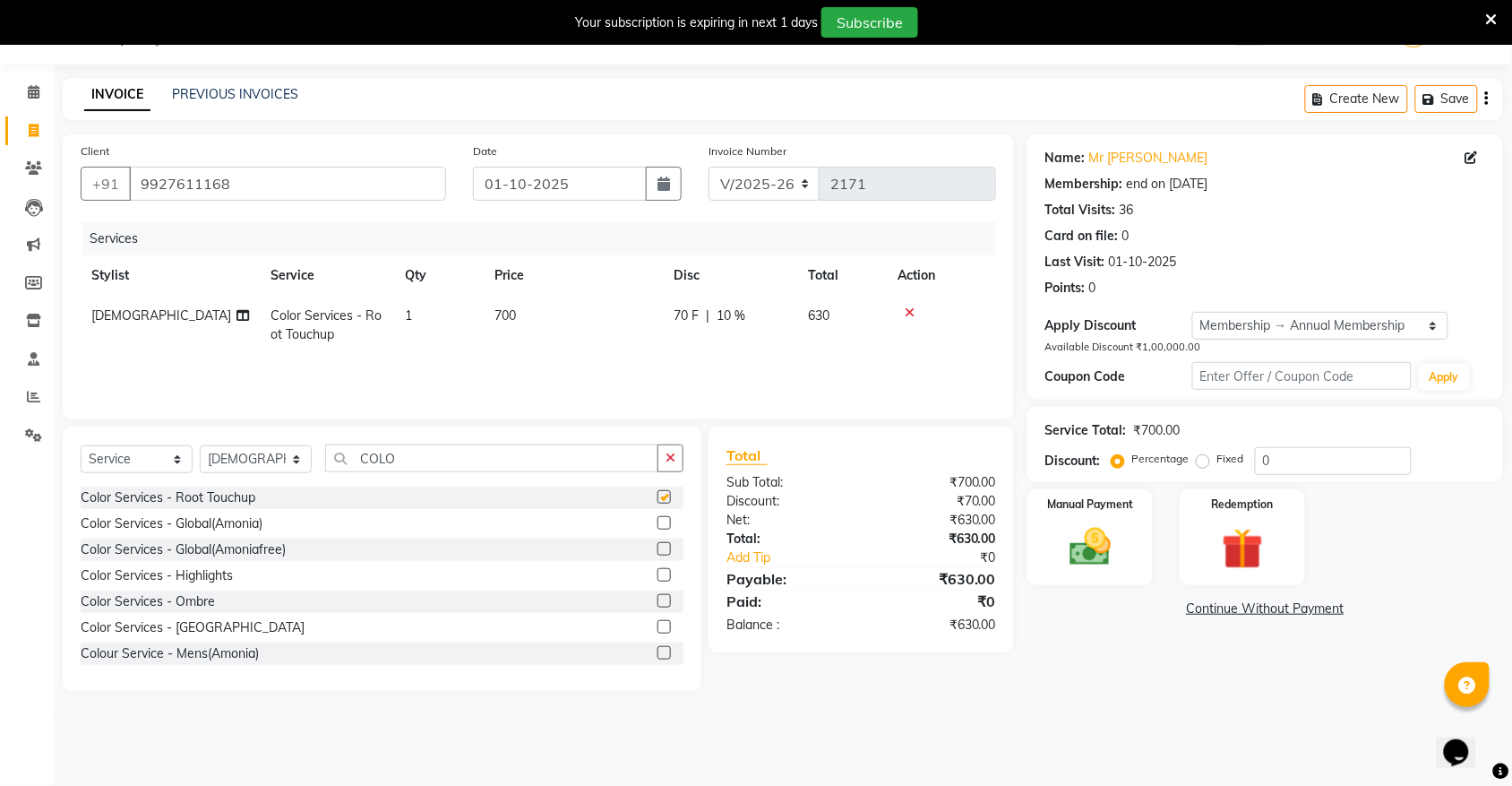
checkbox input "false"
click at [272, 468] on select "Select Stylist [PERSON_NAME] [PERSON_NAME] [PERSON_NAME] Nisha [PERSON_NAME] [P…" at bounding box center [256, 459] width 112 height 28
select select "81007"
click at [200, 446] on select "Select Stylist [PERSON_NAME] [PERSON_NAME] [PERSON_NAME] Nisha [PERSON_NAME] [P…" at bounding box center [256, 459] width 112 height 28
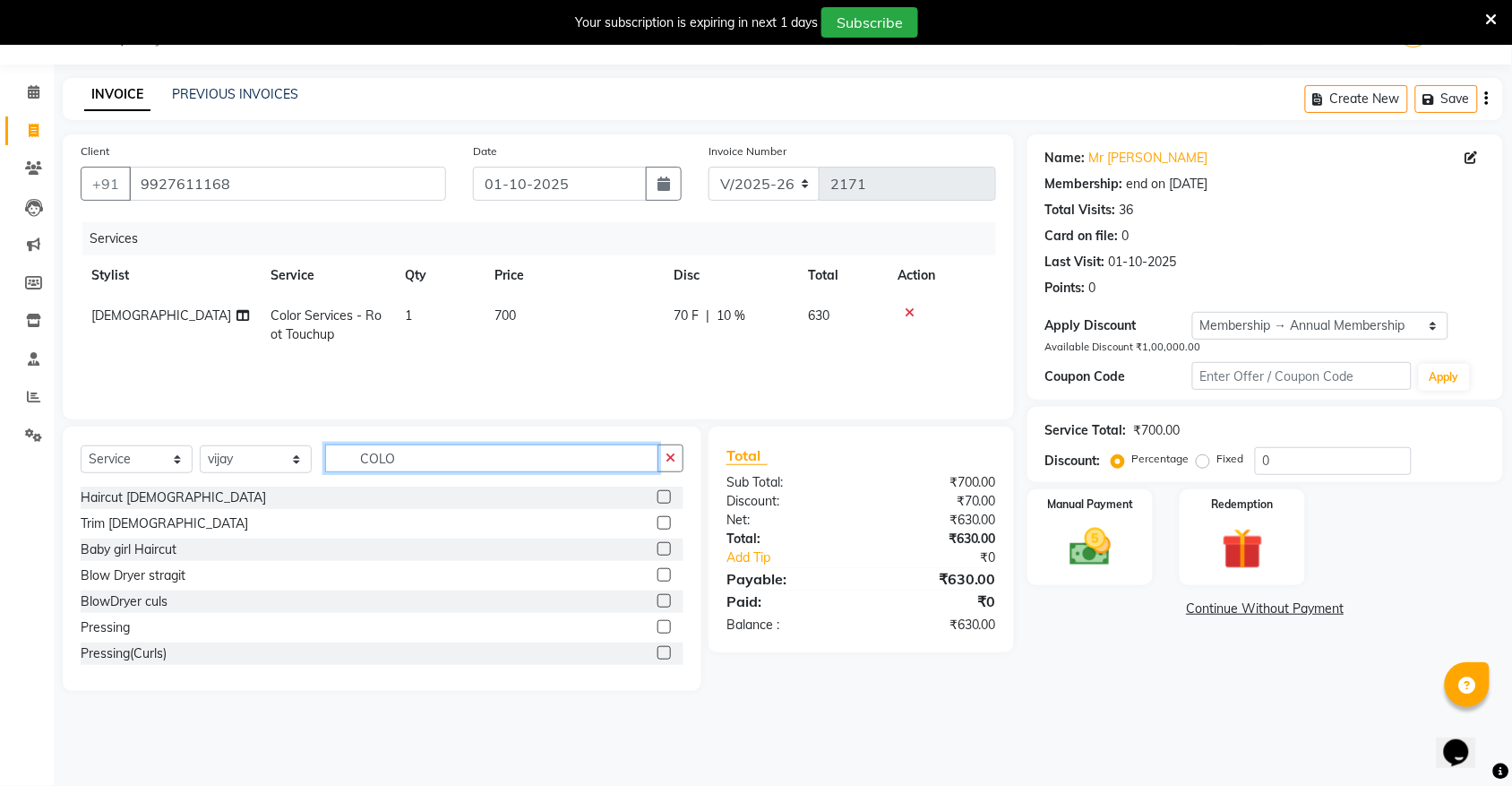
click at [422, 453] on input "COLO" at bounding box center [492, 458] width 334 height 28
type input "C"
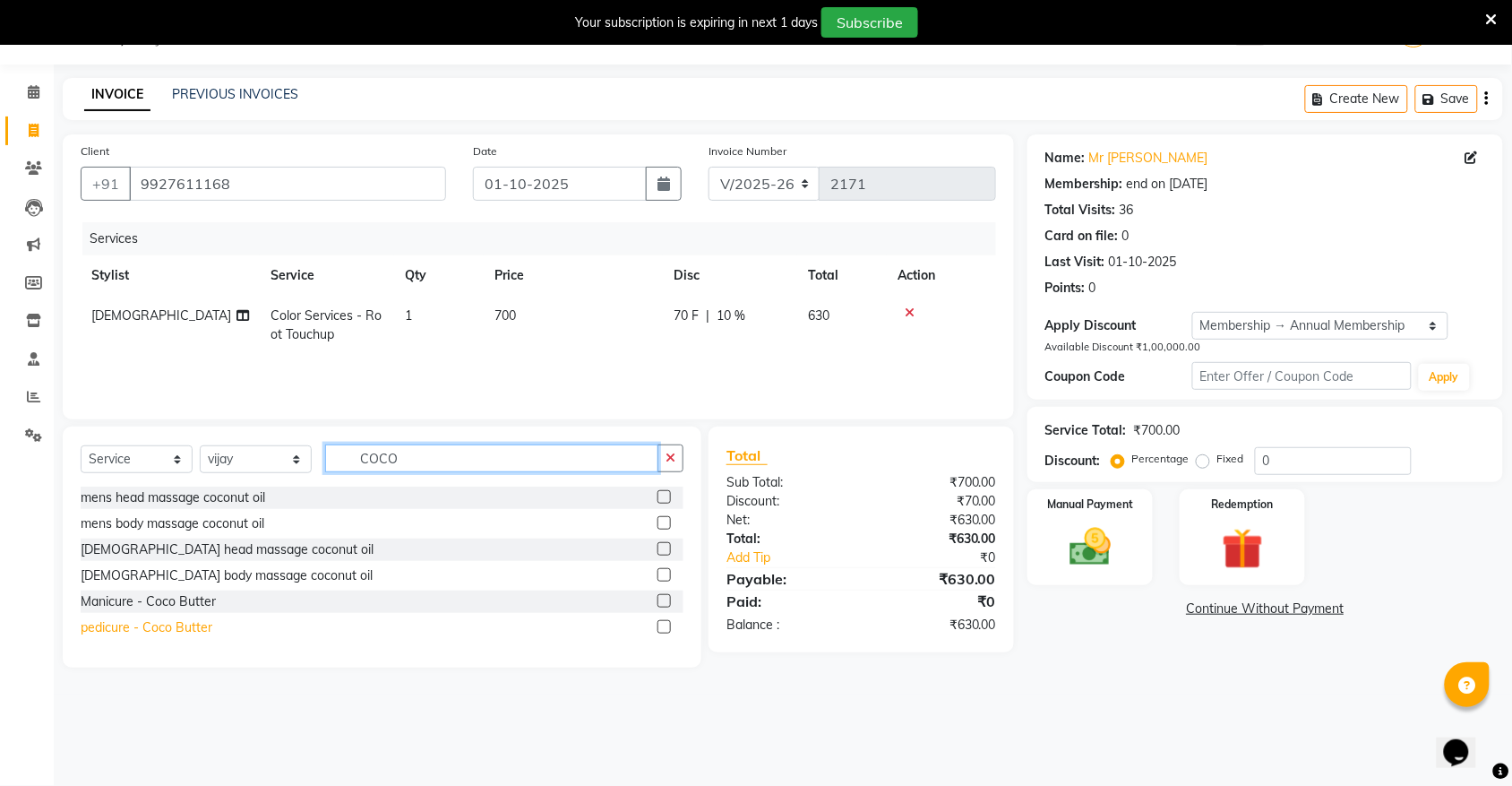
type input "COCO"
click at [185, 634] on div "pedicure - Coco Butter" at bounding box center [147, 628] width 132 height 19
checkbox input "false"
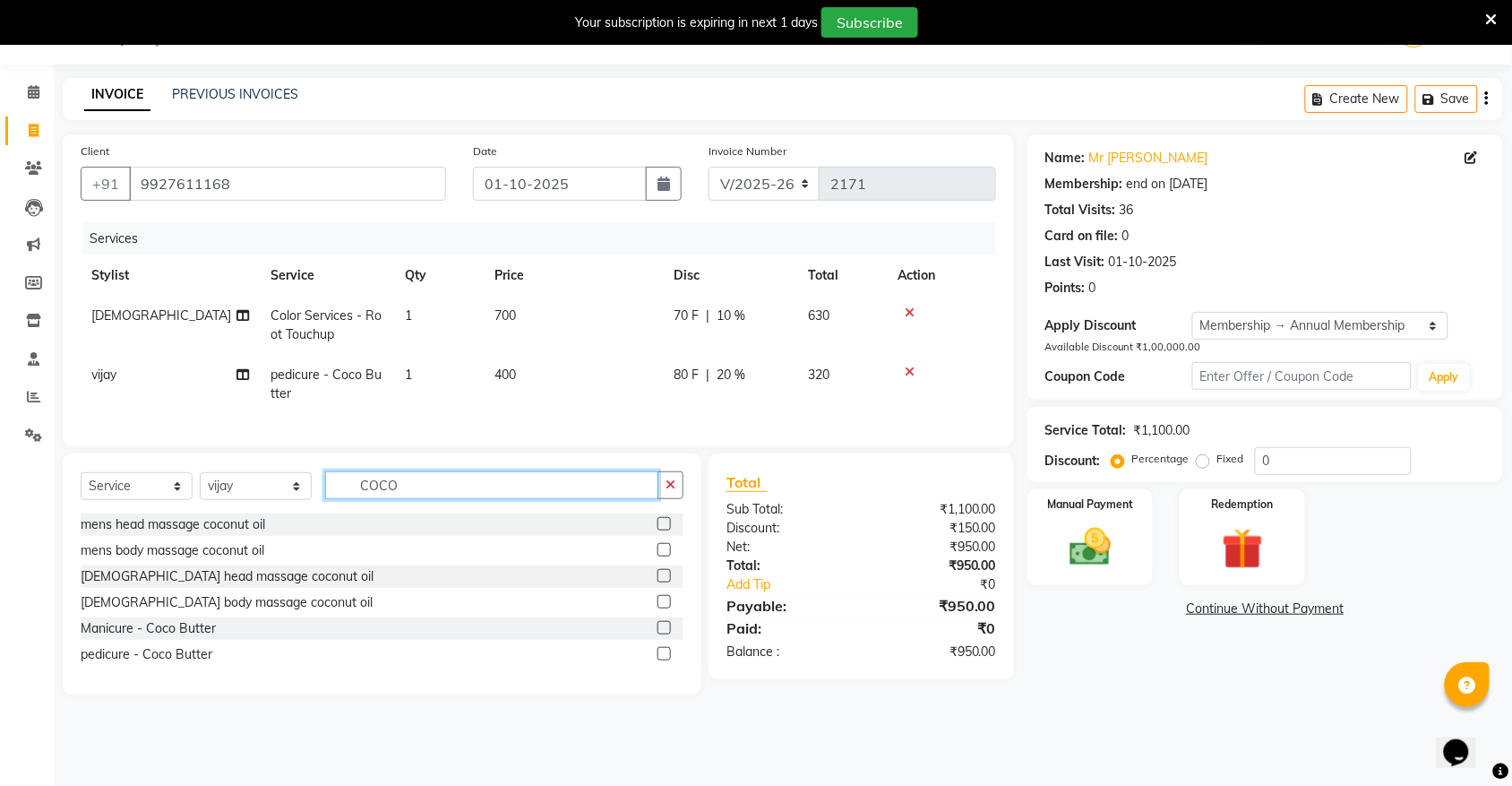
click at [417, 500] on input "COCO" at bounding box center [492, 485] width 334 height 28
type input "C"
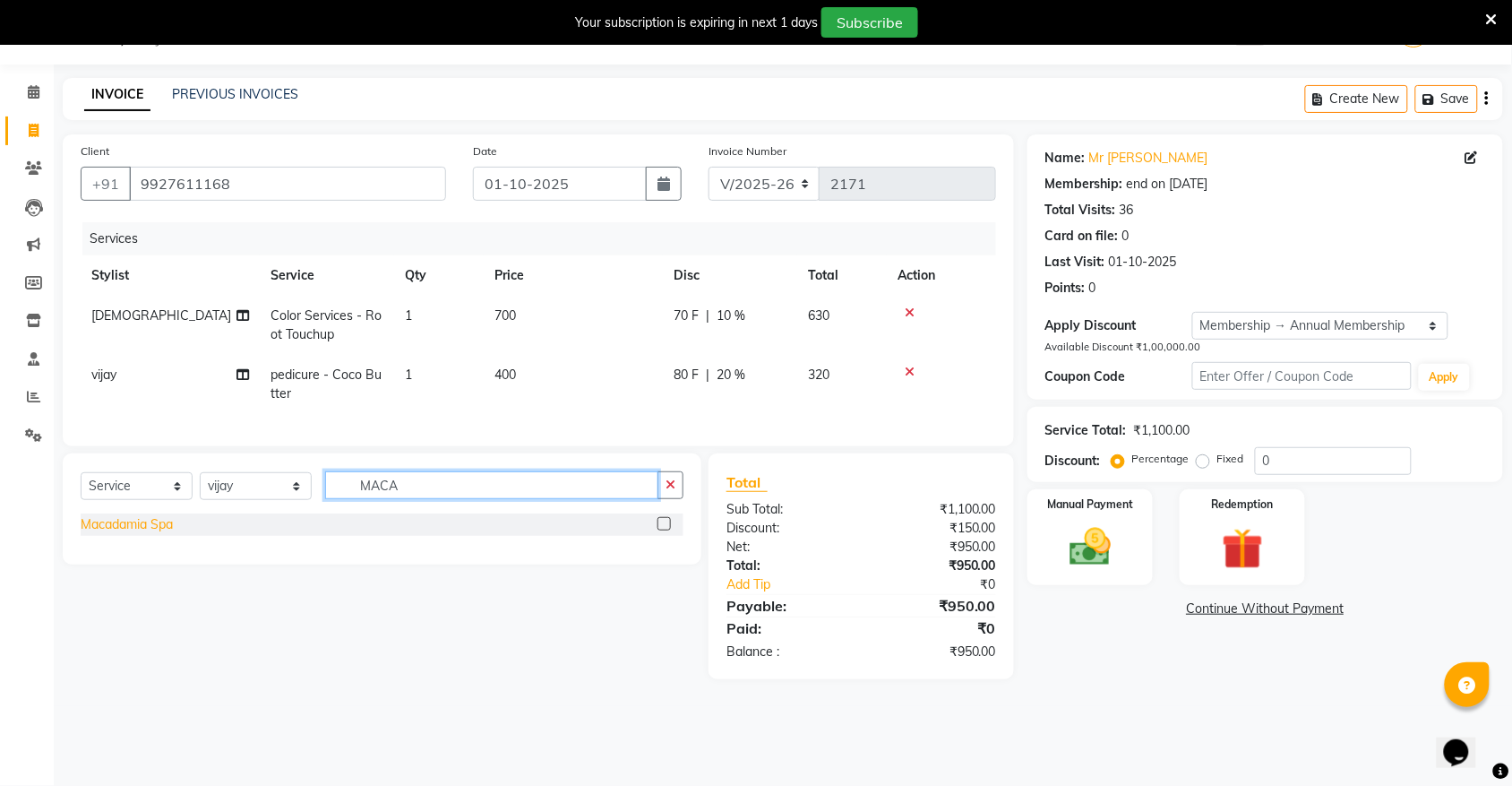
type input "MACA"
click at [157, 534] on div "Macadamia Spa" at bounding box center [127, 525] width 93 height 19
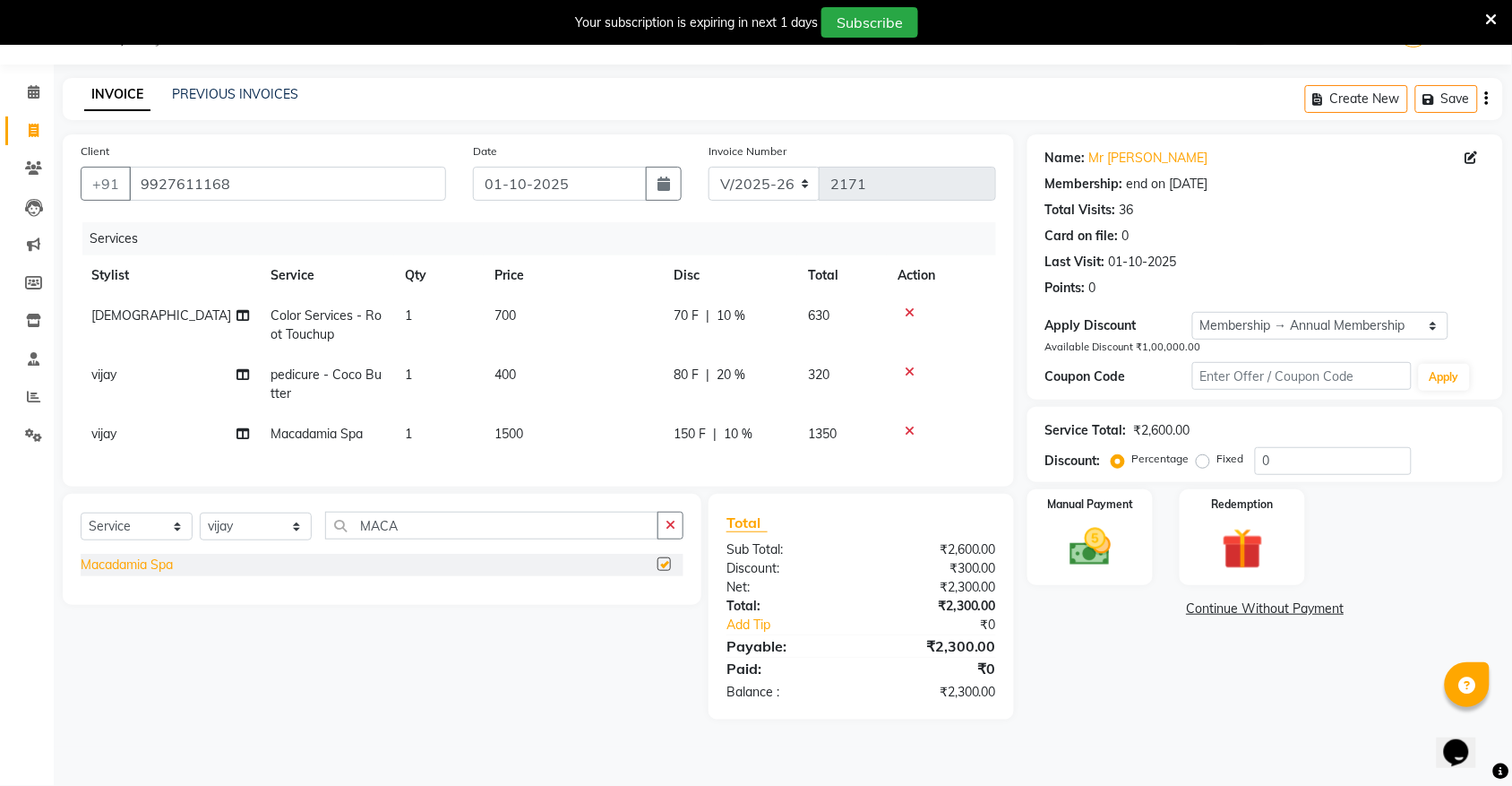
checkbox input "false"
click at [1103, 553] on img at bounding box center [1091, 547] width 69 height 49
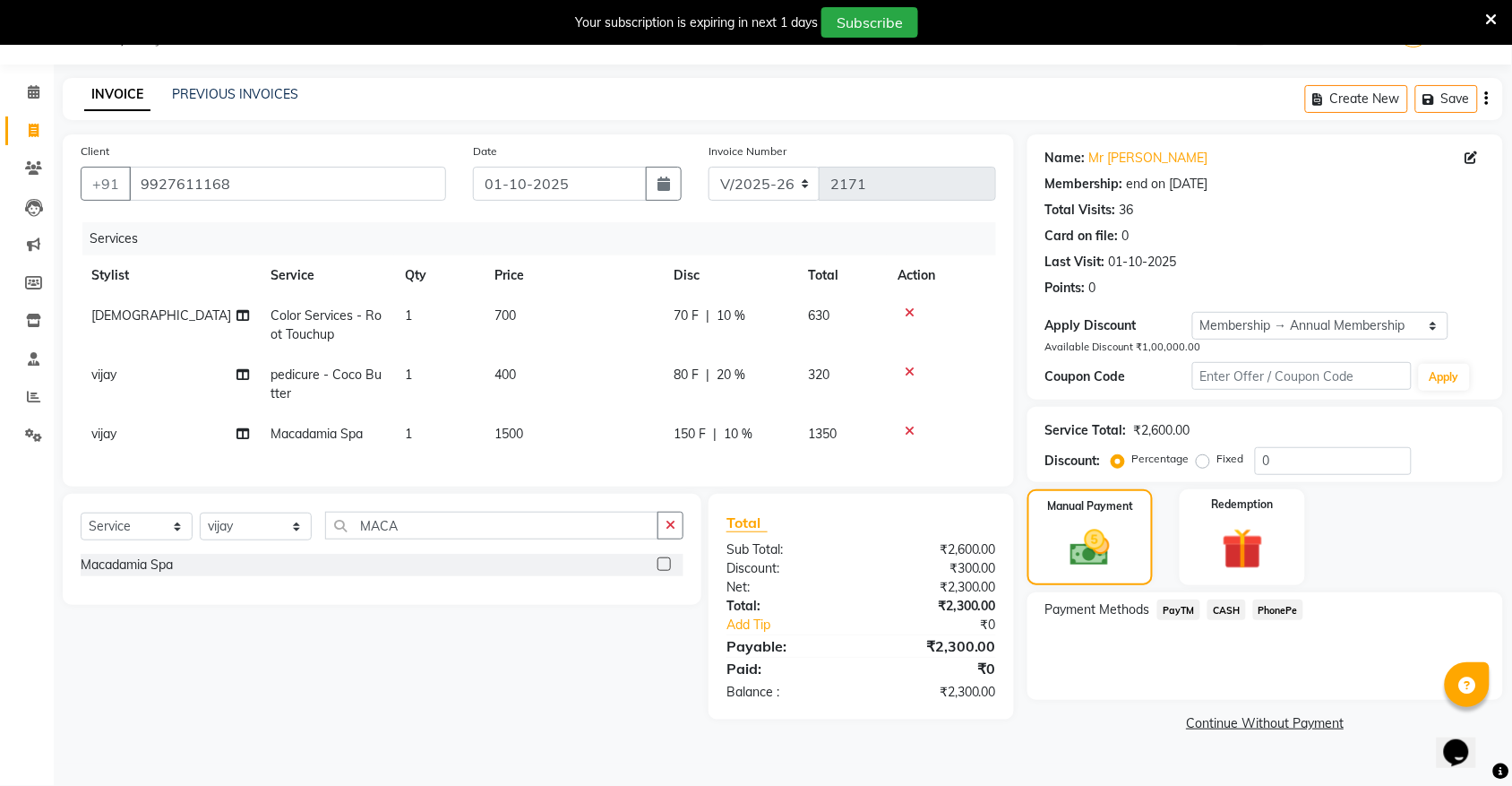
click at [1181, 612] on span "PayTM" at bounding box center [1179, 610] width 43 height 20
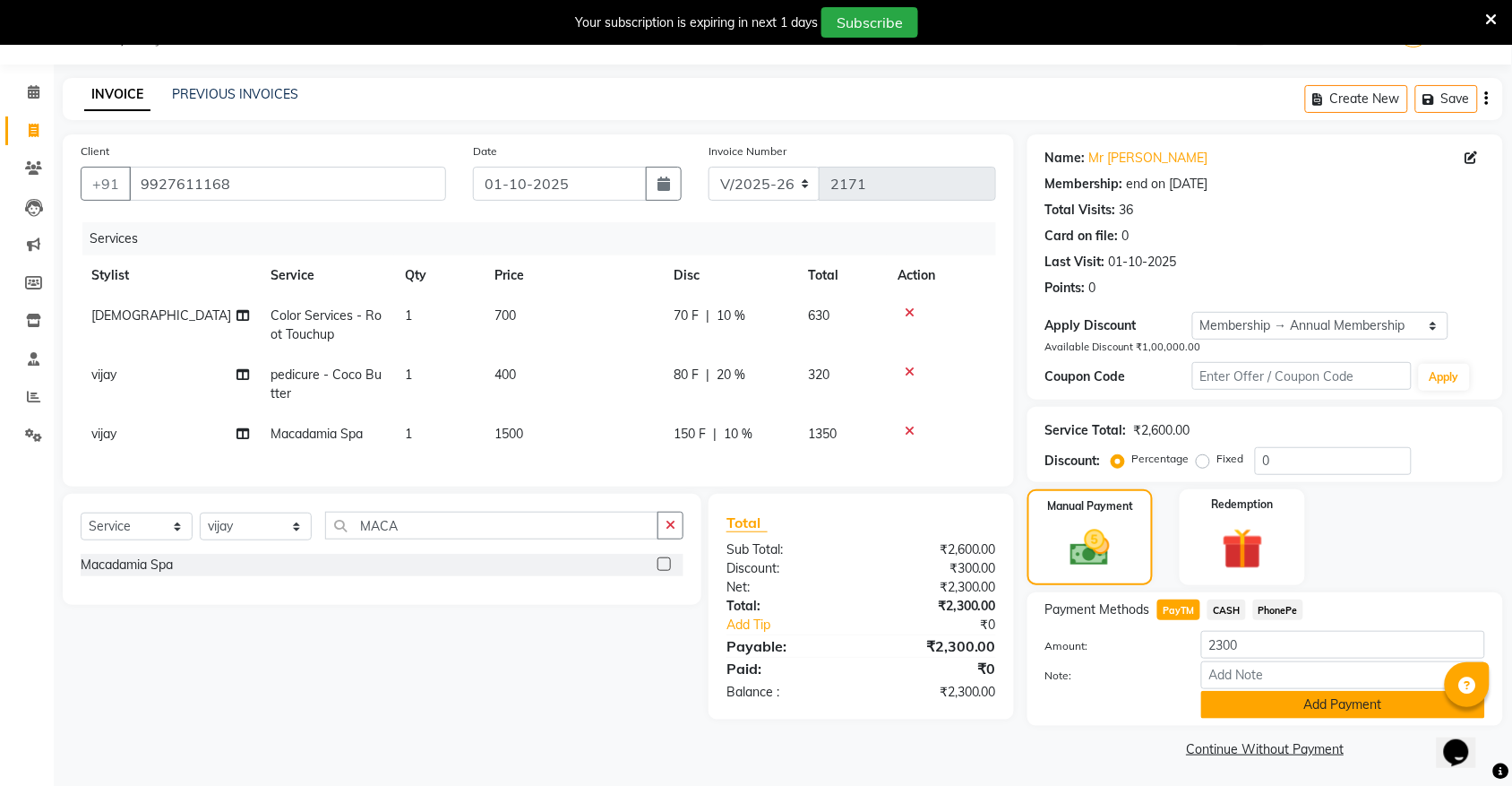
click at [1313, 704] on button "Add Payment" at bounding box center [1343, 704] width 284 height 28
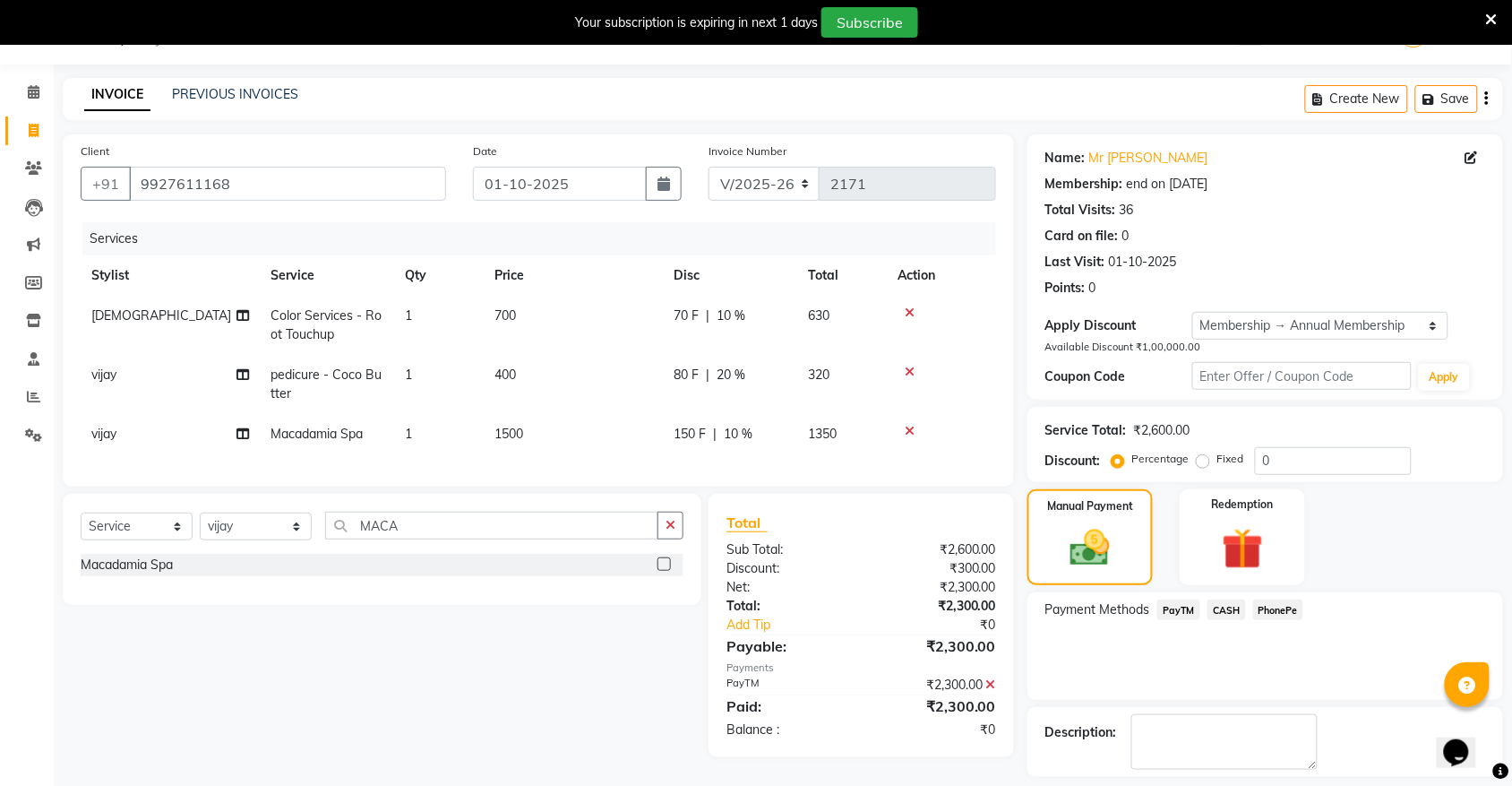
scroll to position [123, 0]
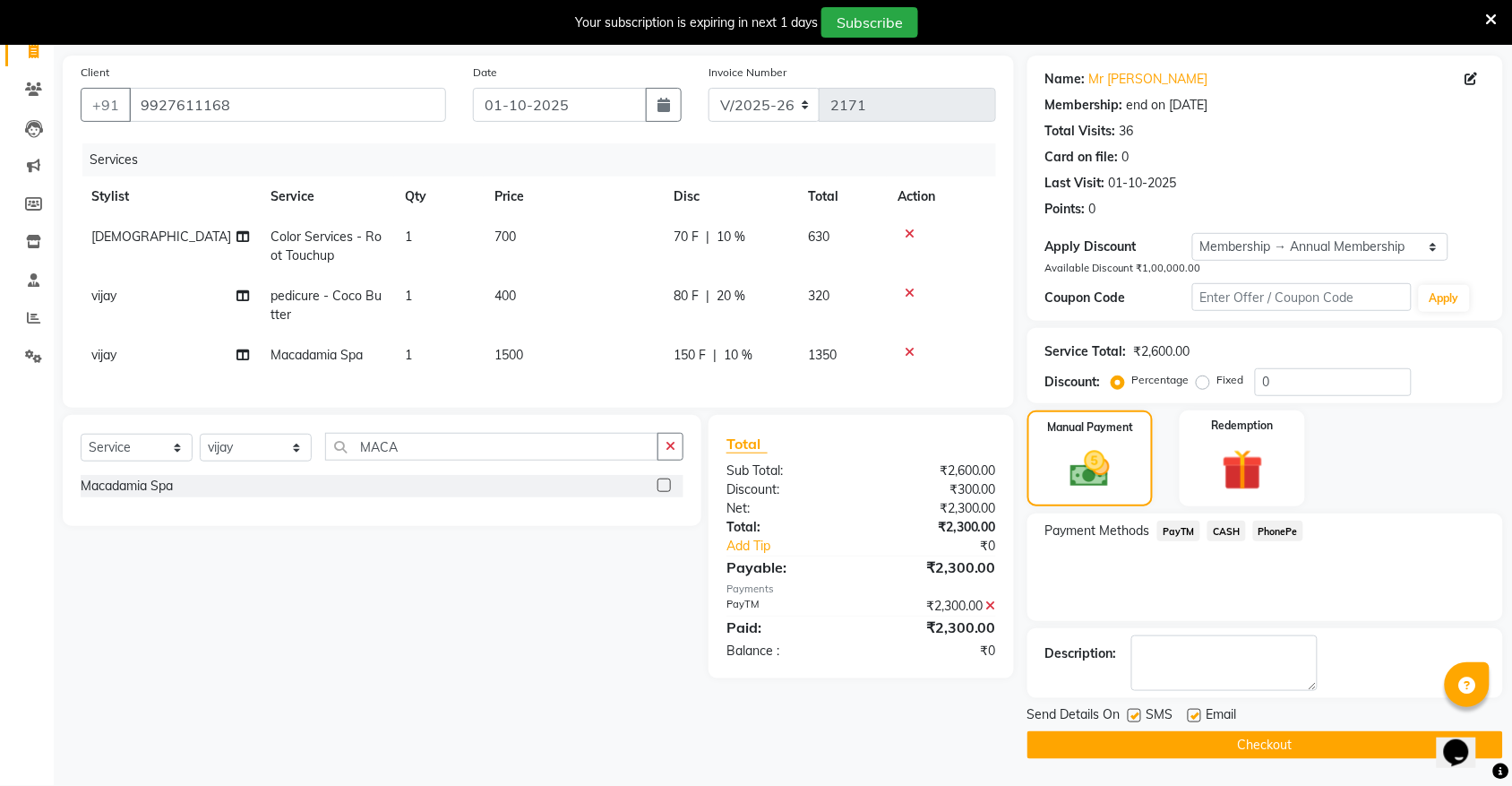
click at [1283, 748] on button "Checkout" at bounding box center [1265, 745] width 475 height 28
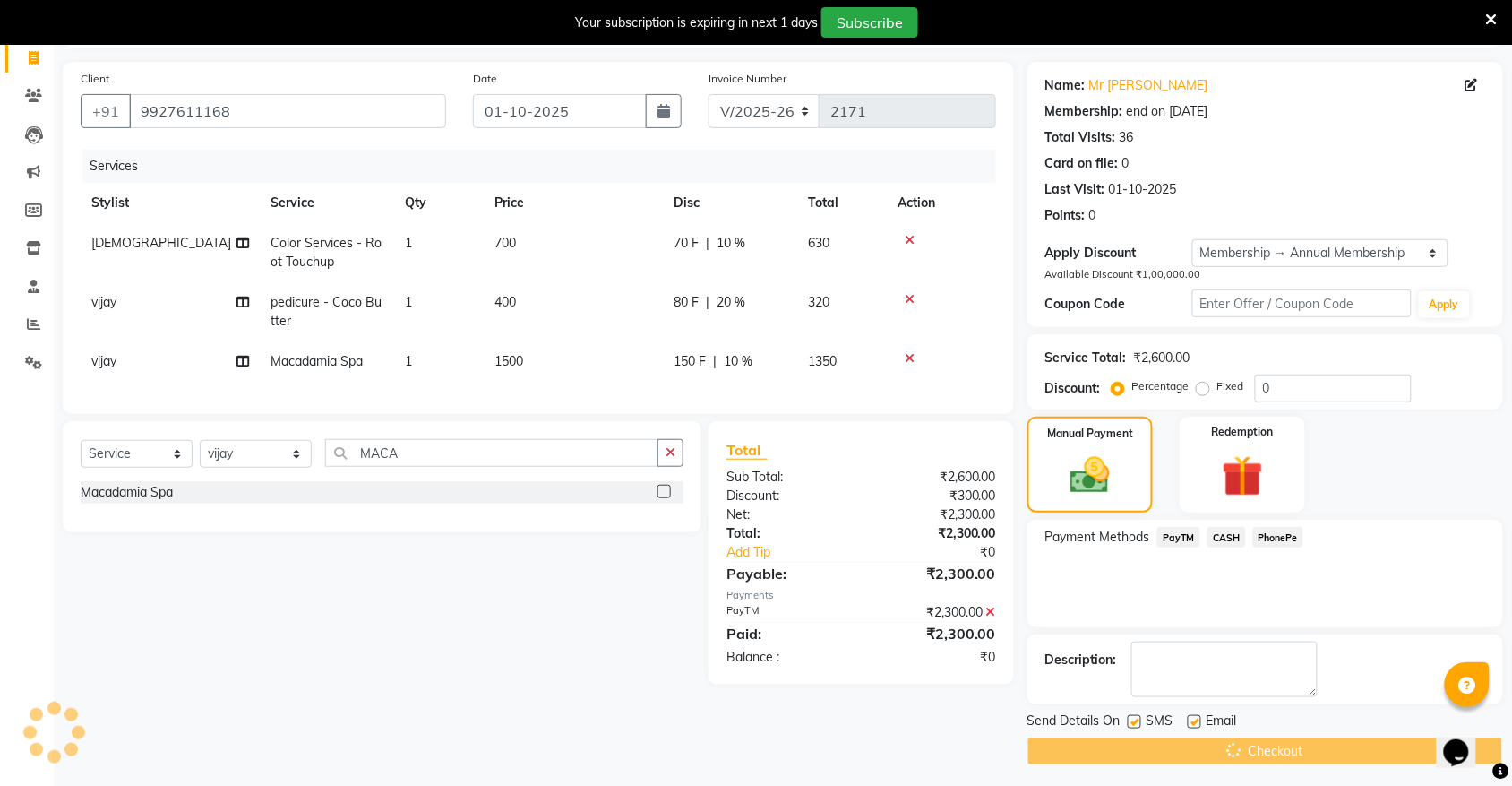
scroll to position [50, 0]
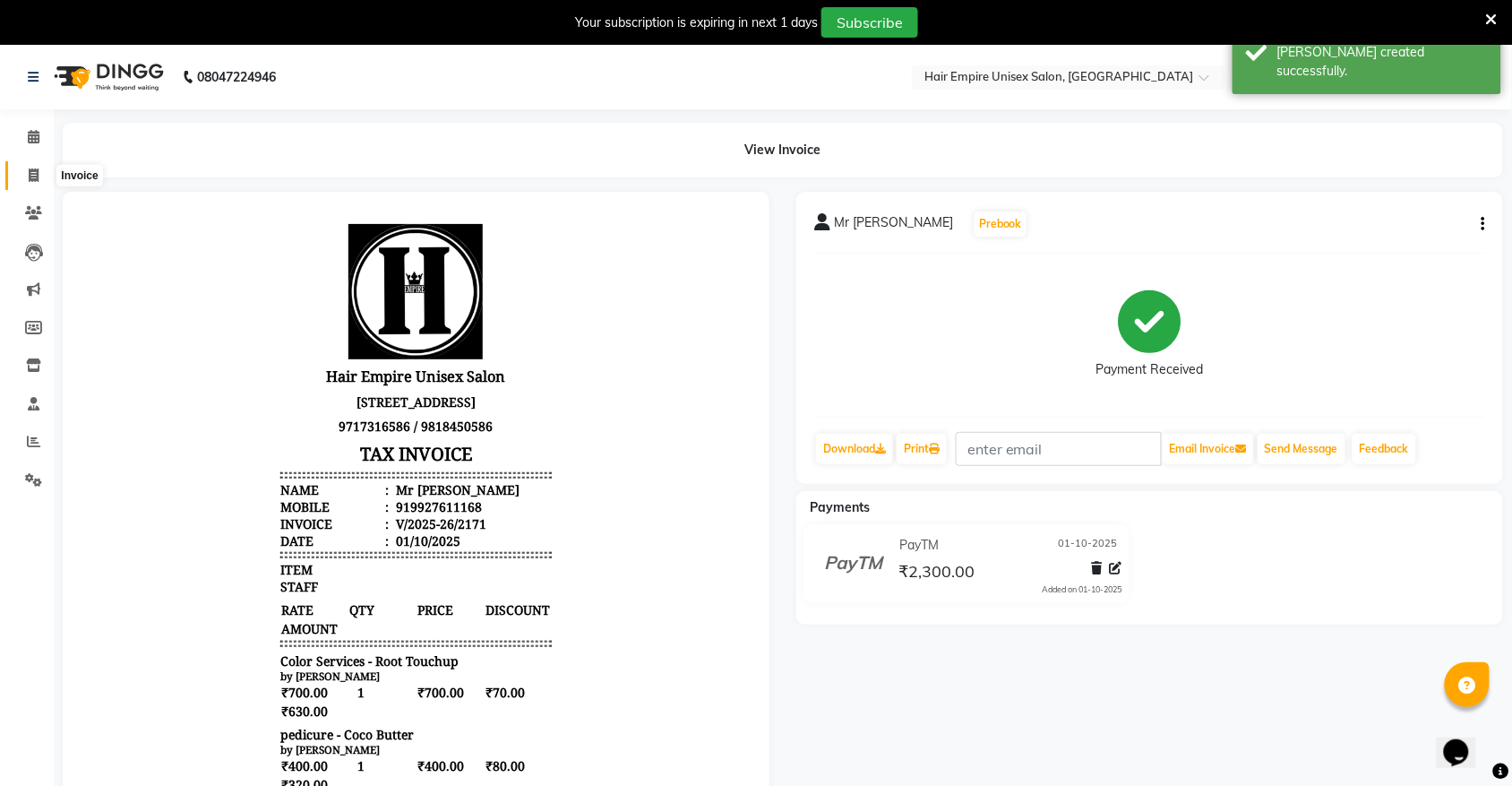
click at [19, 176] on span at bounding box center [34, 176] width 32 height 20
select select "service"
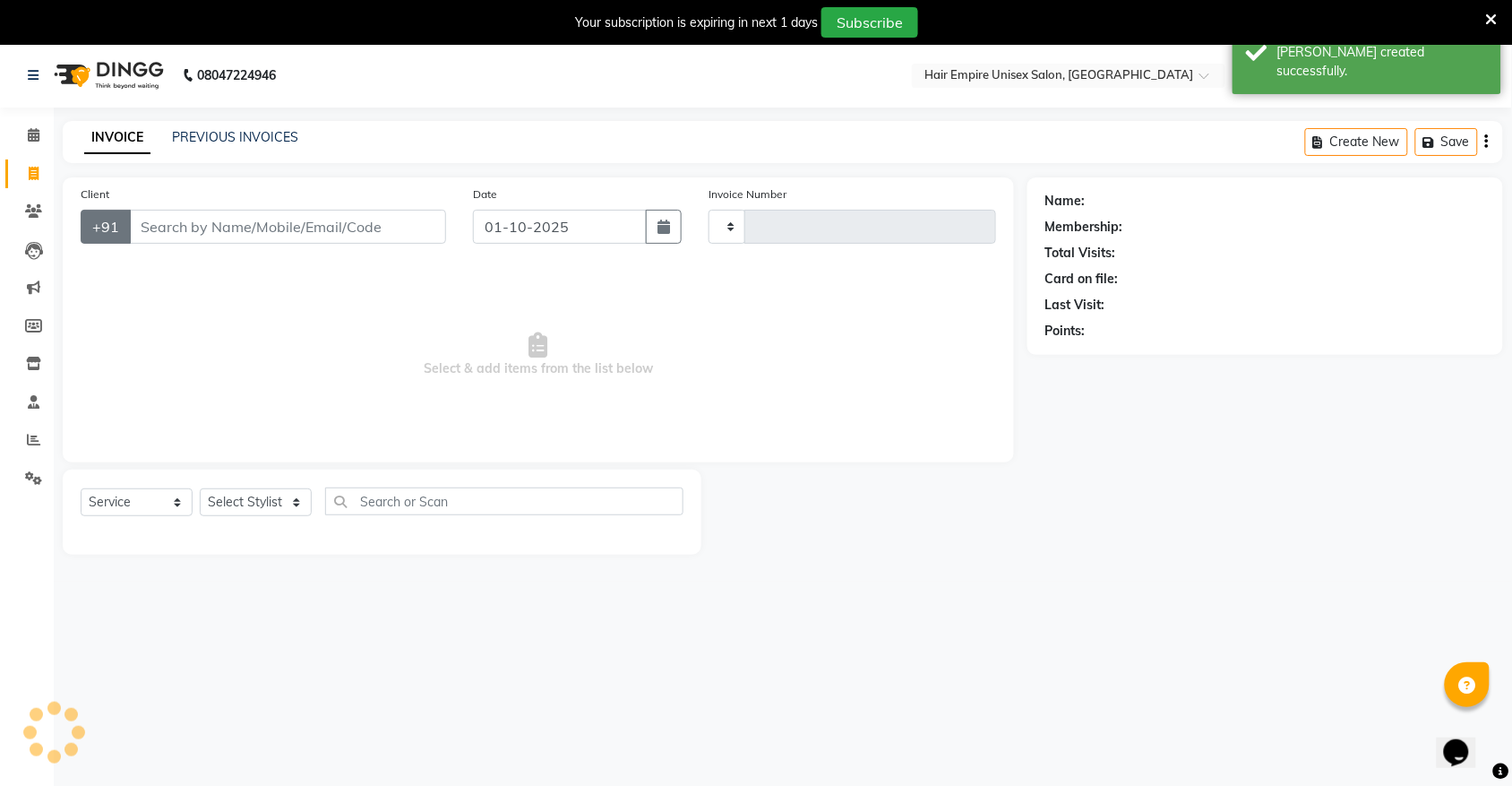
type input "2172"
select select "5055"
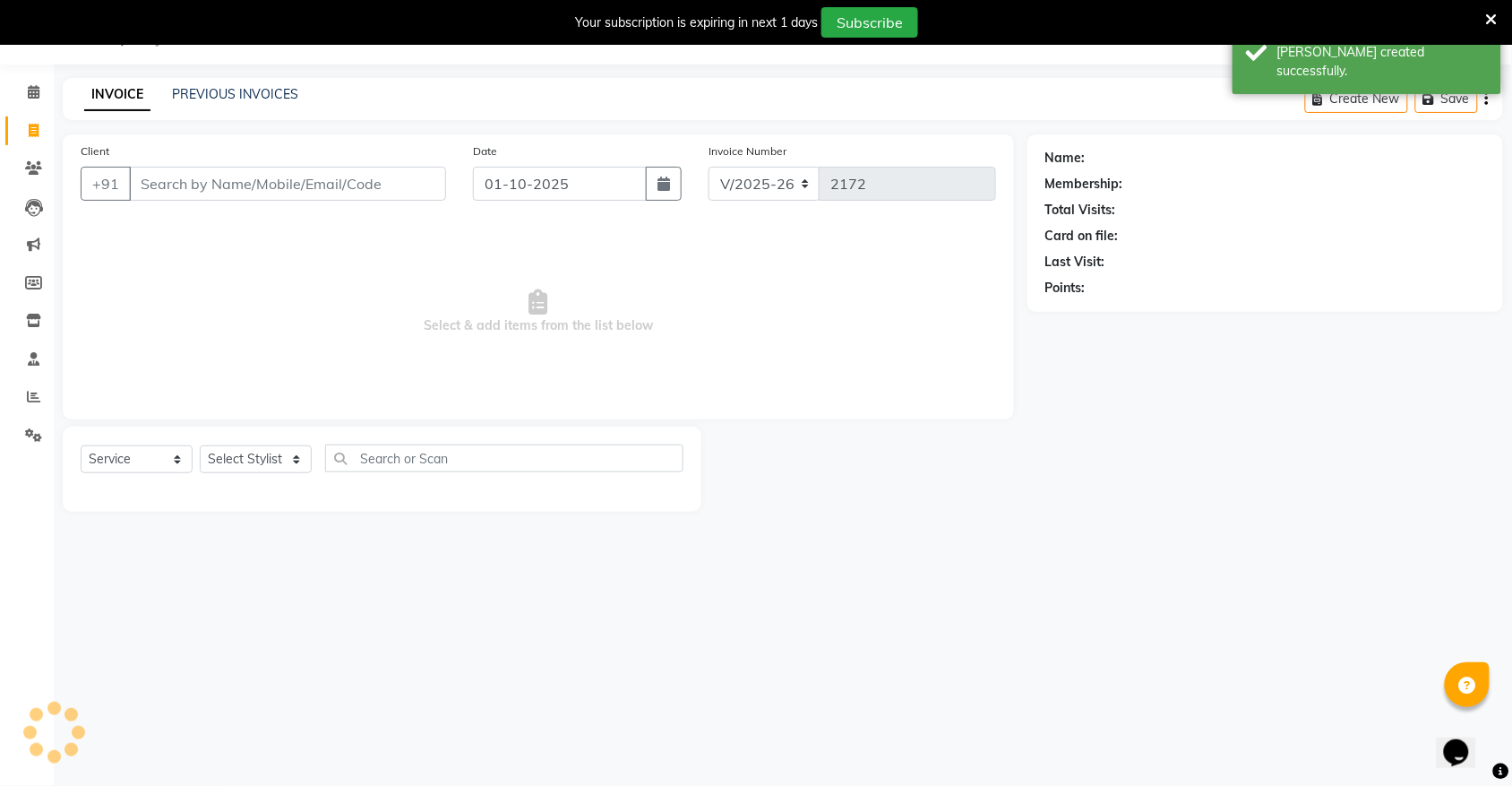
click at [234, 101] on div "PREVIOUS INVOICES" at bounding box center [234, 95] width 126 height 19
click at [234, 91] on link "PREVIOUS INVOICES" at bounding box center [234, 94] width 126 height 16
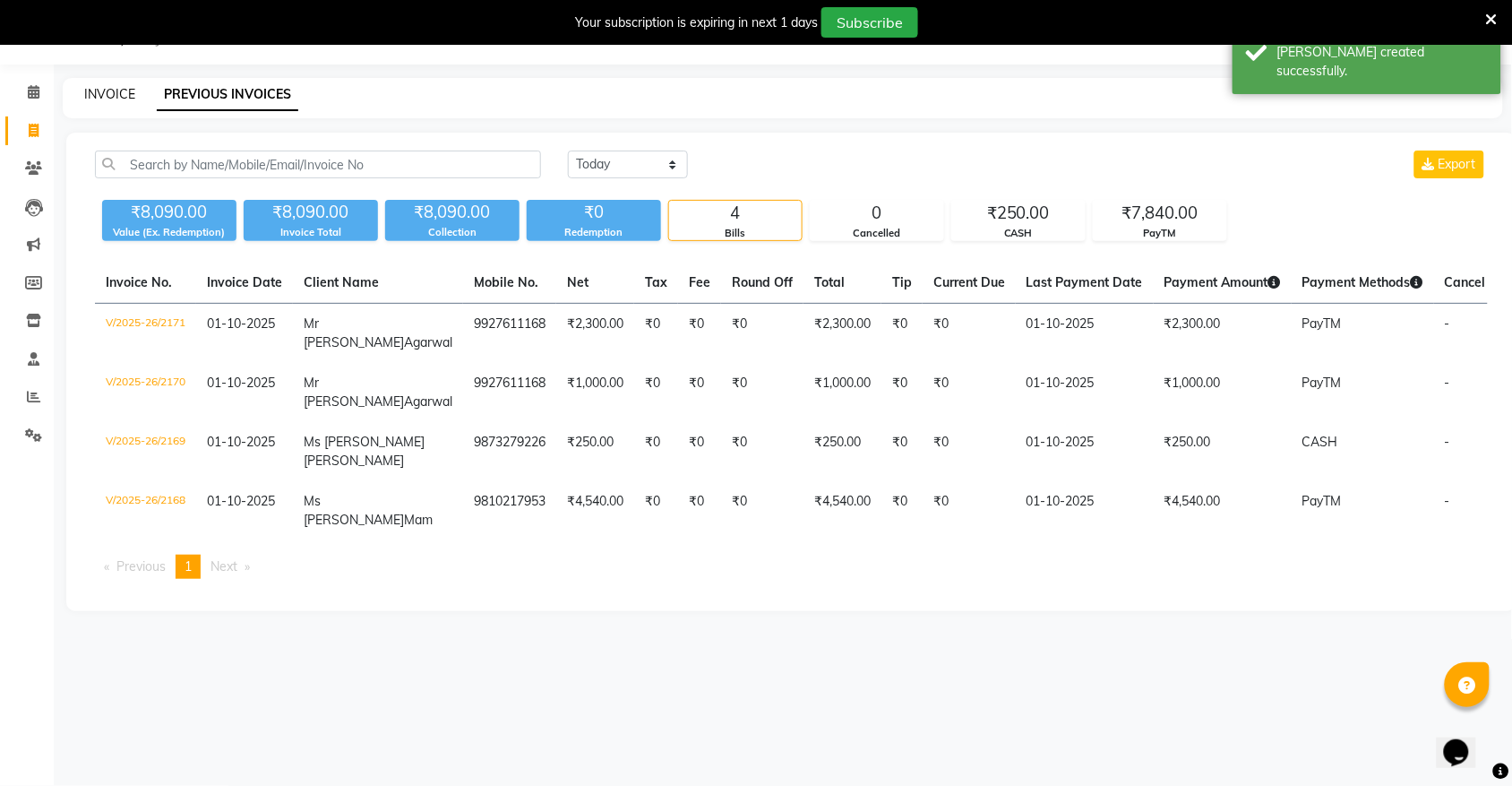
click at [127, 91] on link "INVOICE" at bounding box center [109, 94] width 51 height 16
select select "service"
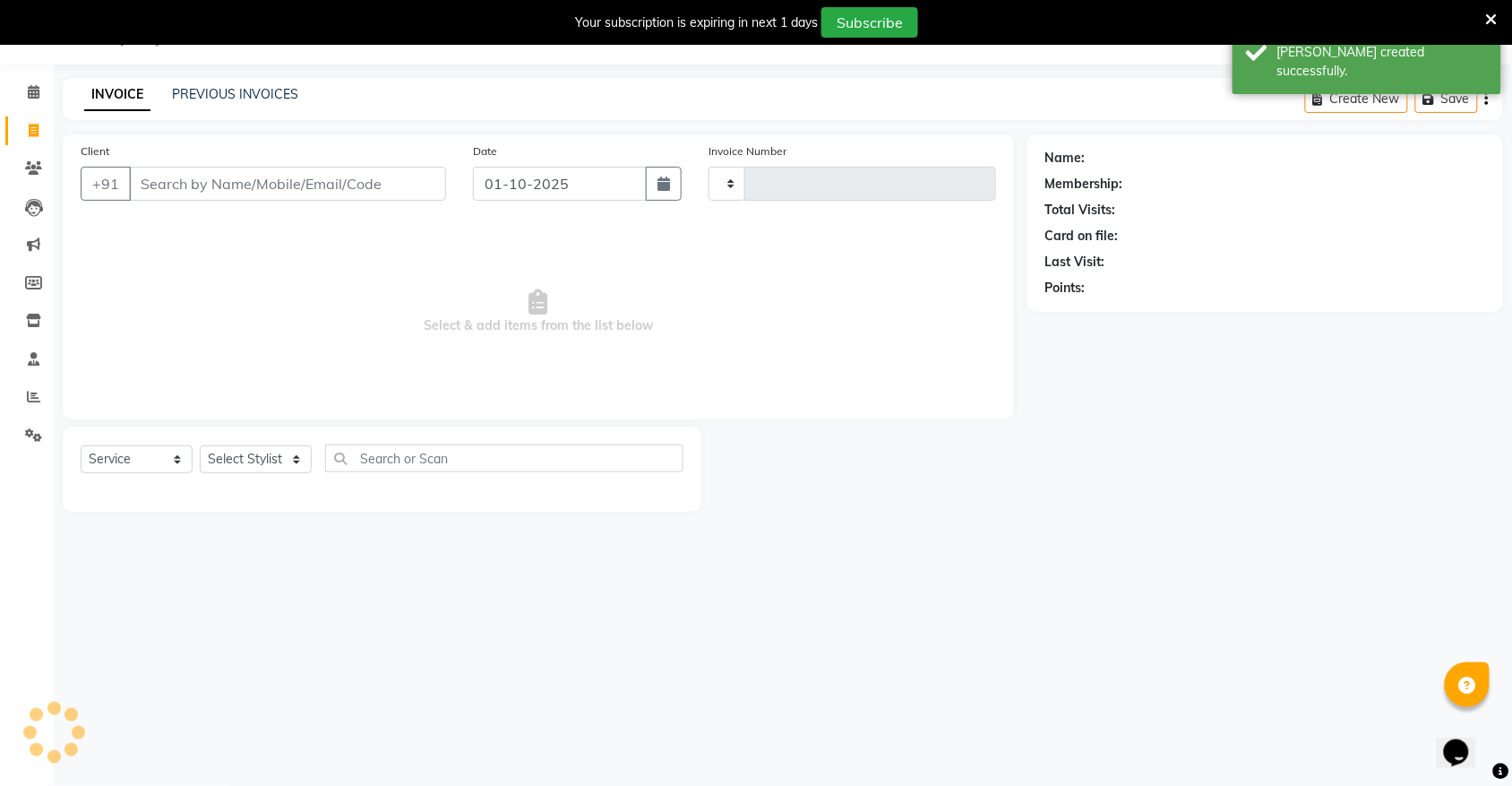
type input "2172"
select select "5055"
click at [36, 91] on icon at bounding box center [34, 92] width 12 height 14
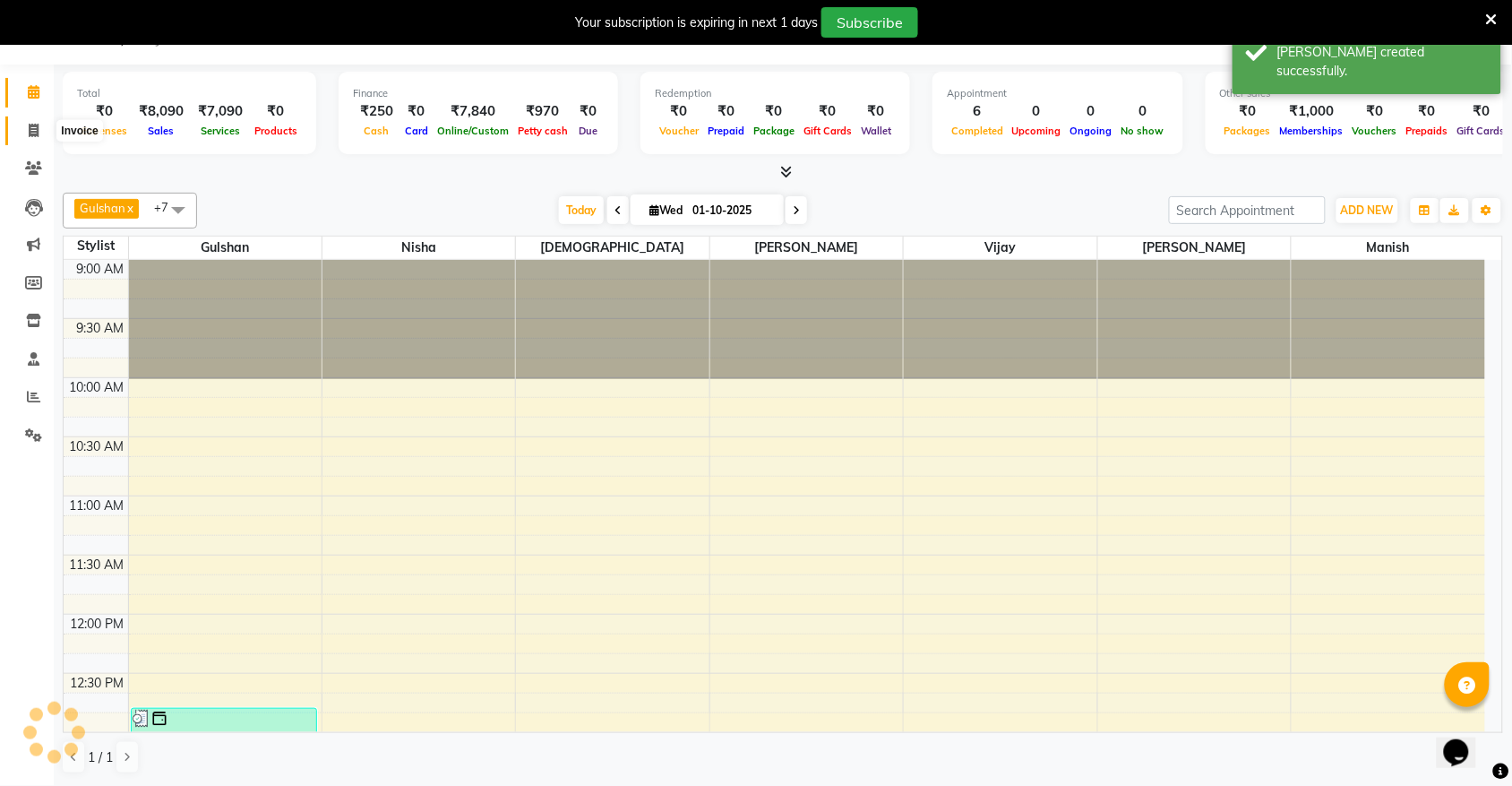
click at [33, 133] on icon at bounding box center [34, 130] width 10 height 14
select select "5055"
select select "service"
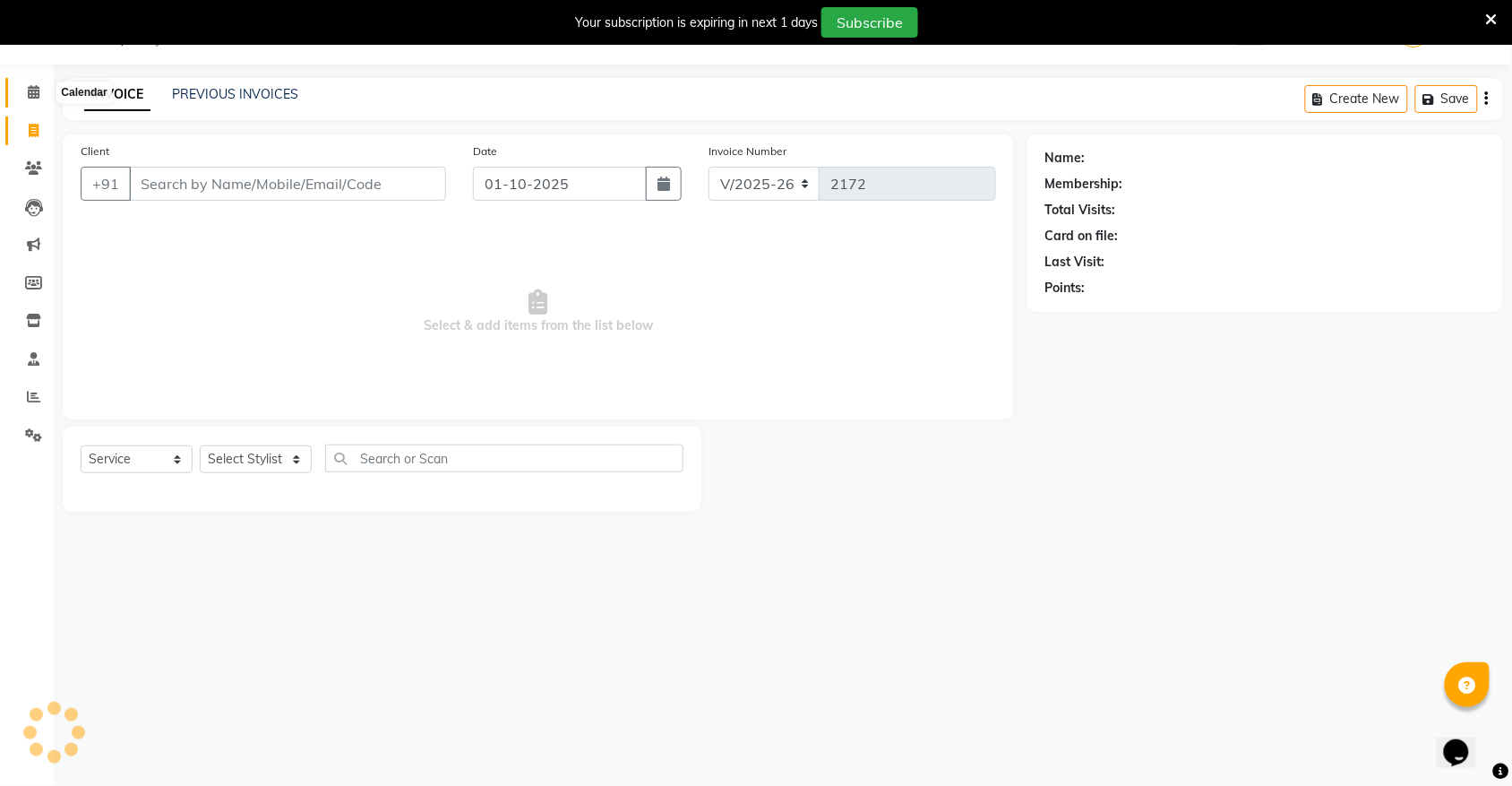
click at [32, 95] on icon at bounding box center [34, 92] width 12 height 14
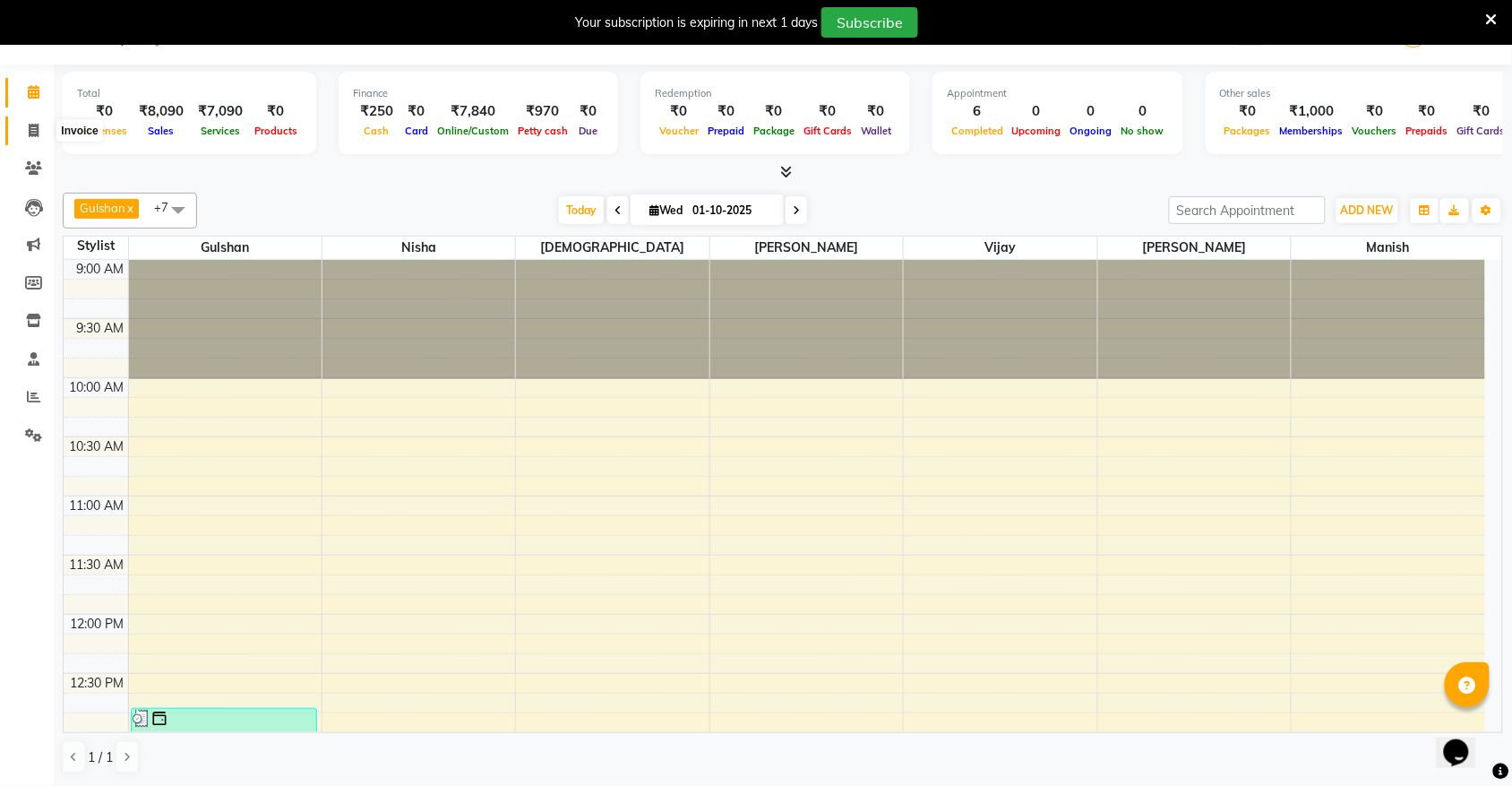
click at [33, 134] on icon at bounding box center [34, 130] width 10 height 14
select select "service"
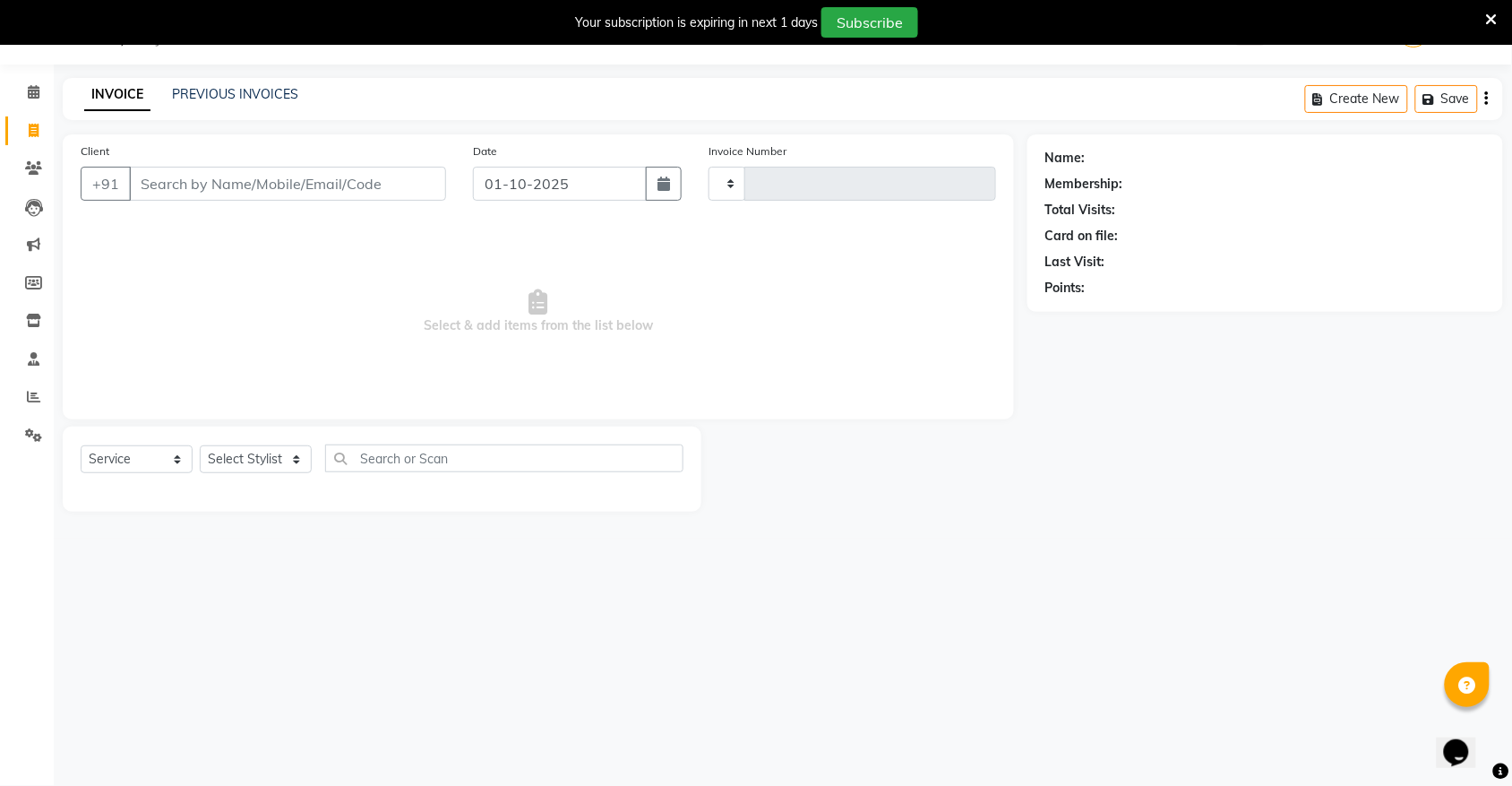
type input "2172"
select select "5055"
click at [266, 448] on select "Select Stylist [PERSON_NAME] [PERSON_NAME] [PERSON_NAME] Nisha [PERSON_NAME] [P…" at bounding box center [256, 459] width 112 height 28
select select "31808"
click at [200, 446] on select "Select Stylist [PERSON_NAME] [PERSON_NAME] [PERSON_NAME] Nisha [PERSON_NAME] [P…" at bounding box center [256, 459] width 112 height 28
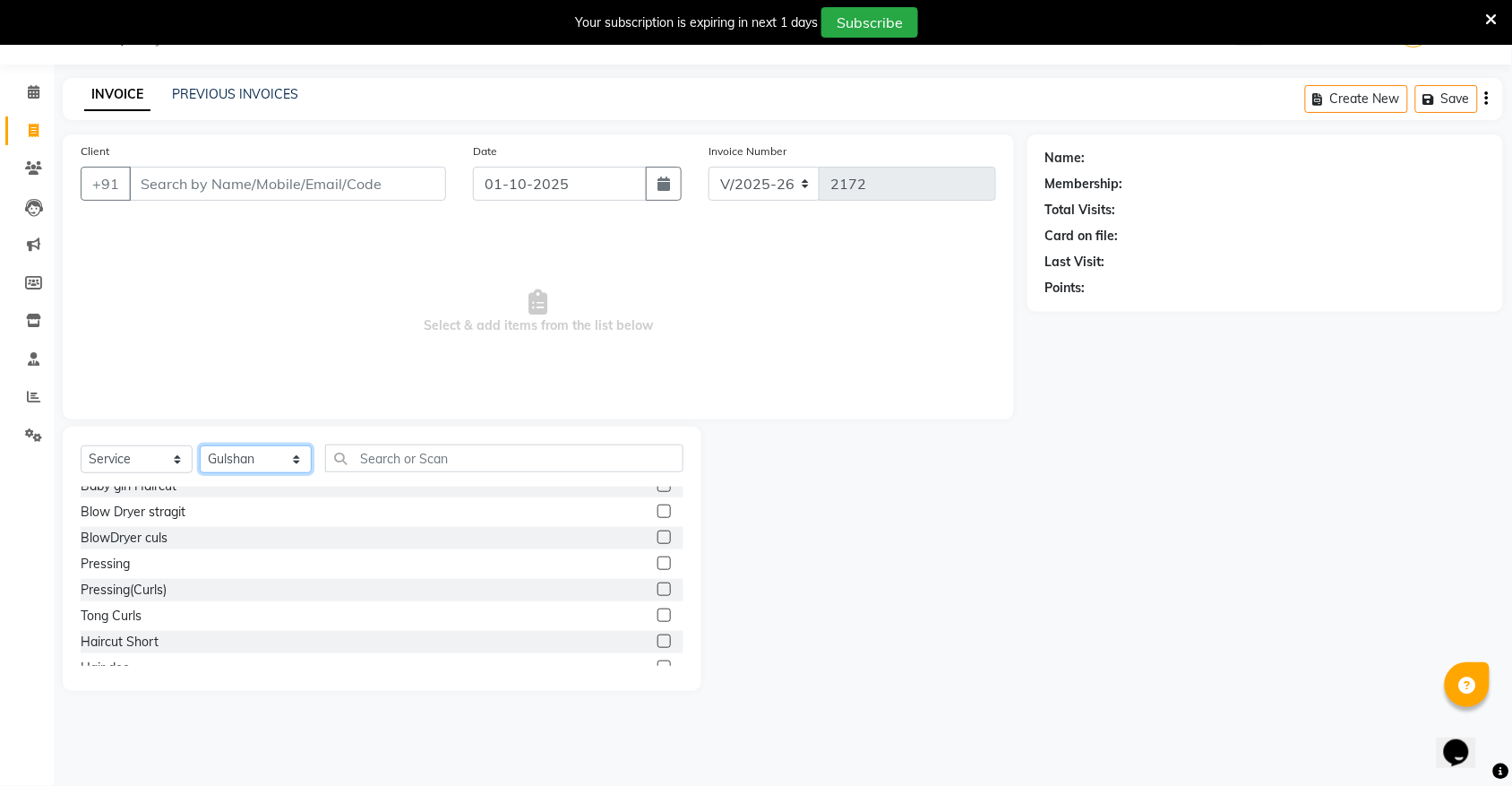
scroll to position [112, 0]
click at [146, 641] on div "[DEMOGRAPHIC_DATA] Haircut" at bounding box center [174, 646] width 185 height 19
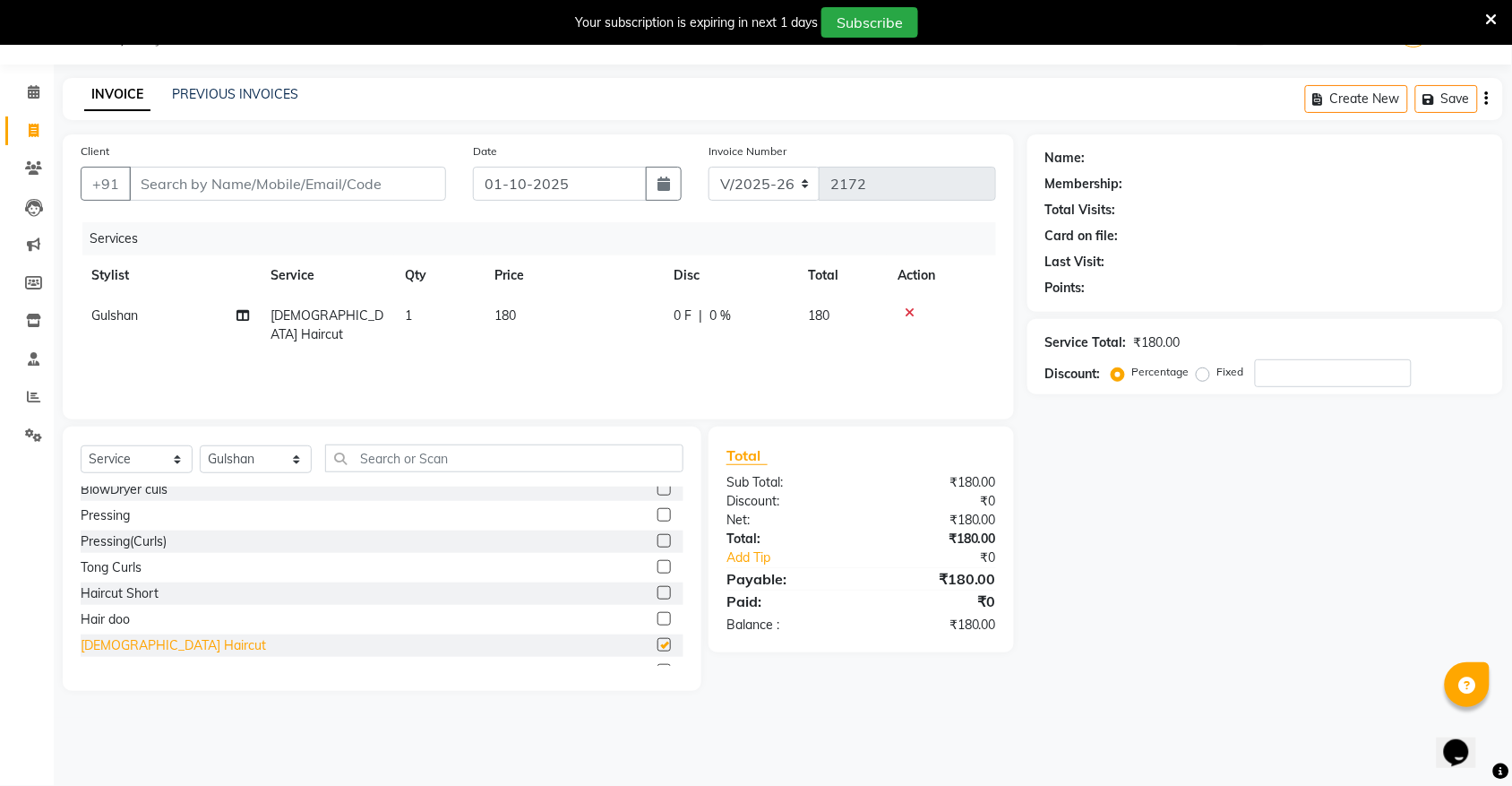
checkbox input "false"
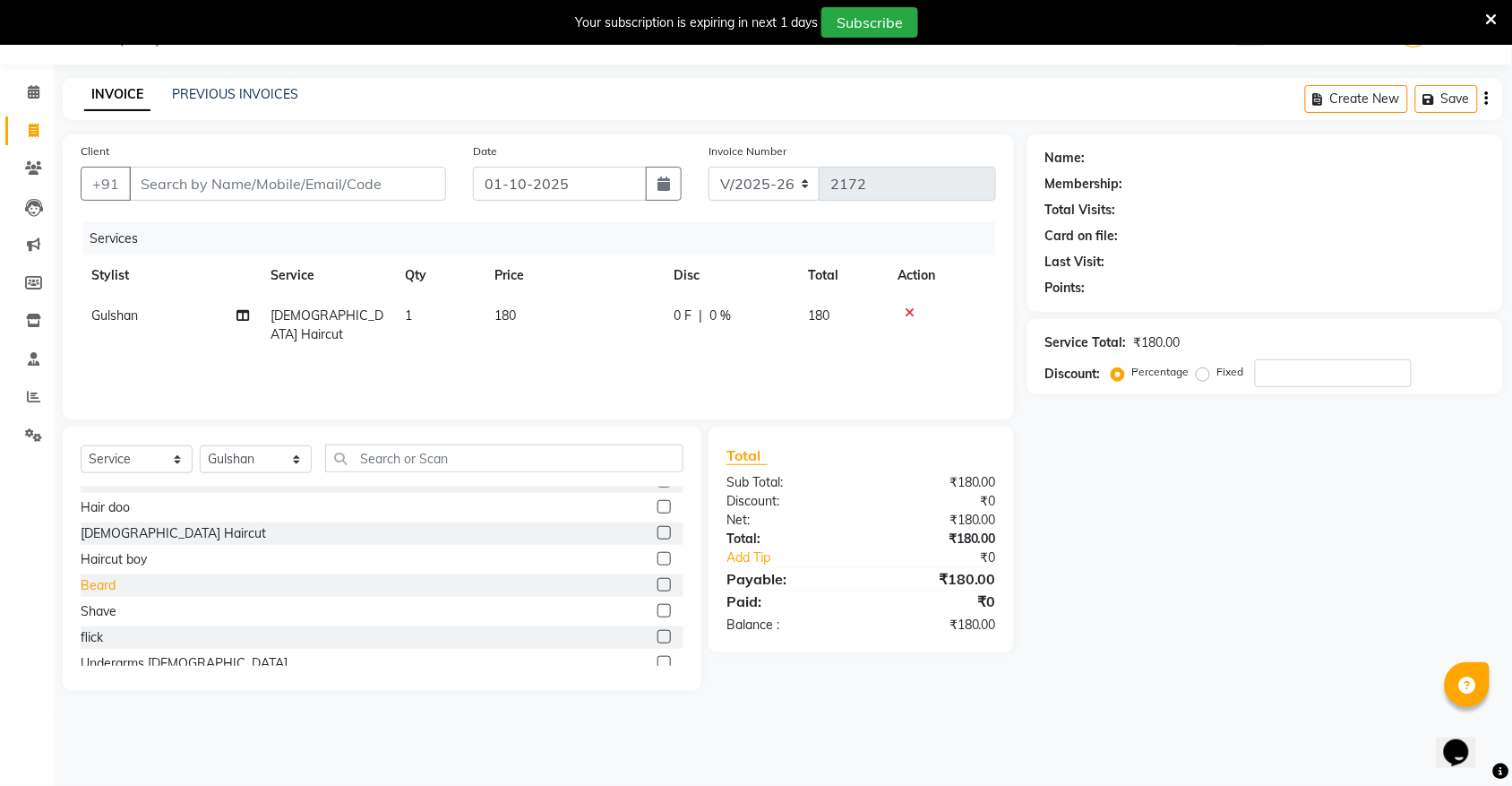
click at [99, 589] on div "Beard" at bounding box center [98, 585] width 35 height 19
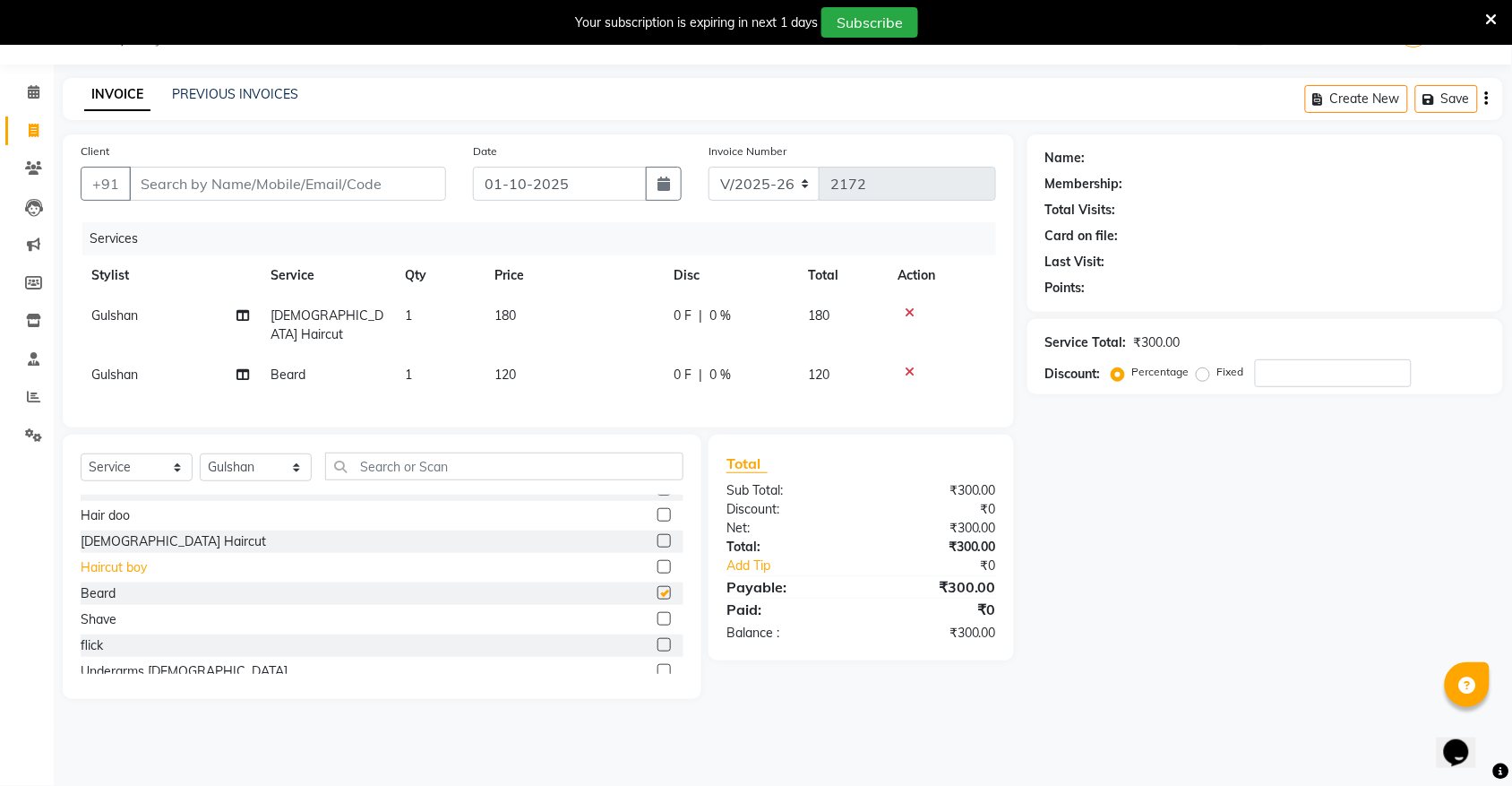
checkbox input "false"
click at [122, 544] on div "[DEMOGRAPHIC_DATA] Haircut" at bounding box center [174, 542] width 185 height 19
checkbox input "false"
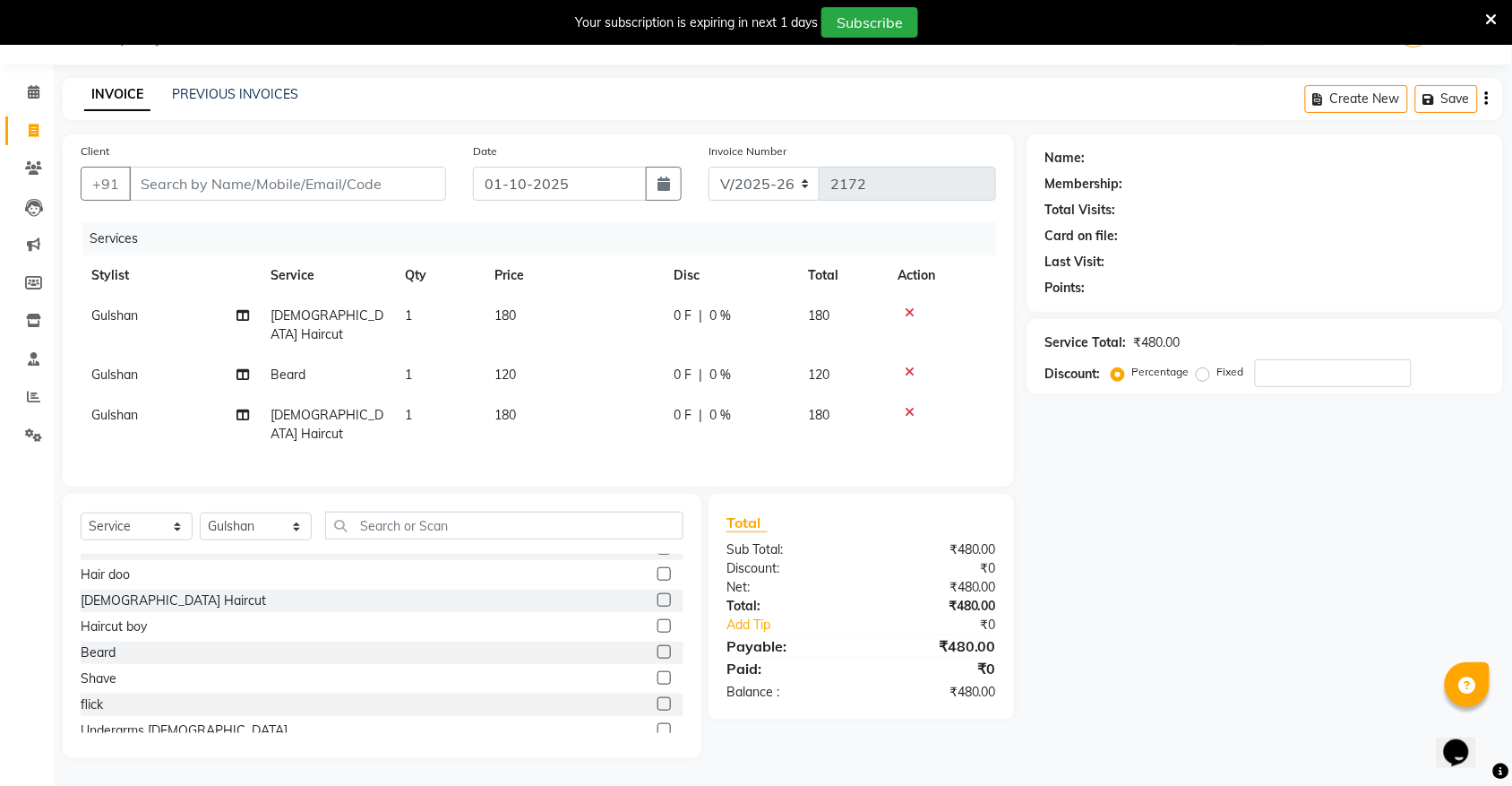
click at [154, 395] on td "Gulshan" at bounding box center [171, 424] width 179 height 59
select select "31808"
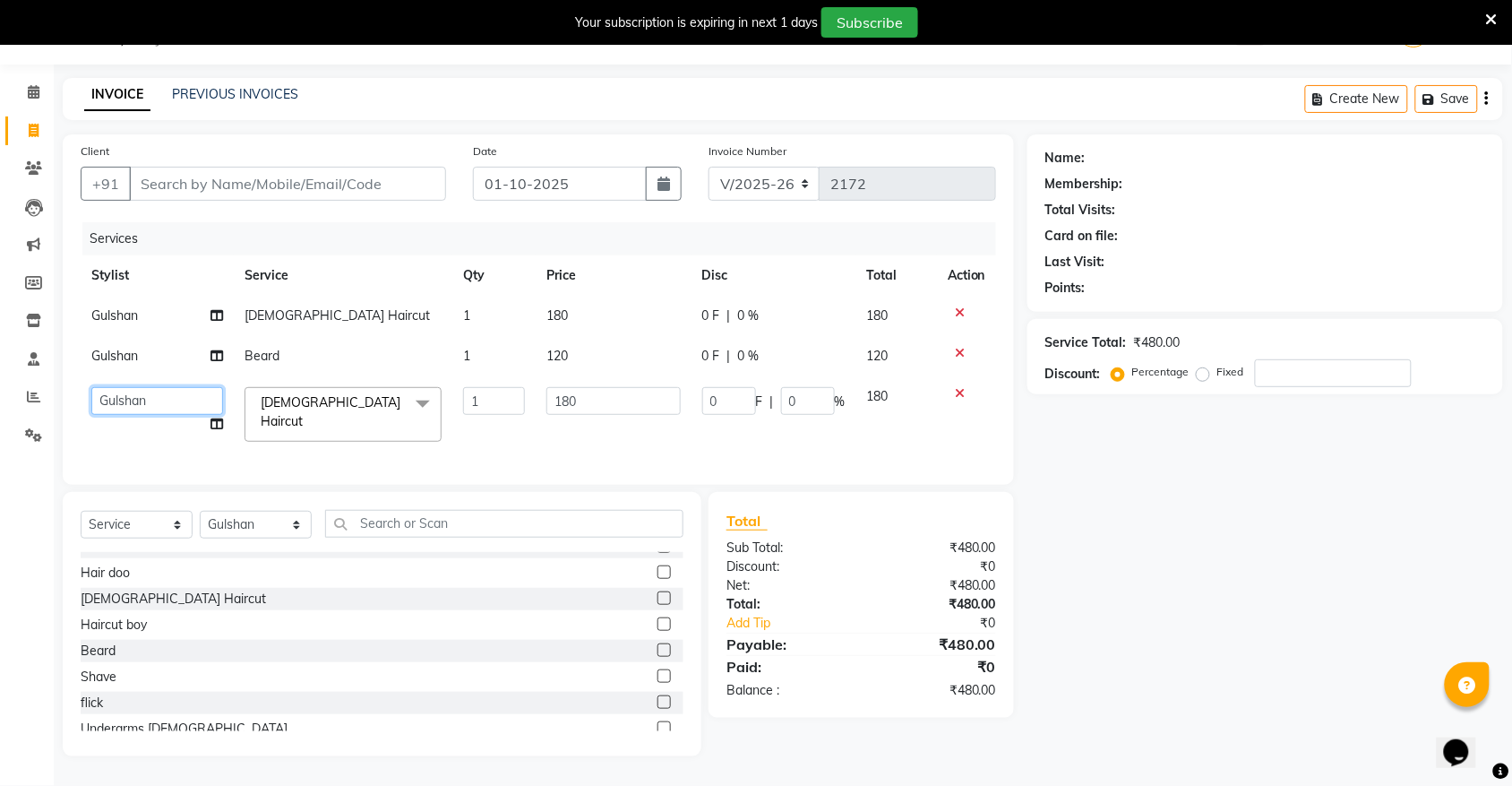
click at [183, 396] on select "anas Ashu bobby Gulshan Manish Nisha Tanya vijay" at bounding box center [157, 400] width 132 height 28
select select "45386"
click at [194, 179] on input "Client" at bounding box center [287, 183] width 317 height 34
click at [244, 175] on input "Client" at bounding box center [287, 183] width 317 height 34
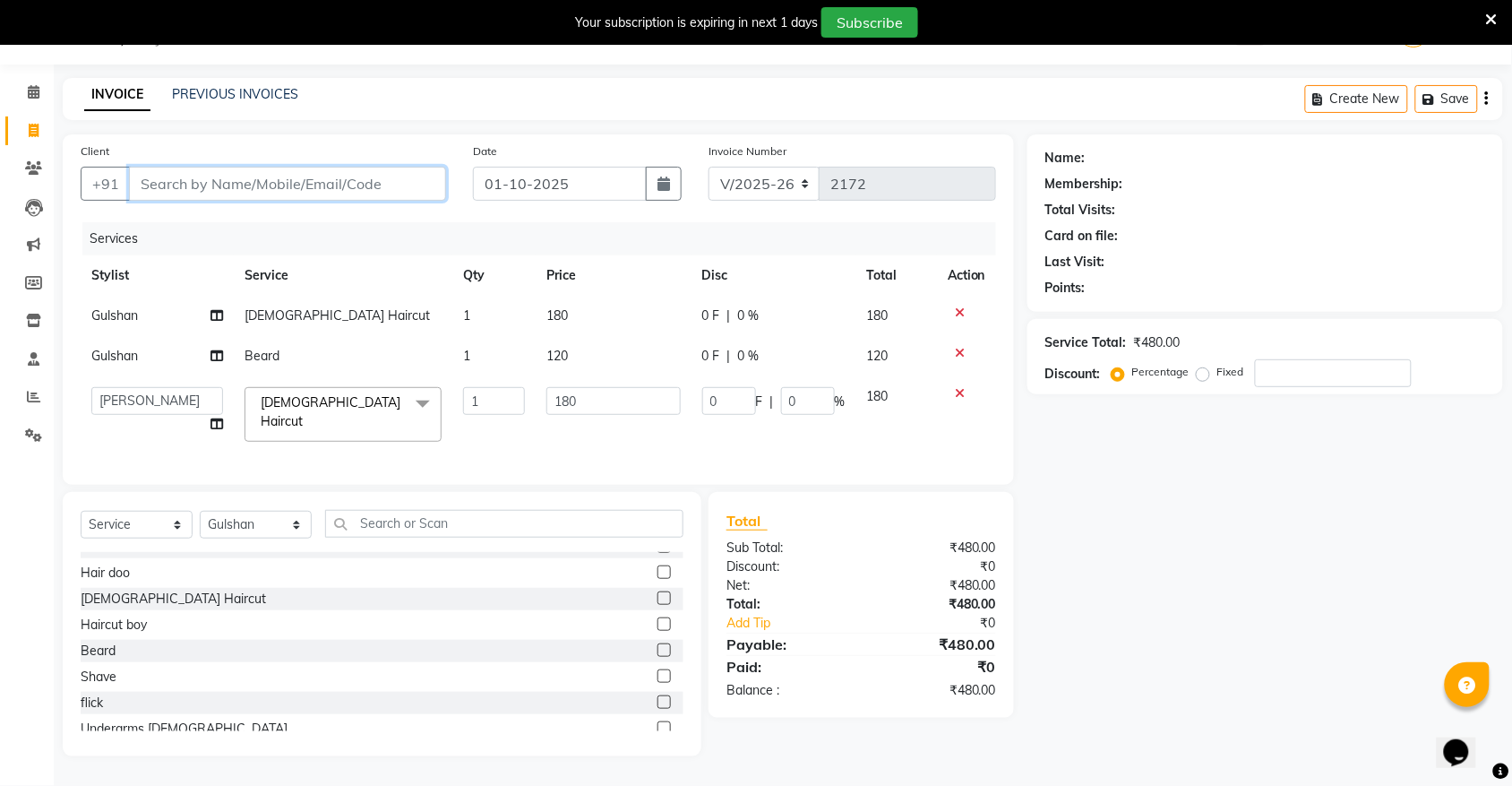
type input "M"
type input "0"
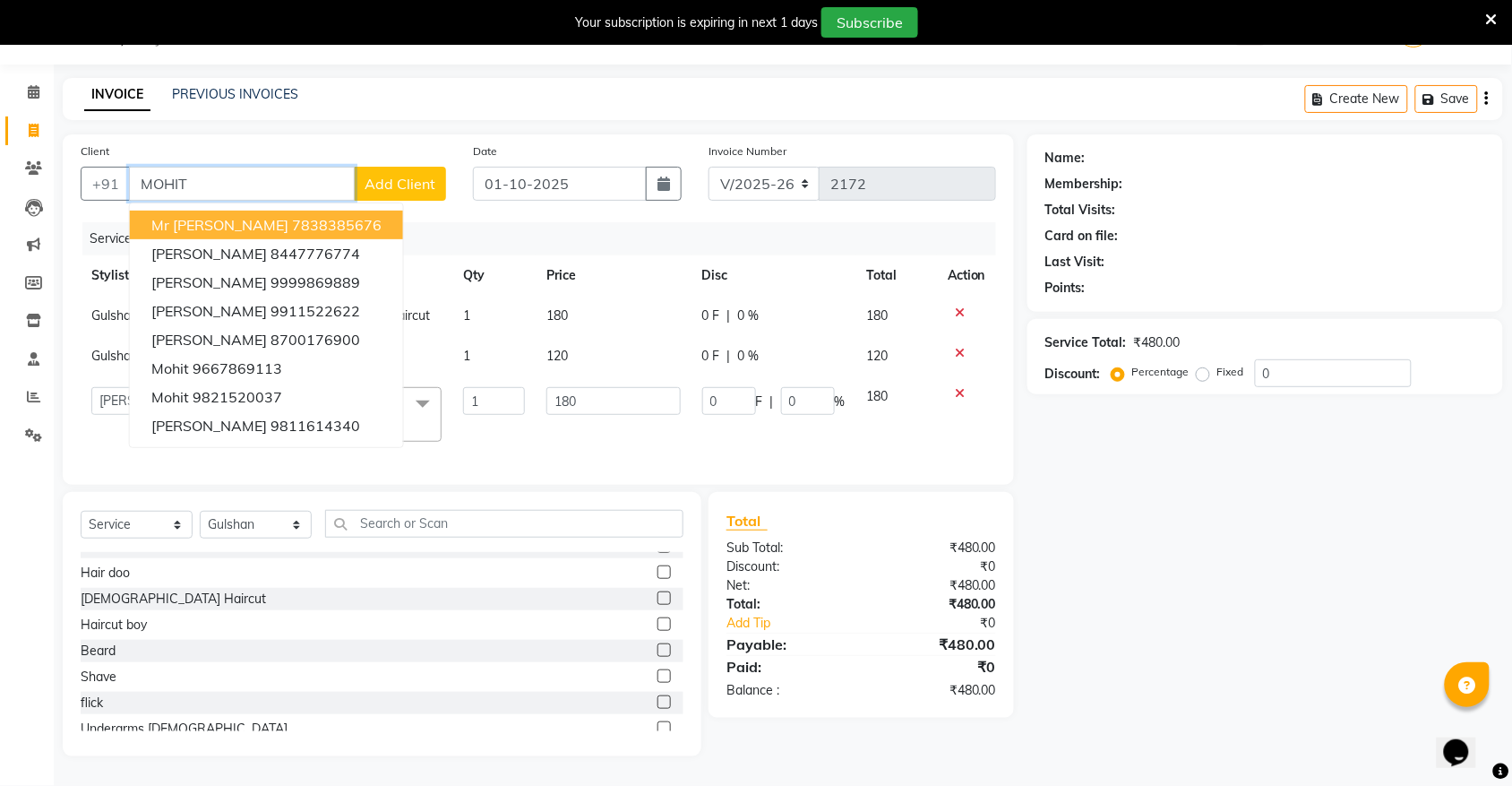
click at [220, 167] on input "MOHIT" at bounding box center [242, 183] width 226 height 34
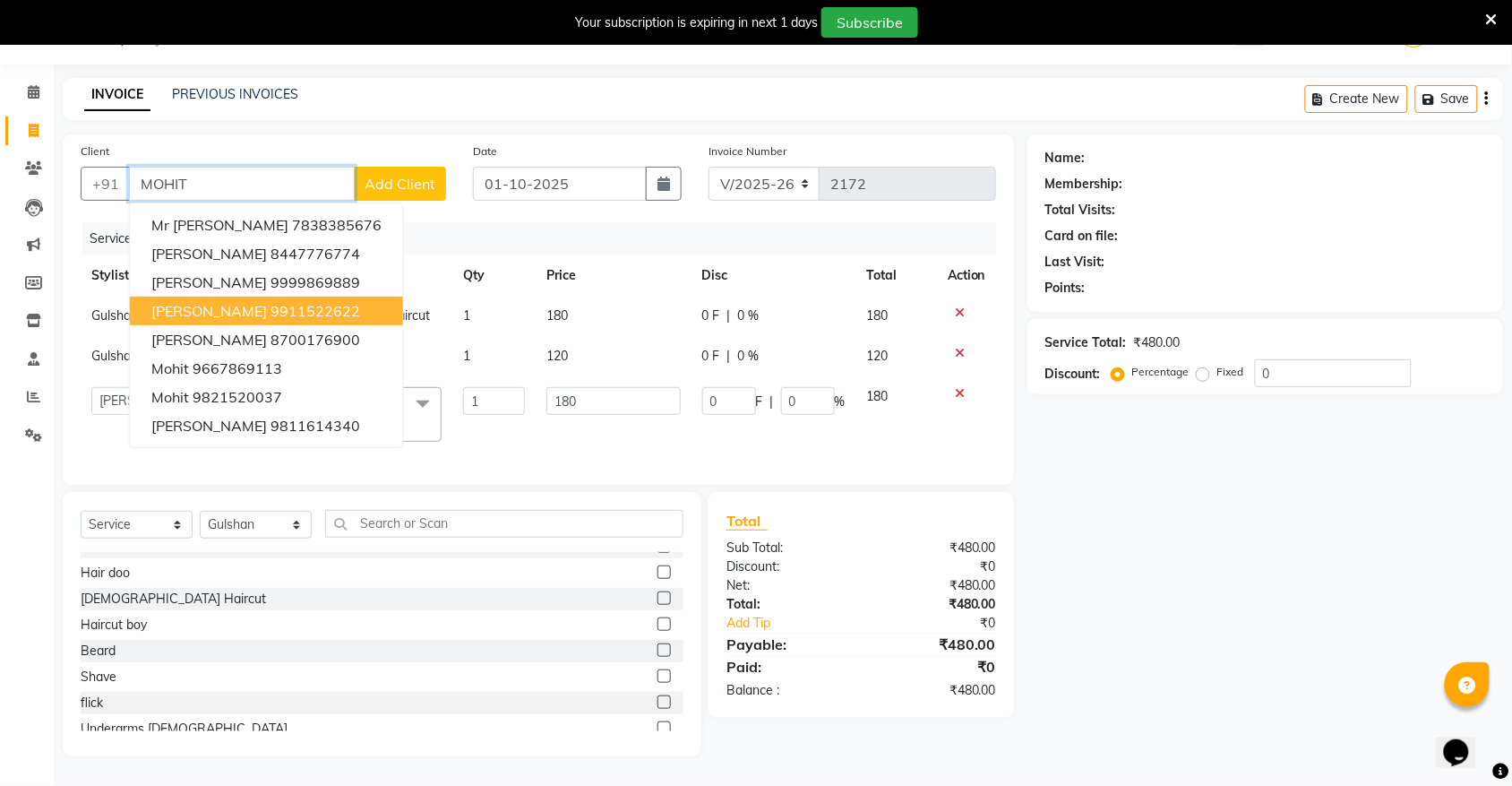
click at [310, 302] on ngb-highlight "9911522622" at bounding box center [315, 311] width 90 height 18
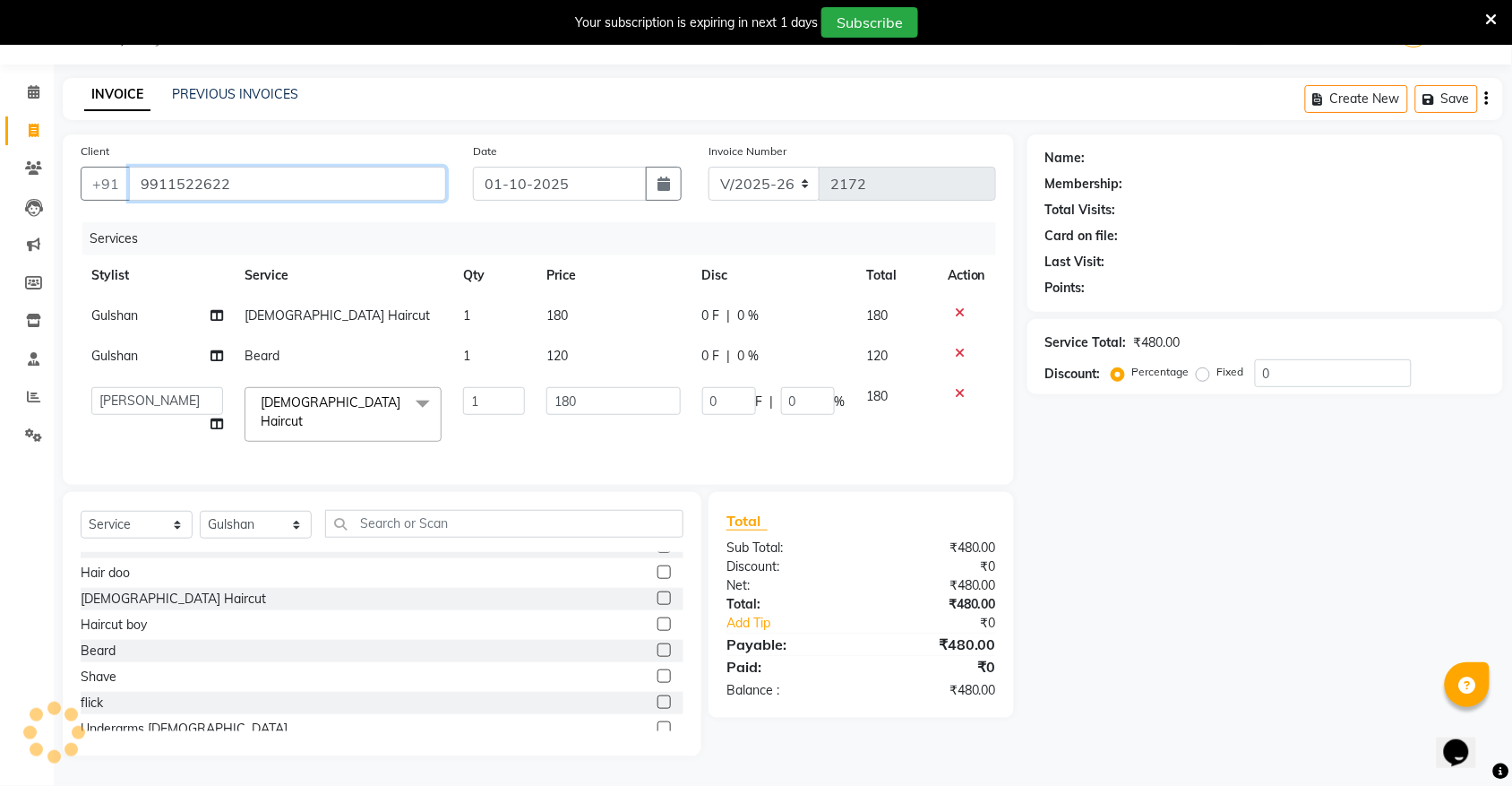
type input "9911522622"
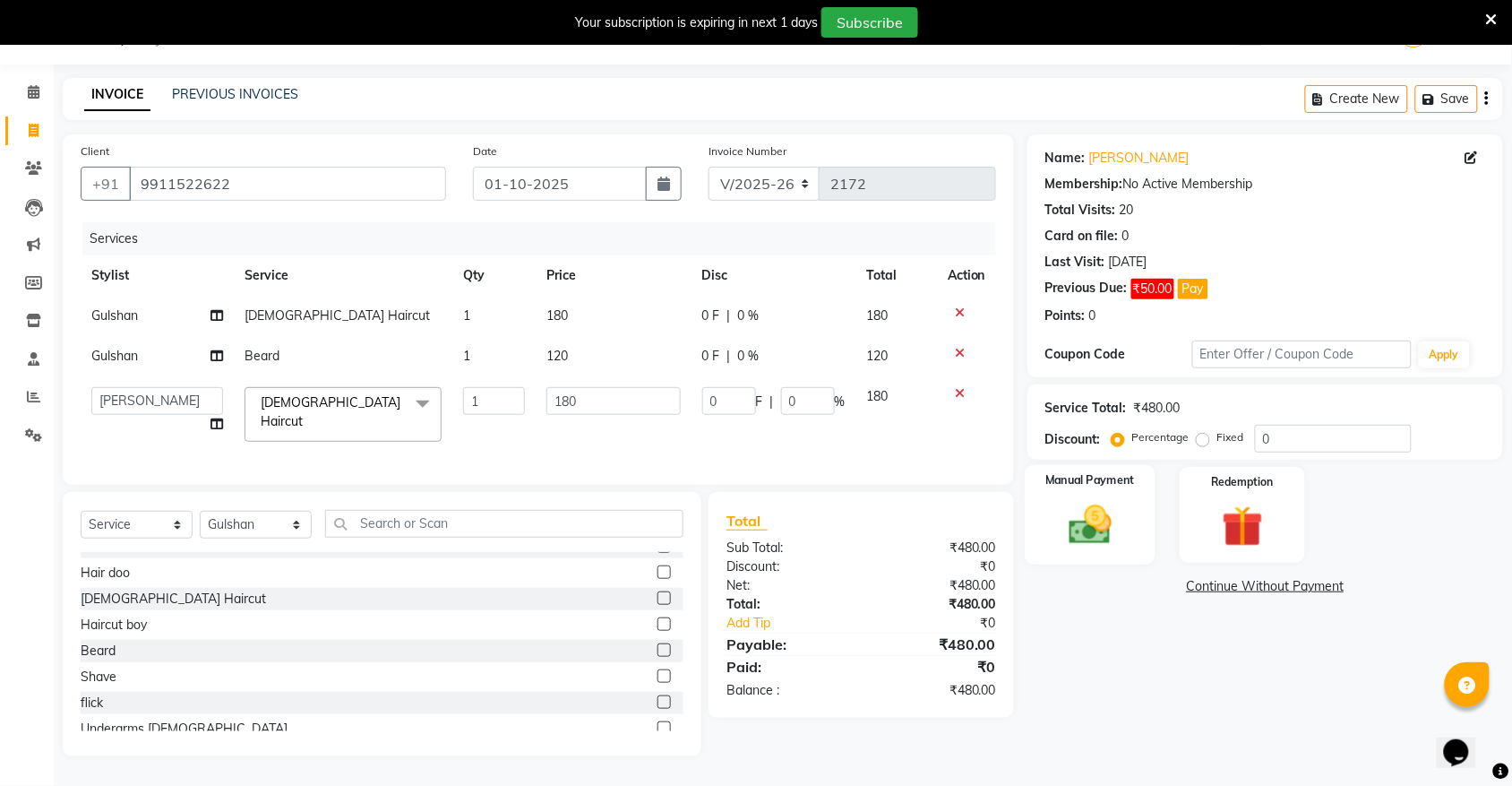
click at [1097, 533] on img at bounding box center [1091, 524] width 69 height 49
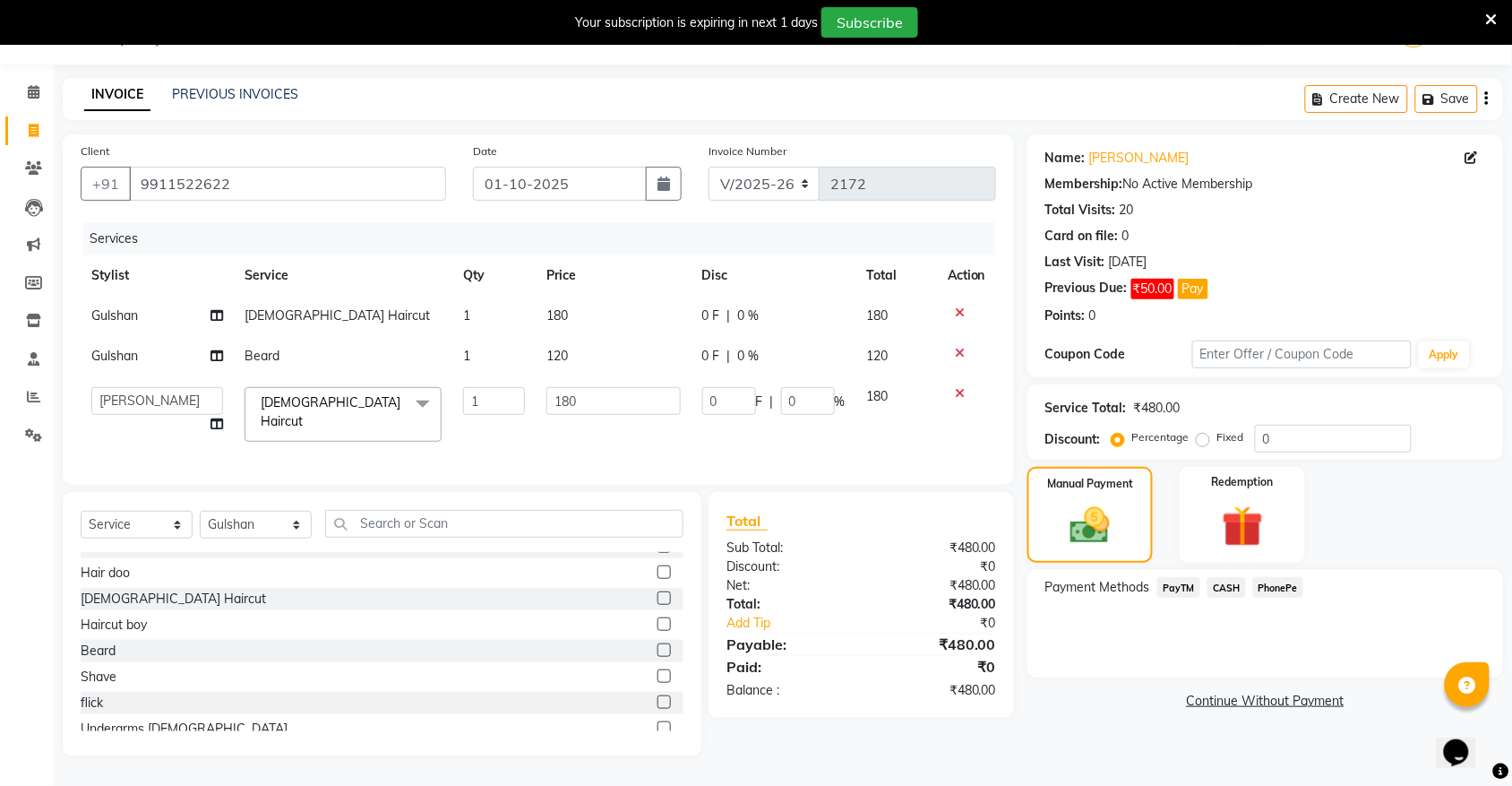
click at [1174, 585] on span "PayTM" at bounding box center [1179, 586] width 43 height 20
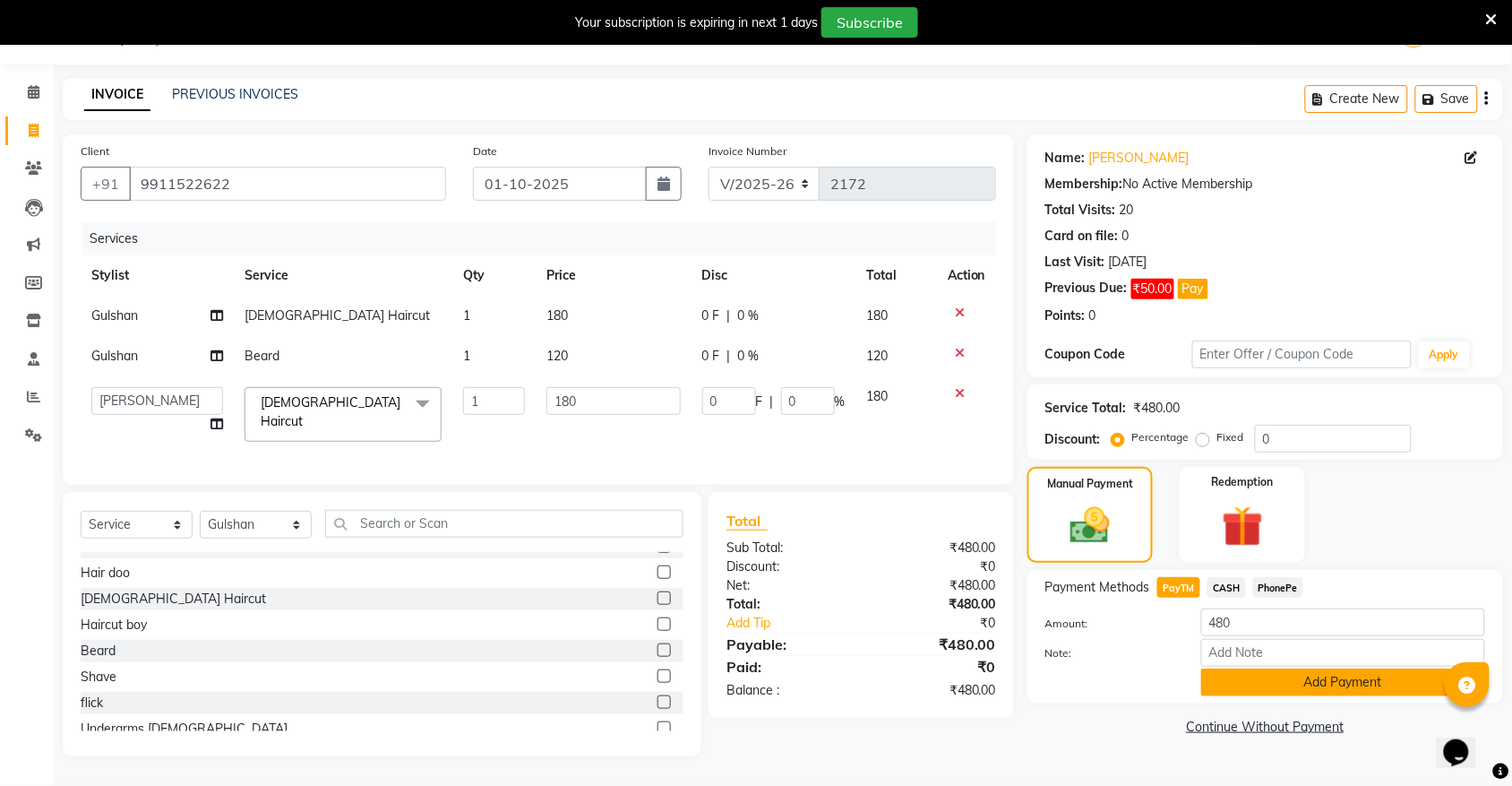
click at [1398, 672] on button "Add Payment" at bounding box center [1343, 682] width 284 height 28
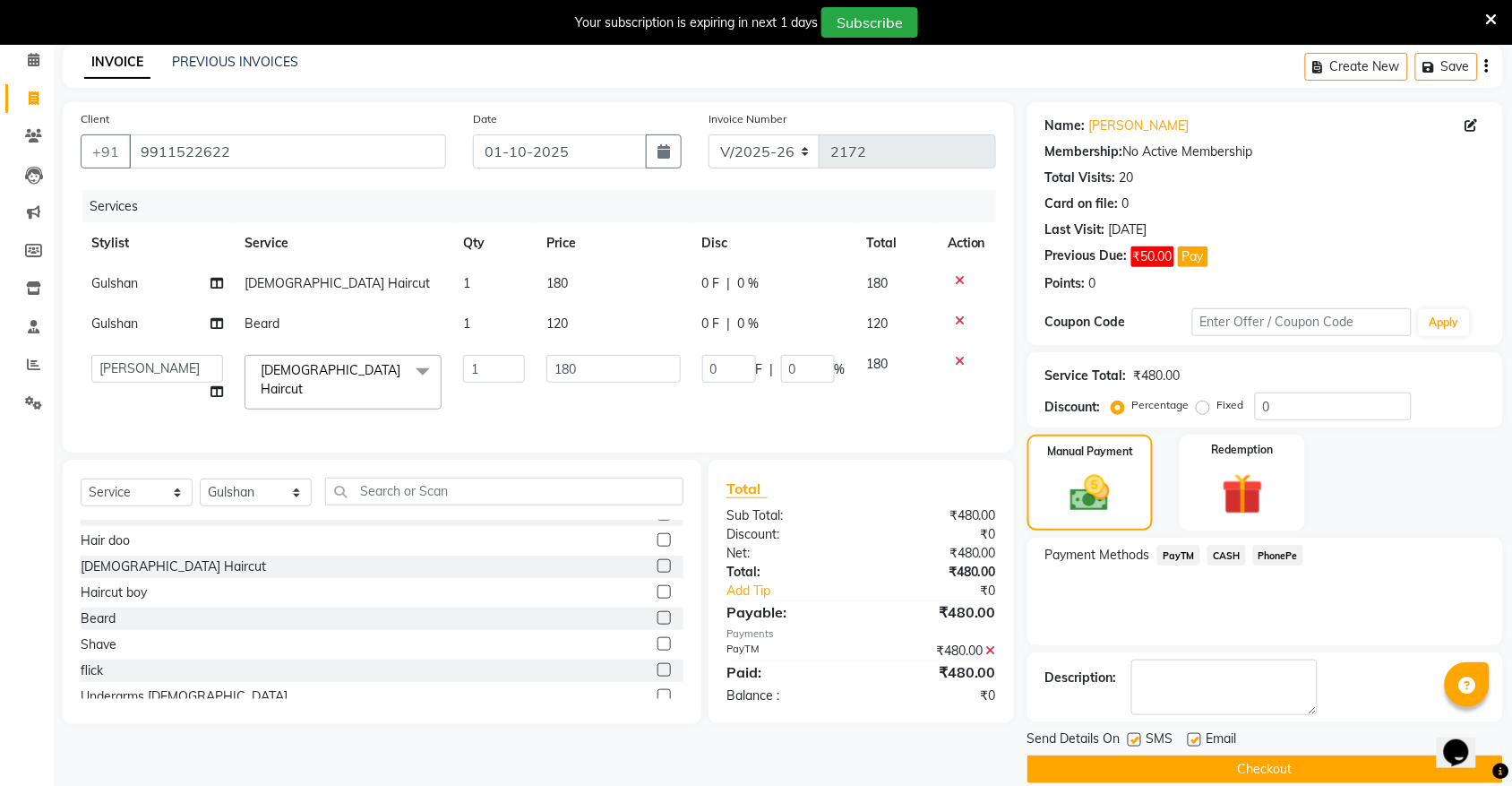
scroll to position [103, 0]
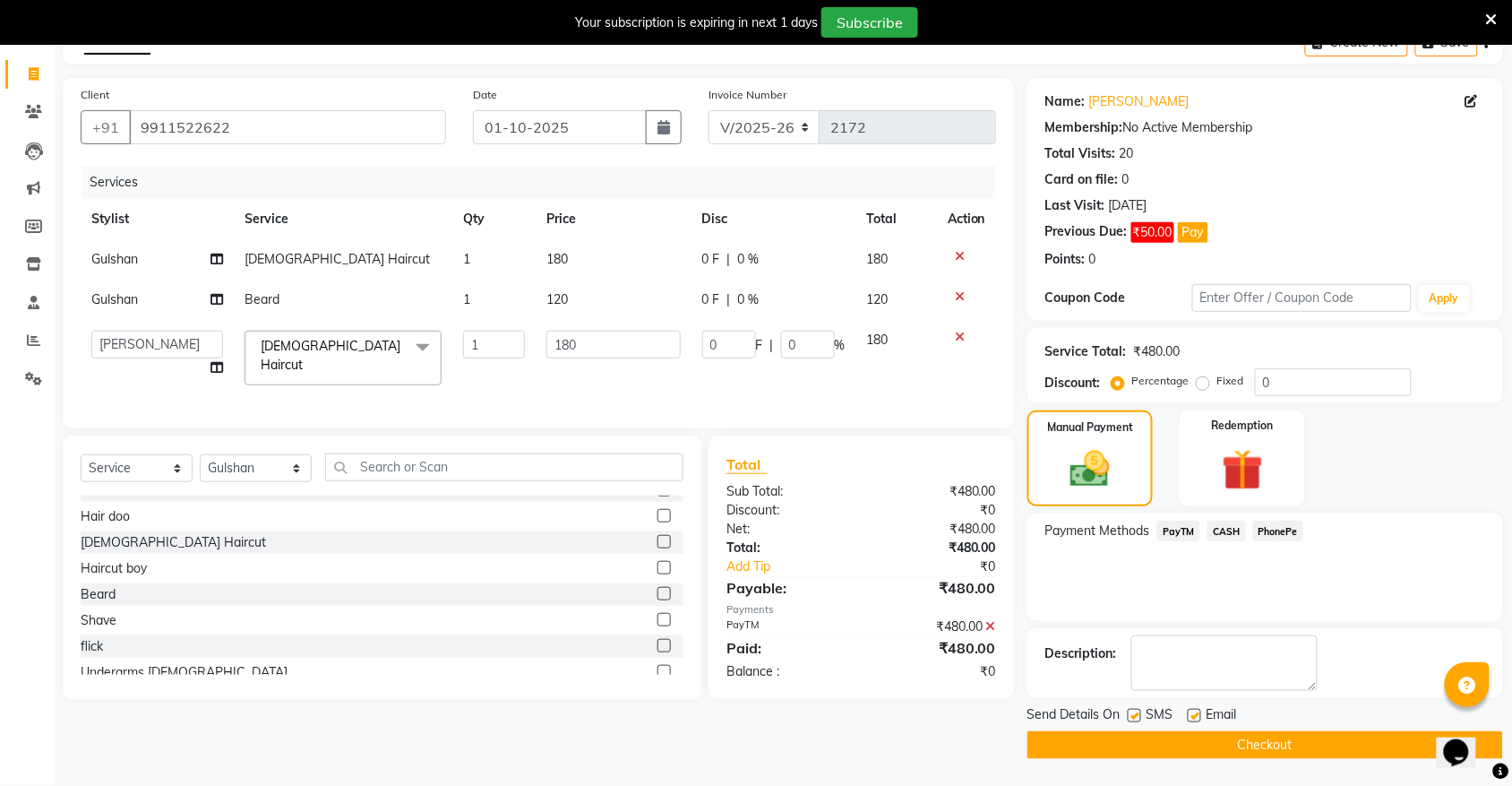
click at [1269, 748] on button "Checkout" at bounding box center [1265, 745] width 475 height 28
